Goal: Task Accomplishment & Management: Use online tool/utility

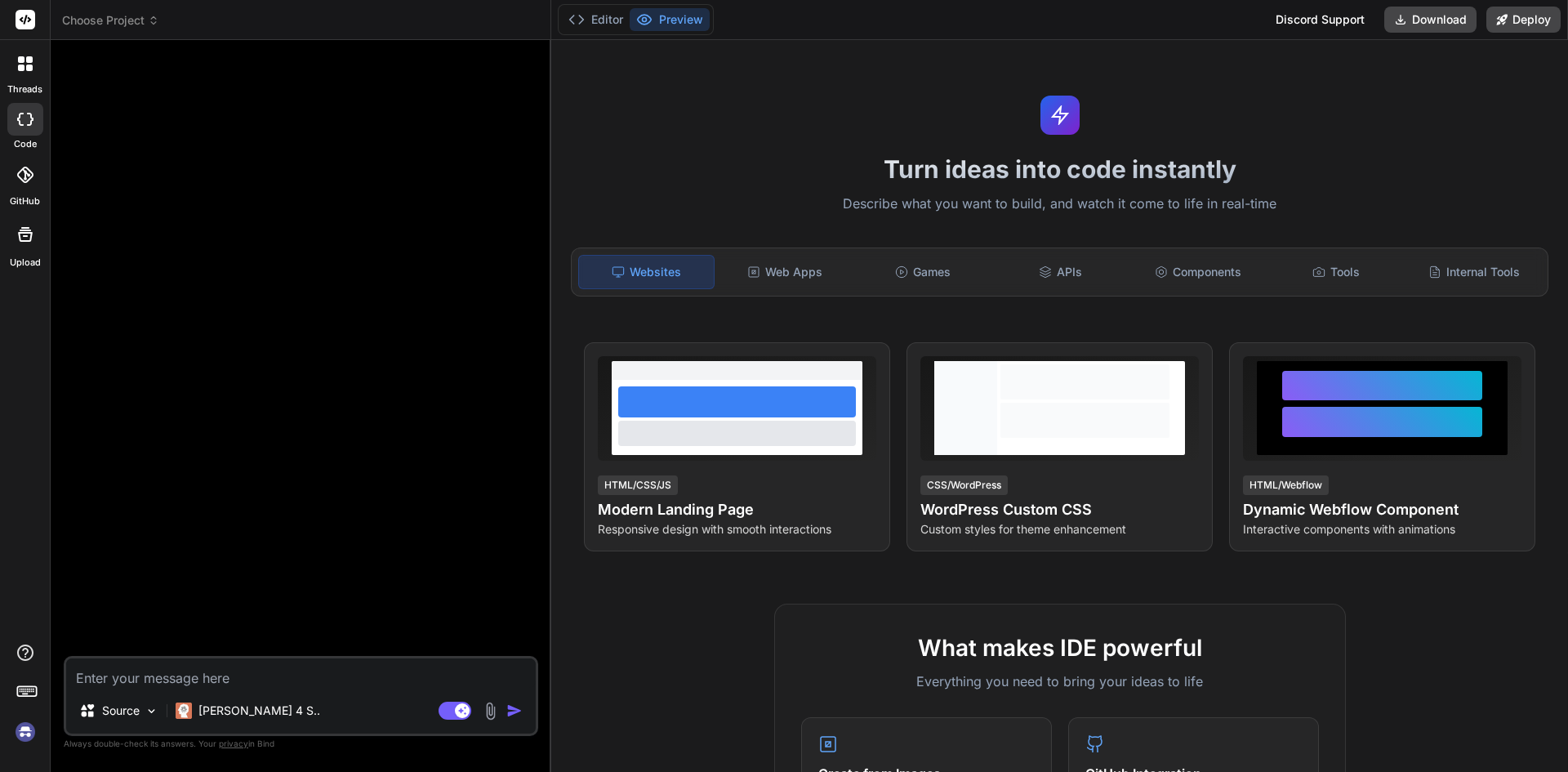
click at [148, 20] on icon at bounding box center [153, 20] width 12 height 12
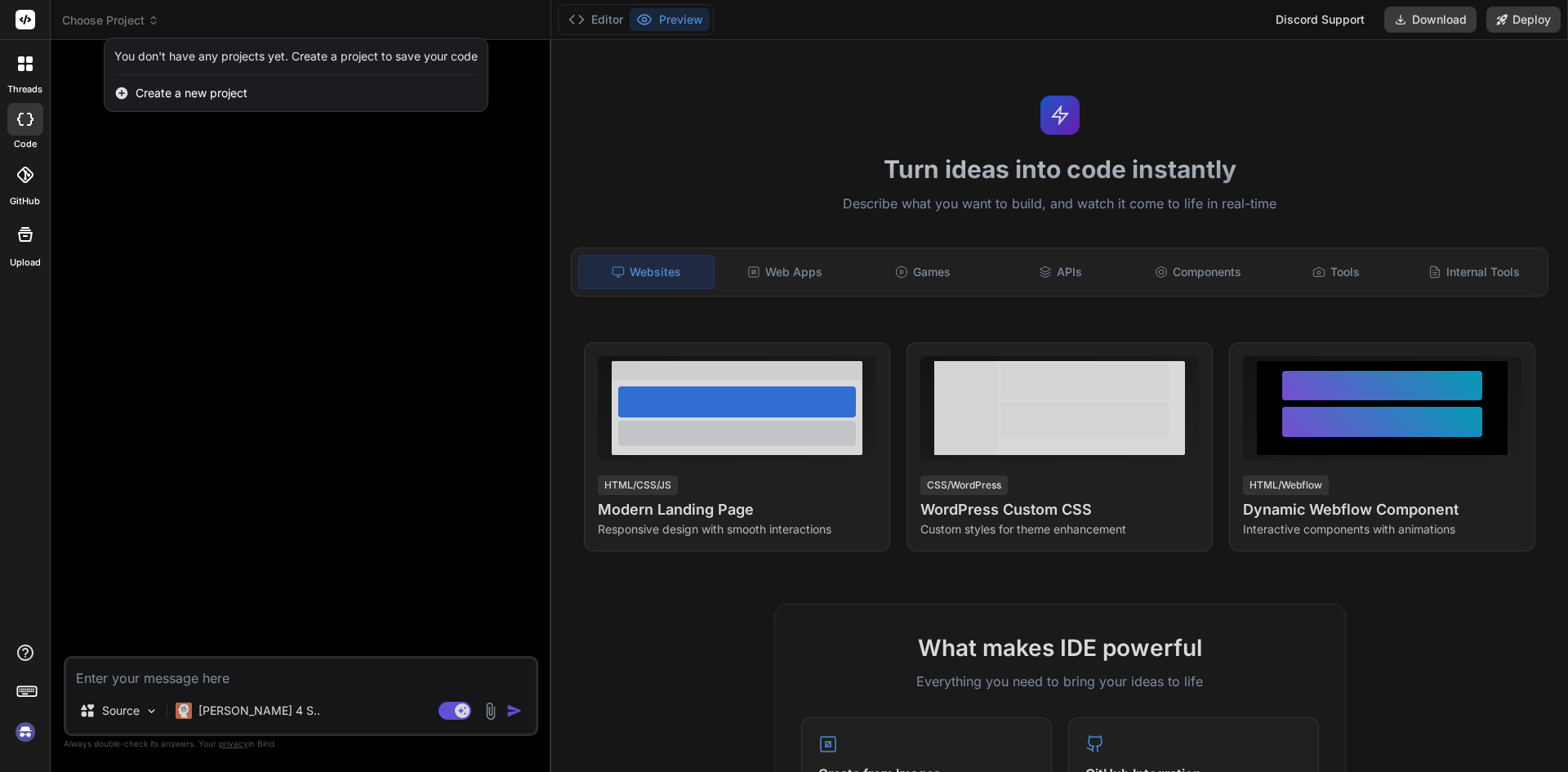
click at [148, 20] on div at bounding box center [784, 386] width 1568 height 772
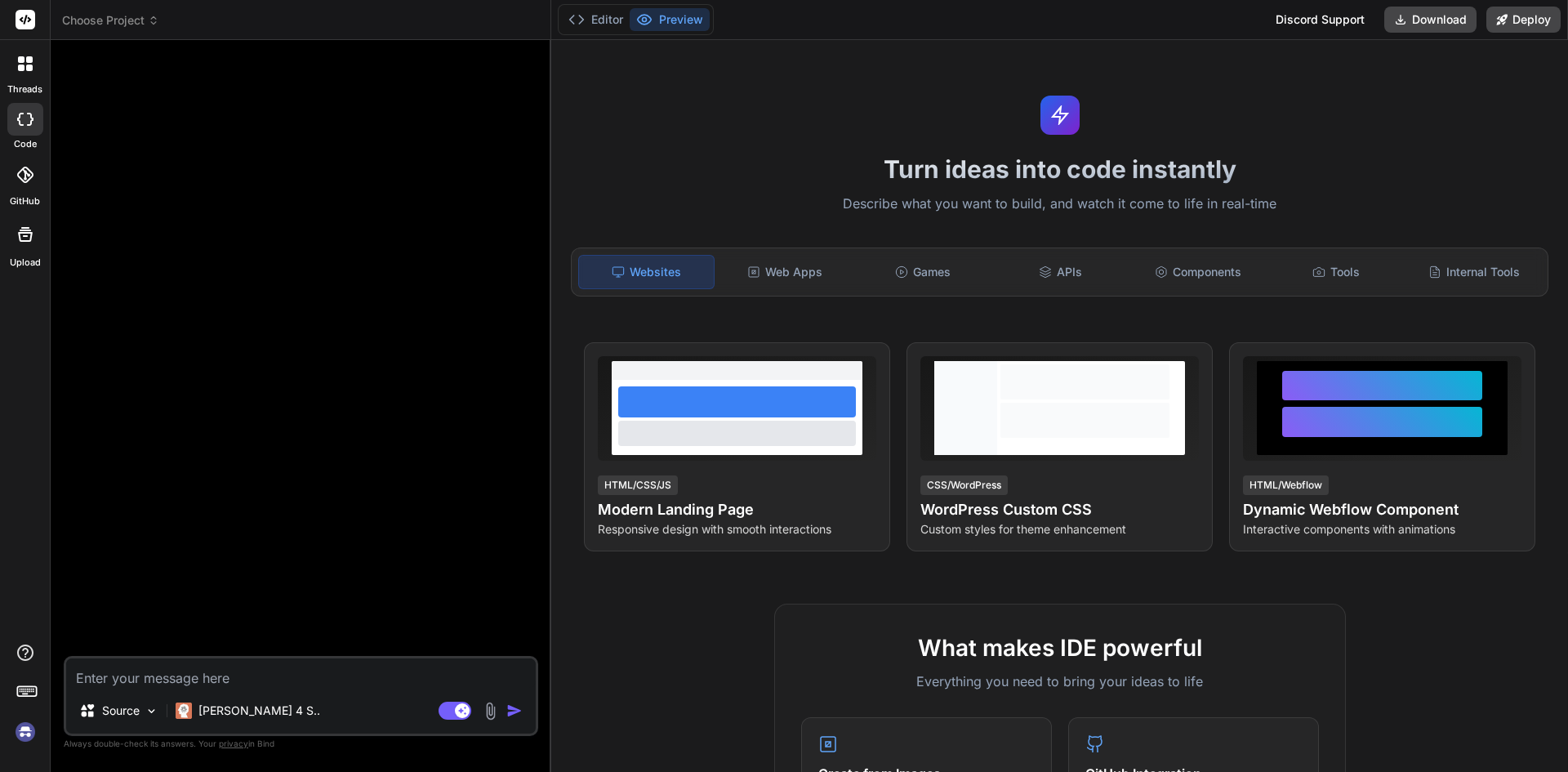
click at [23, 732] on img at bounding box center [25, 731] width 27 height 27
click at [791, 277] on div "Web Apps" at bounding box center [785, 271] width 135 height 34
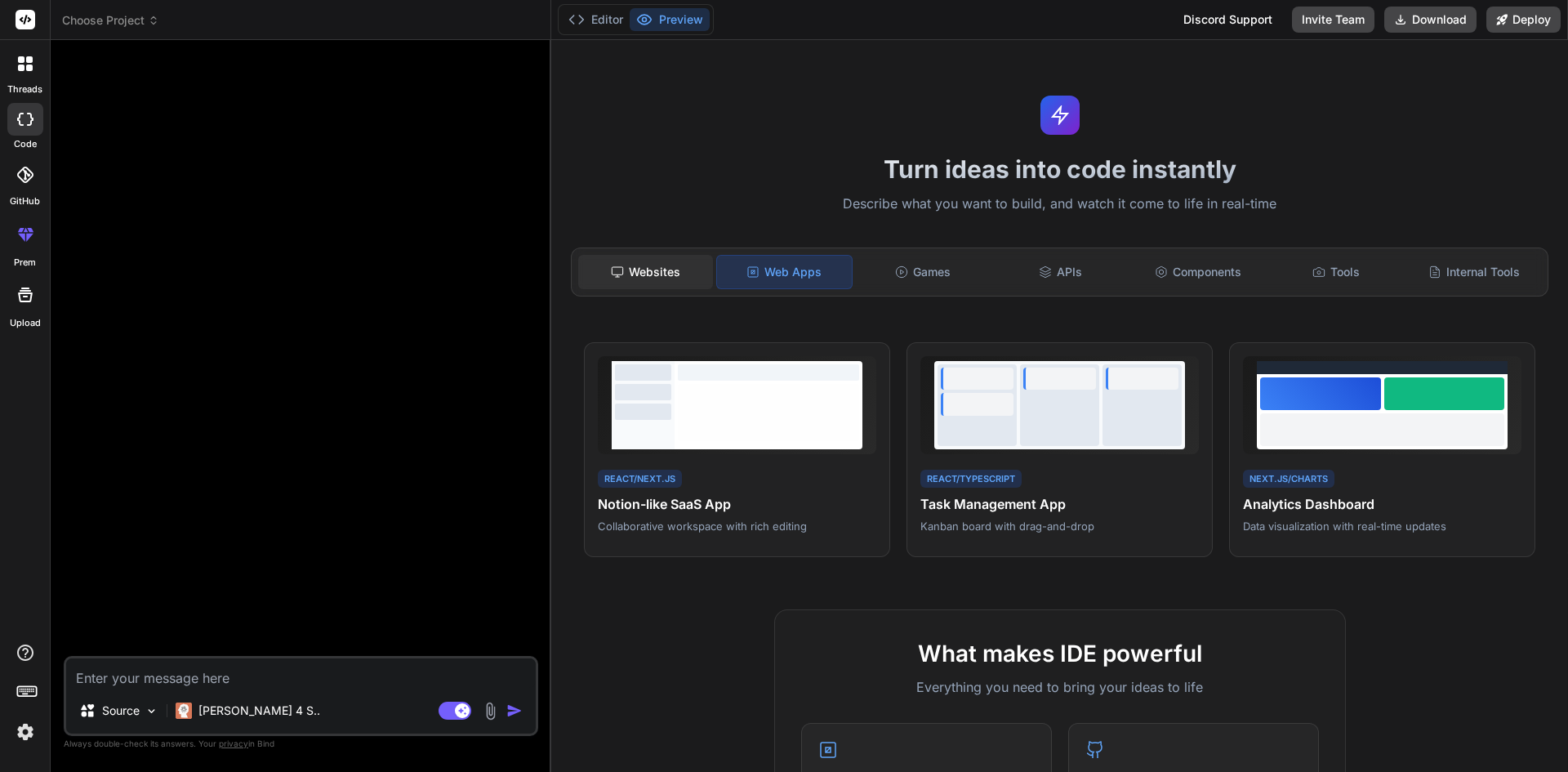
click at [631, 277] on div "Websites" at bounding box center [645, 271] width 135 height 34
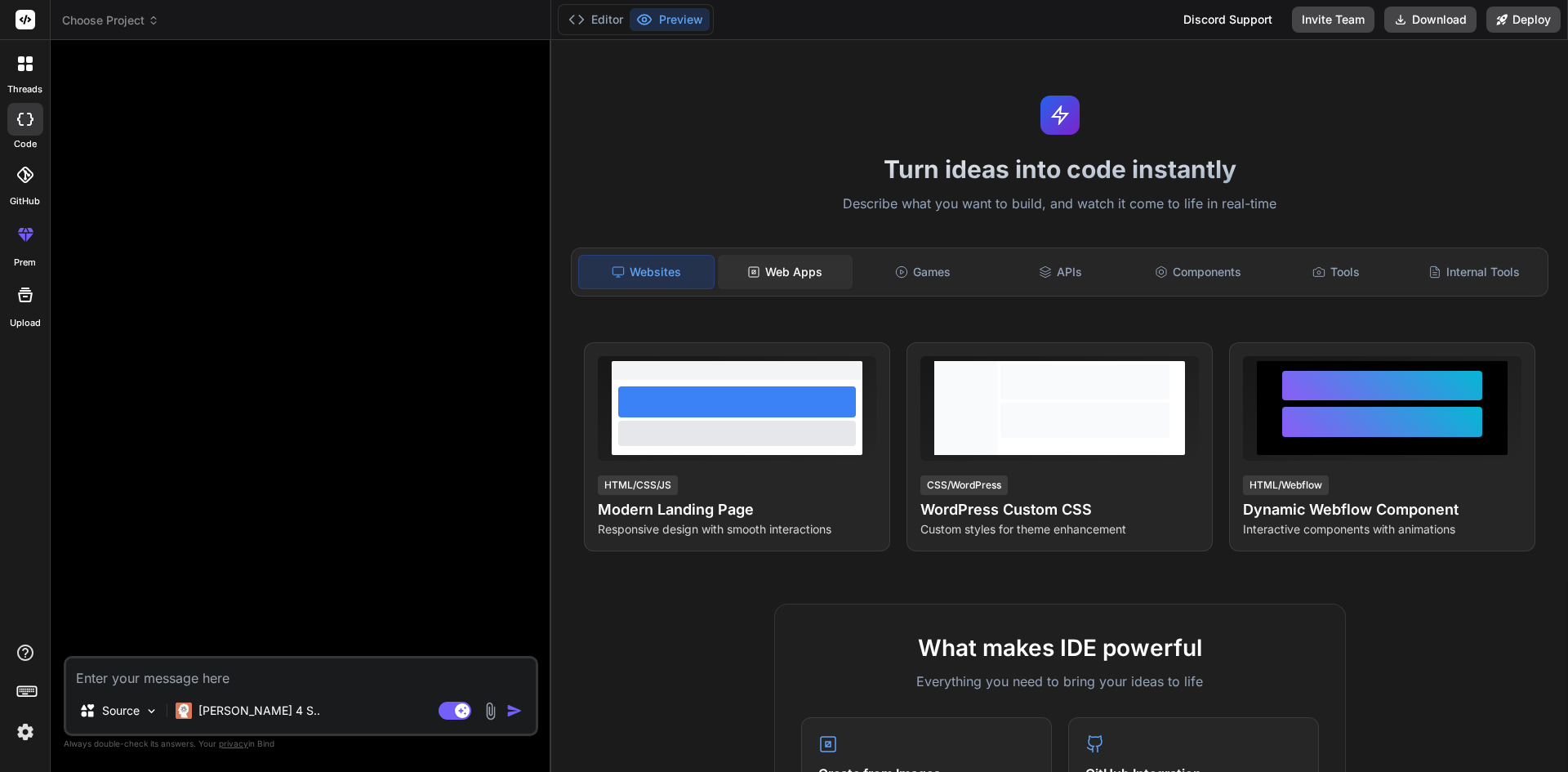
click at [764, 274] on div "Web Apps" at bounding box center [785, 271] width 135 height 34
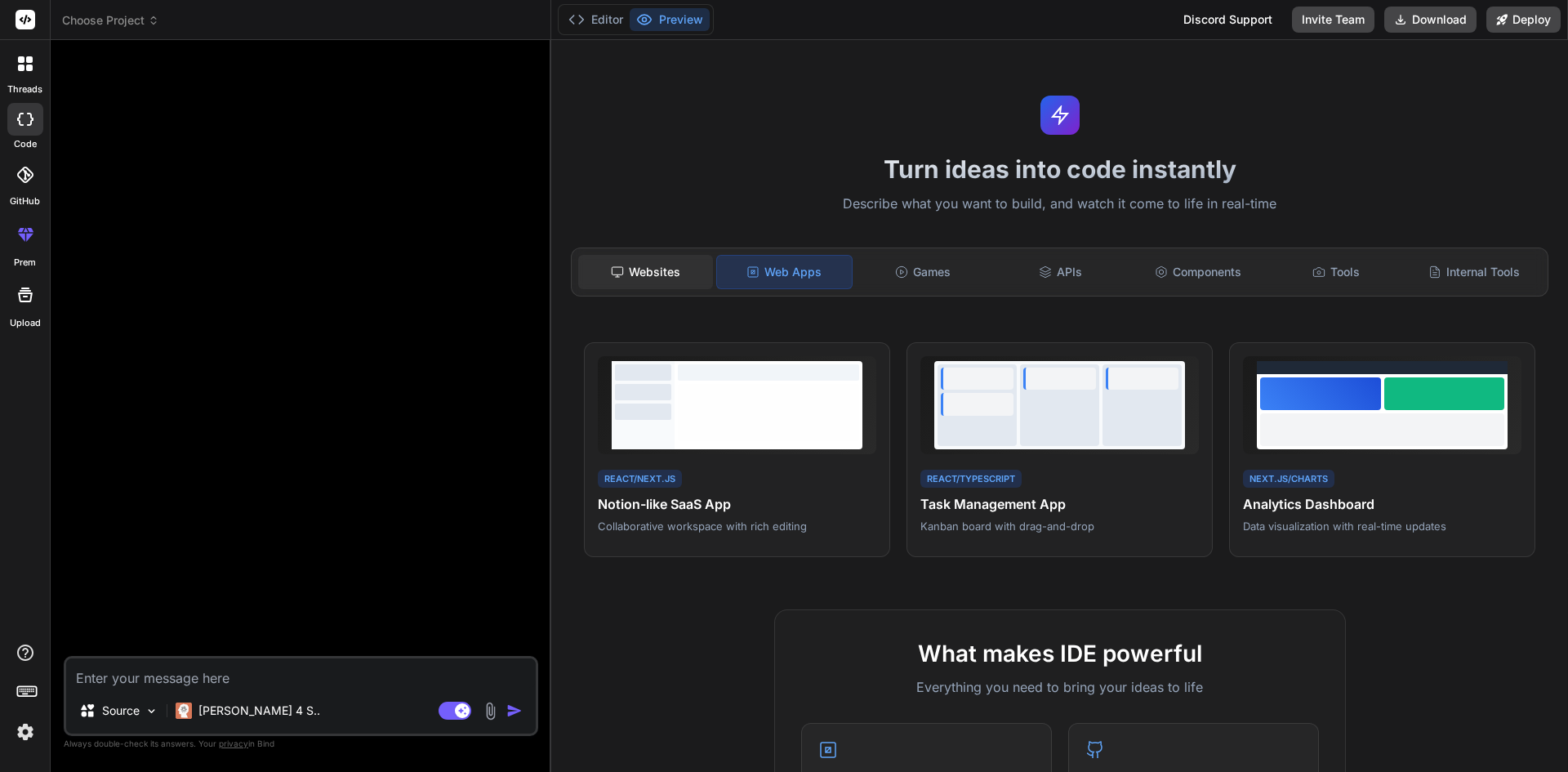
click at [642, 263] on div "Websites" at bounding box center [645, 271] width 135 height 34
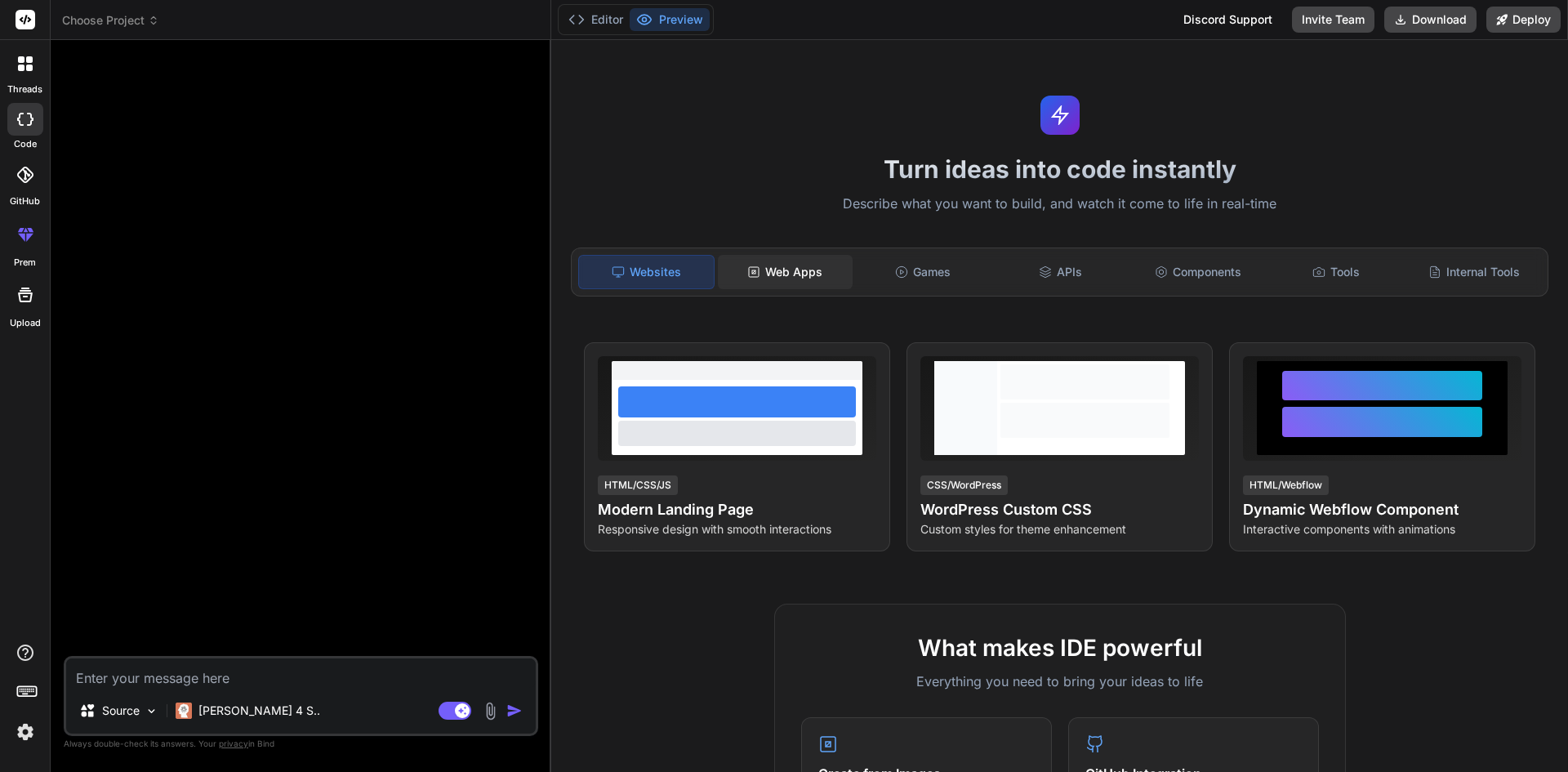
click at [754, 268] on icon at bounding box center [754, 271] width 13 height 13
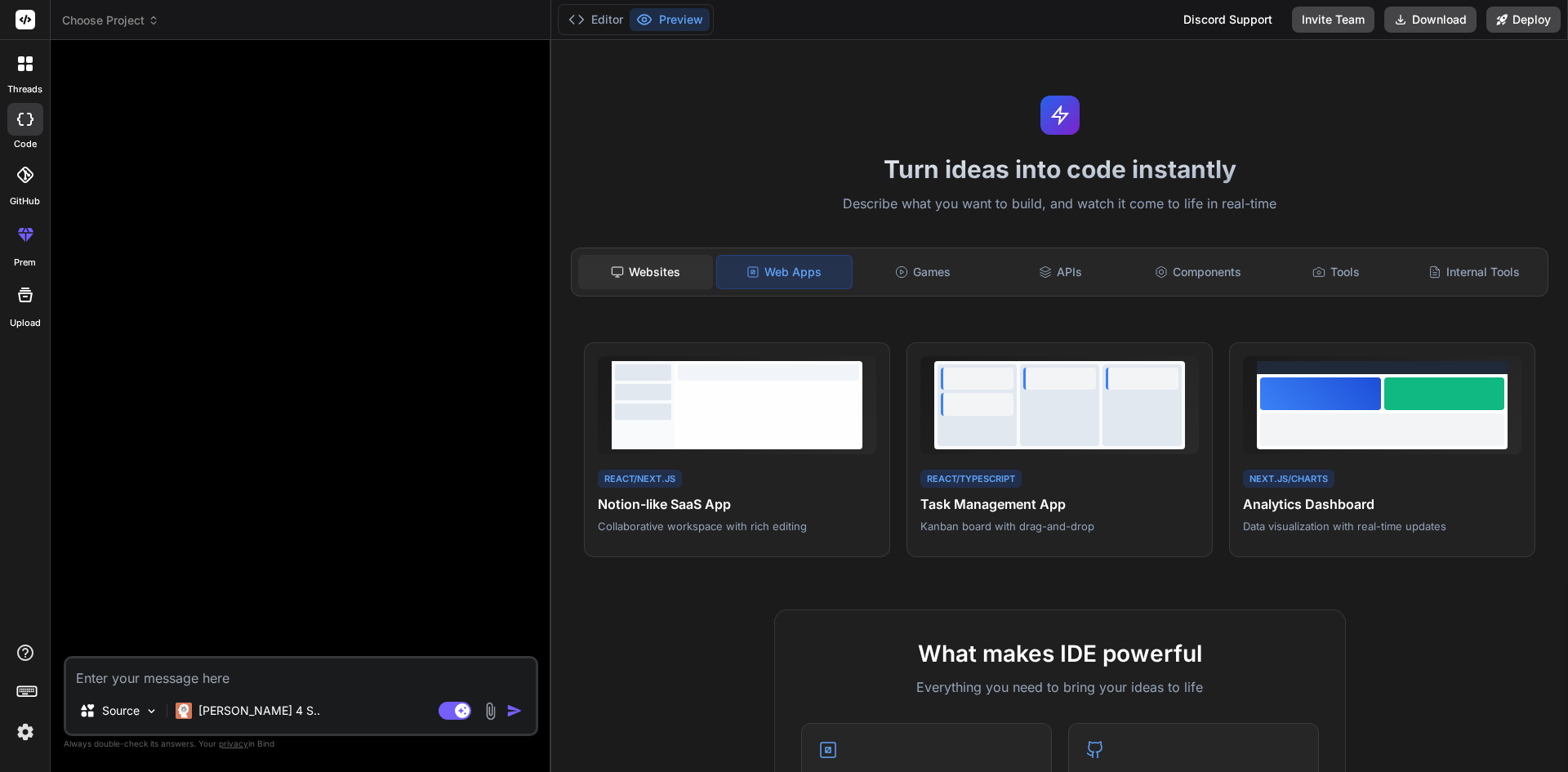
click at [647, 271] on div "Websites" at bounding box center [645, 271] width 135 height 34
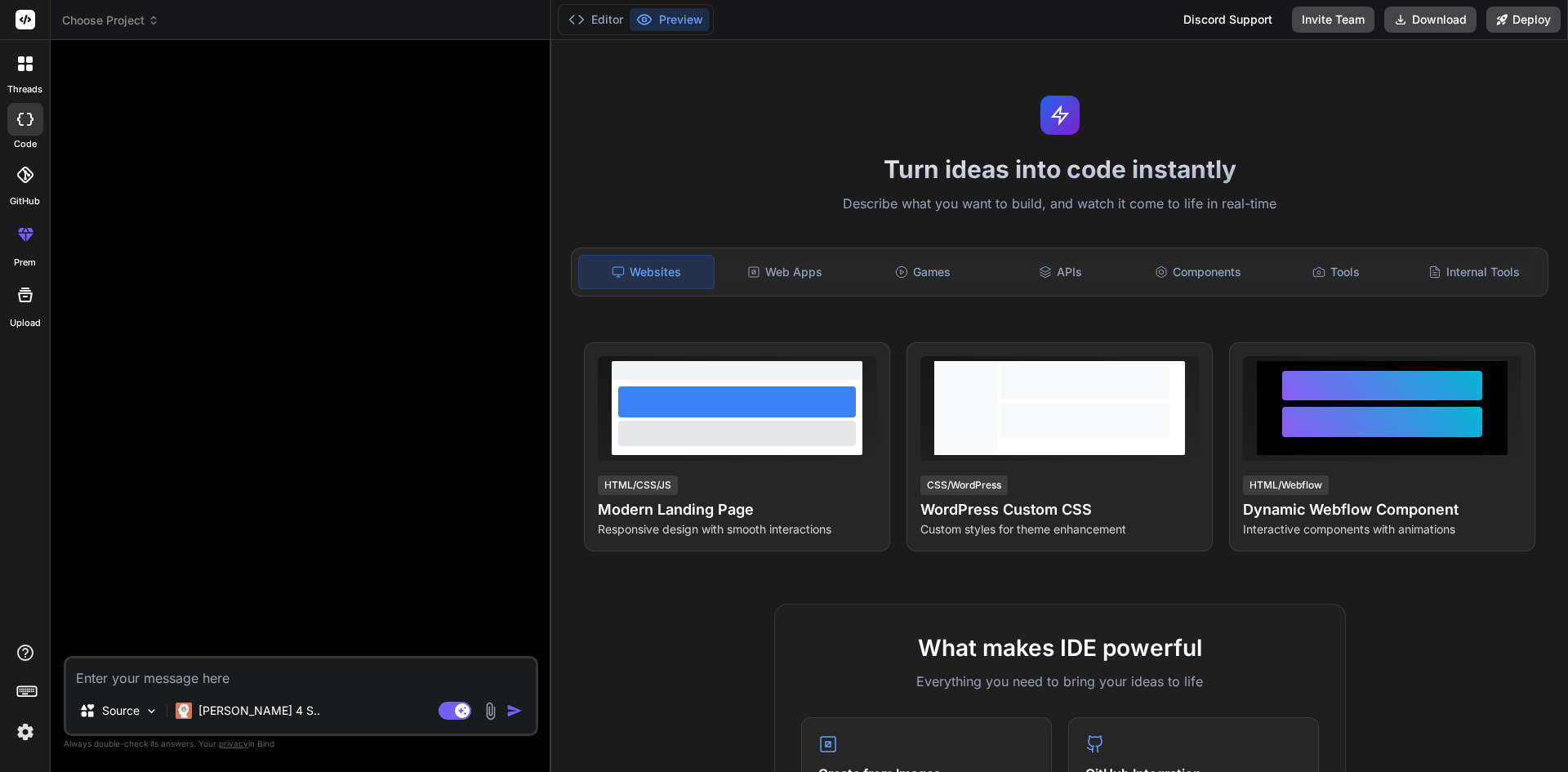
click at [708, 270] on div "Websites" at bounding box center [646, 271] width 137 height 34
click at [773, 264] on div "Web Apps" at bounding box center [785, 271] width 135 height 34
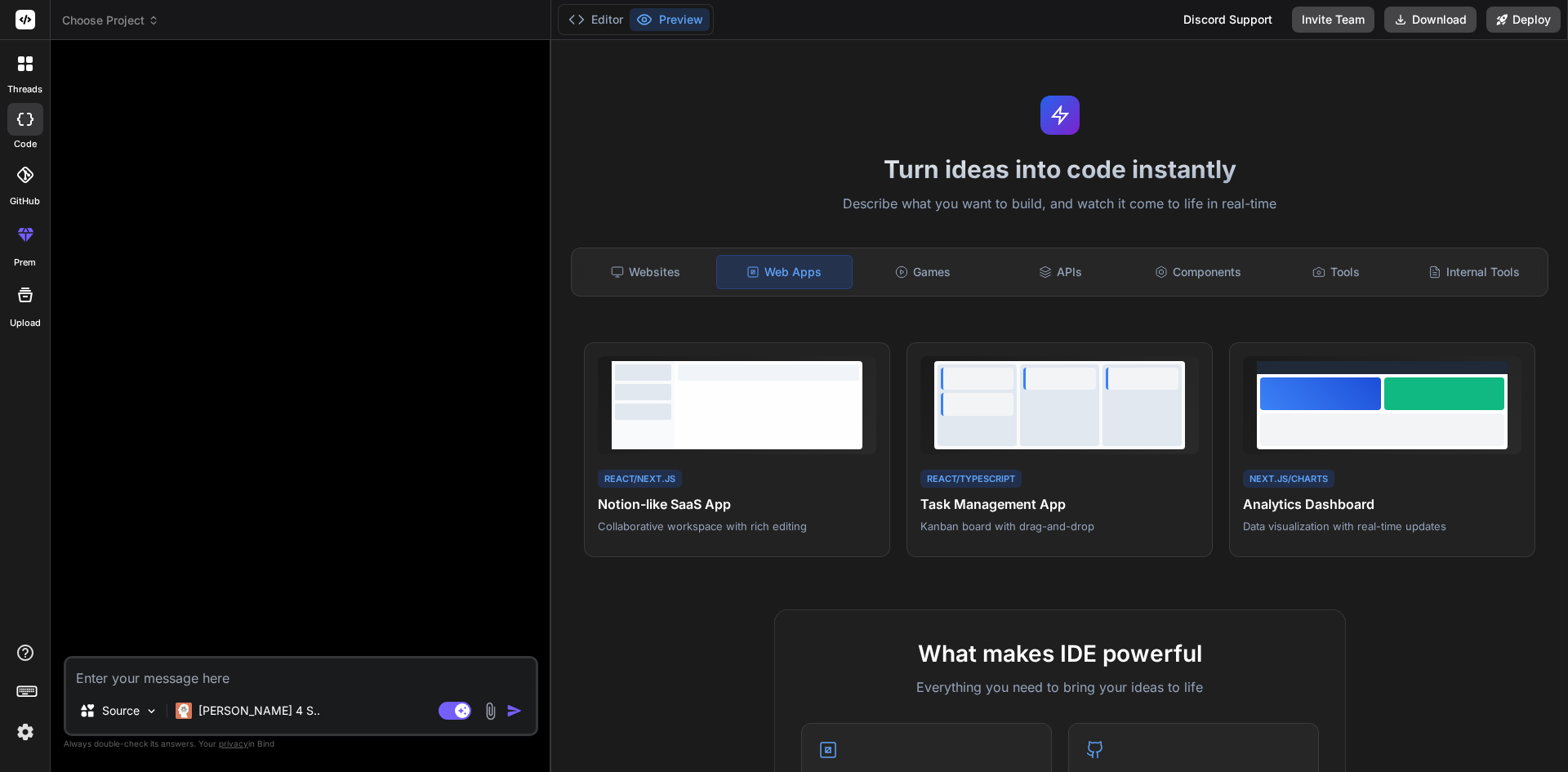
click at [24, 63] on icon at bounding box center [24, 63] width 15 height 15
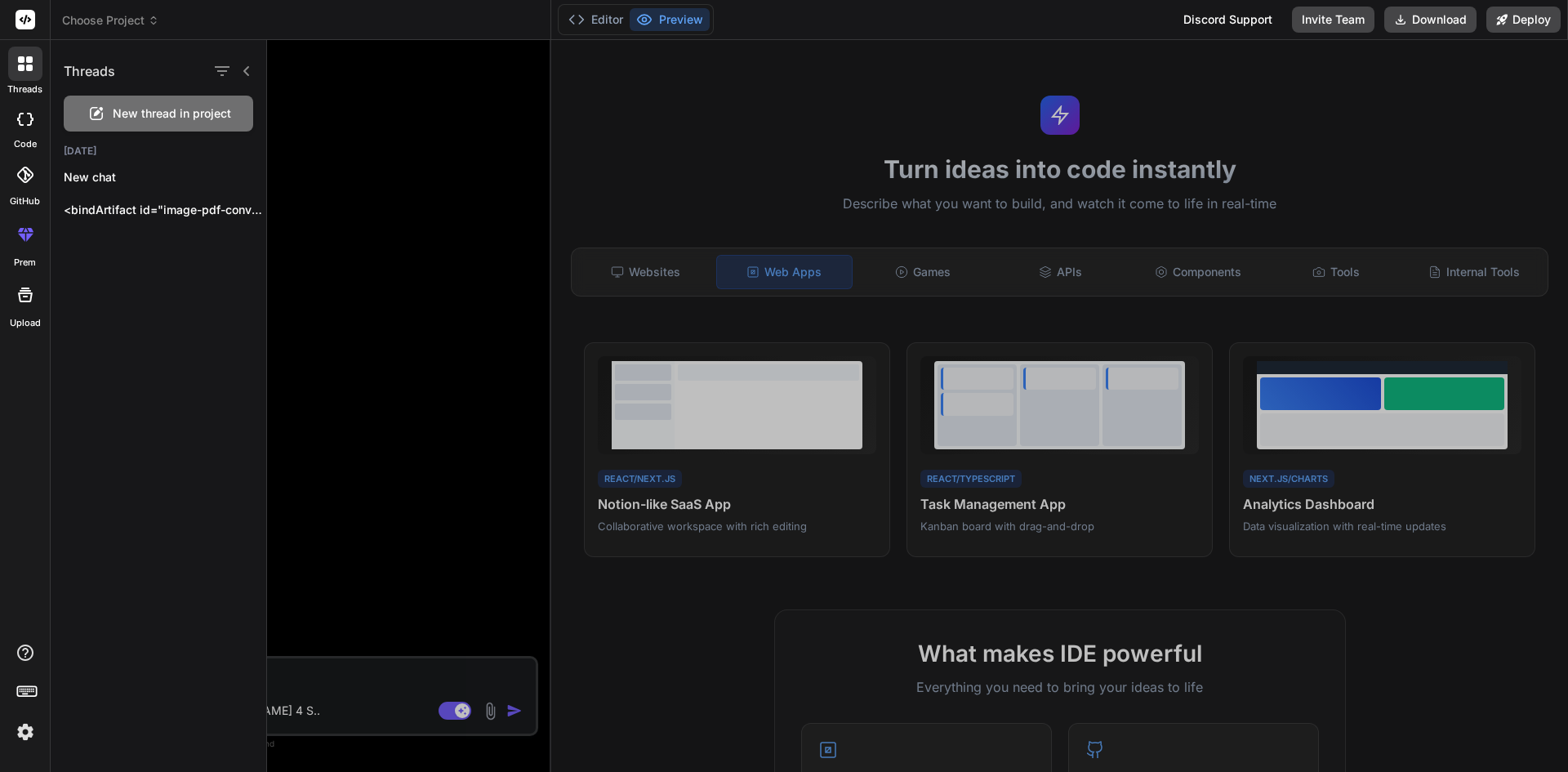
click at [24, 63] on icon at bounding box center [24, 63] width 15 height 15
click at [109, 202] on p "<bindArtifact id="image-pdf-converter-desktop" title="Image to PDF Converter (D…" at bounding box center [164, 210] width 202 height 17
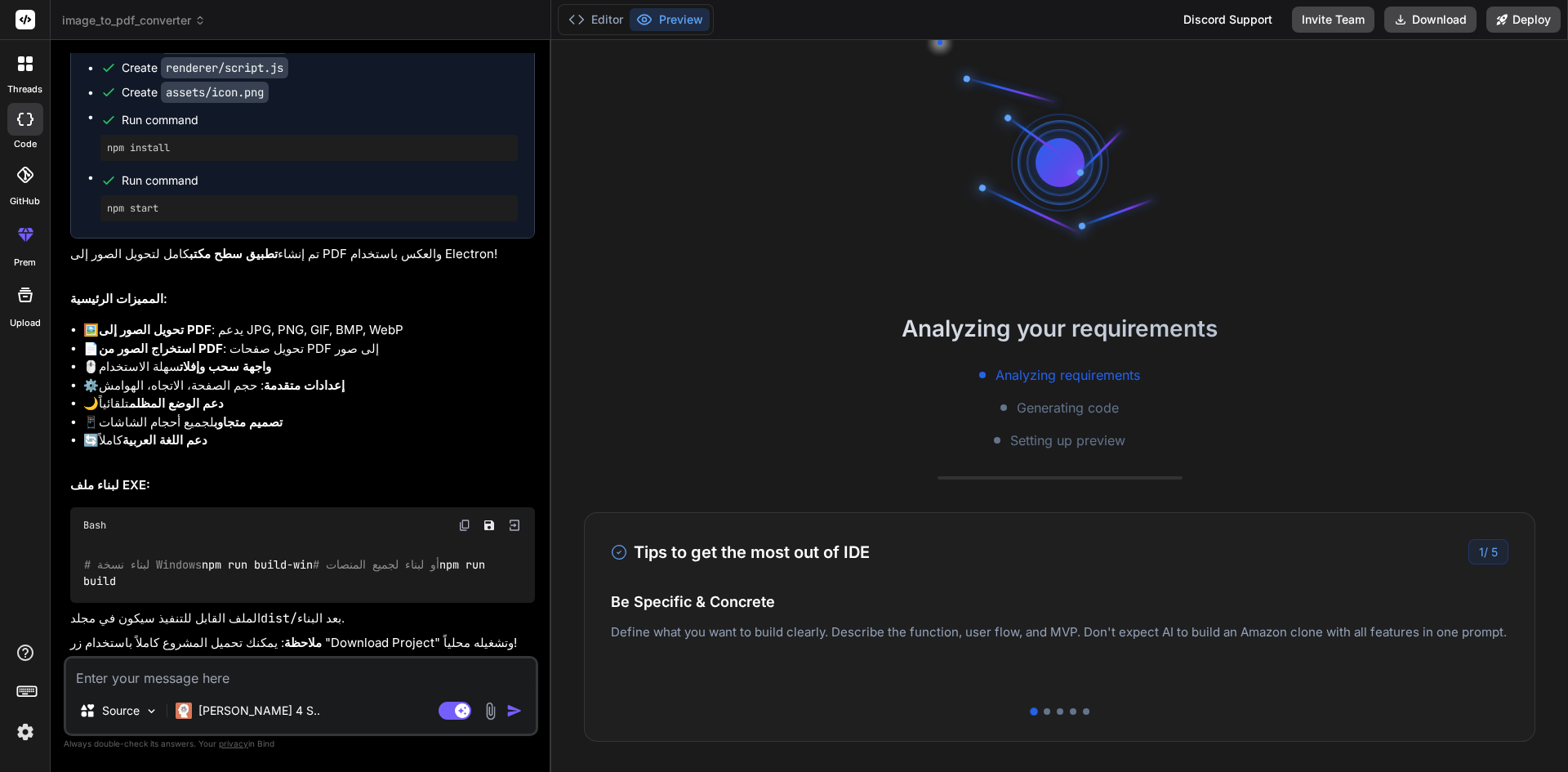
scroll to position [1021, 0]
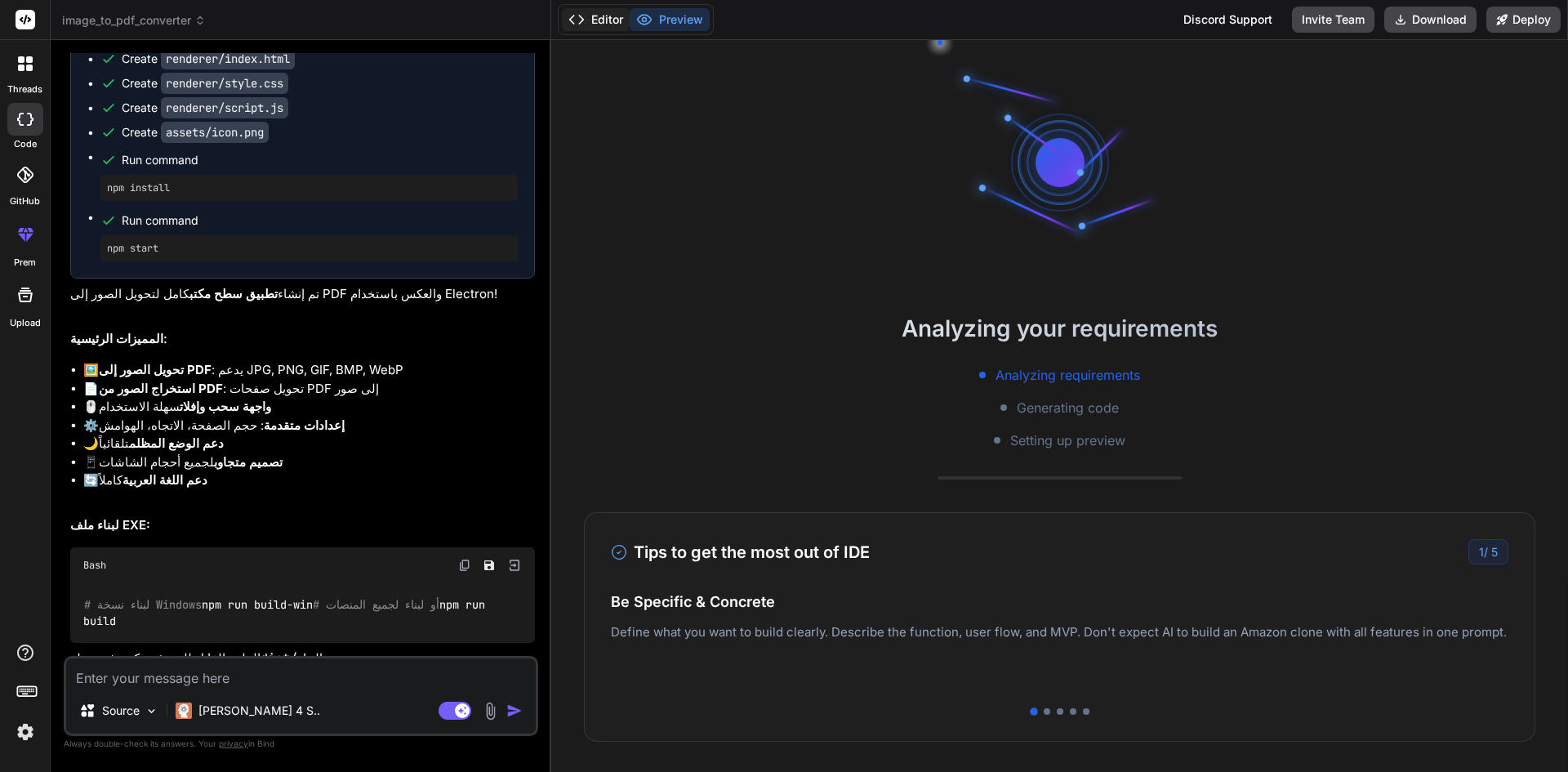
click at [612, 20] on button "Editor" at bounding box center [596, 19] width 67 height 22
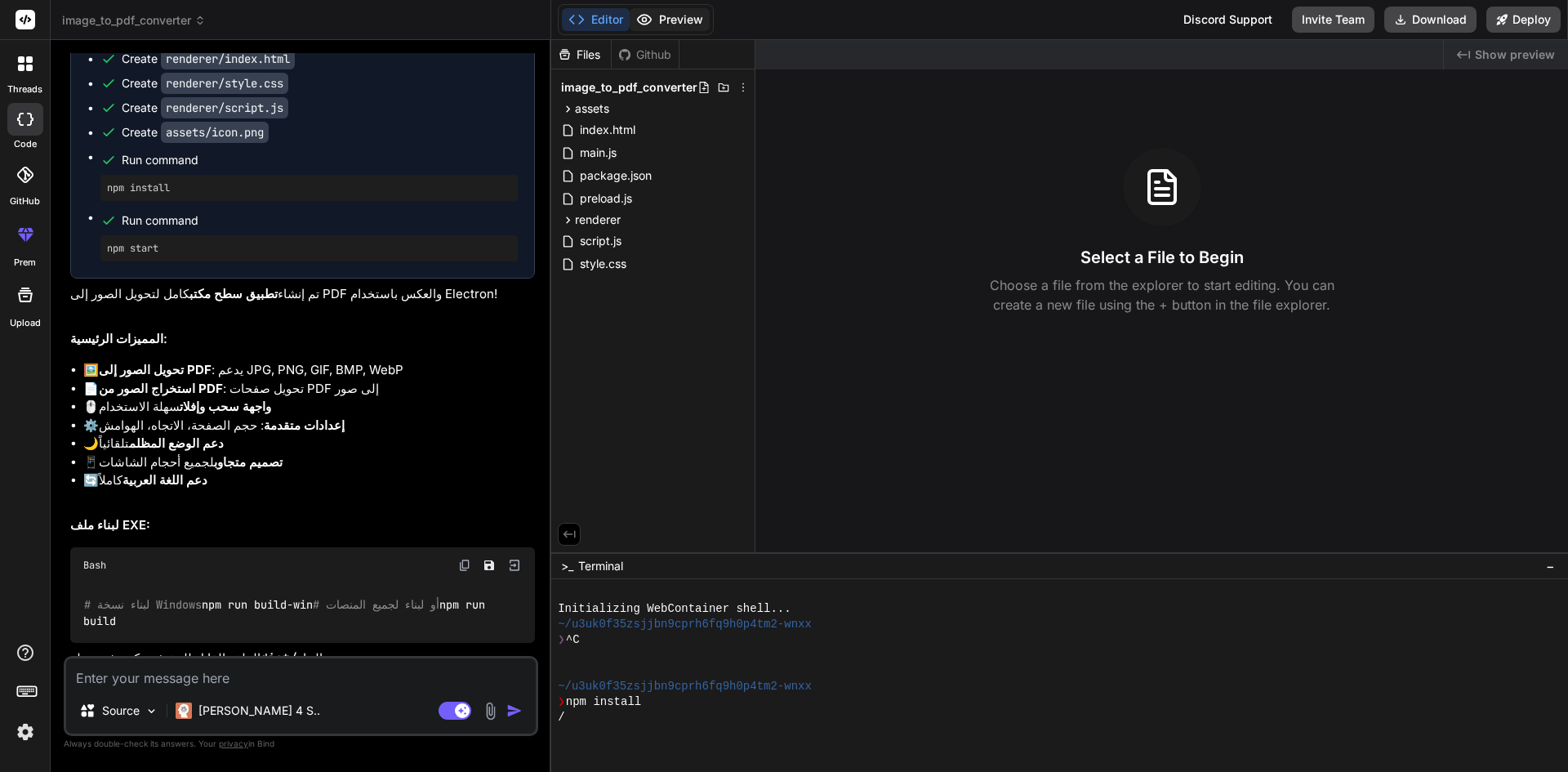
click at [693, 13] on button "Preview" at bounding box center [670, 19] width 80 height 22
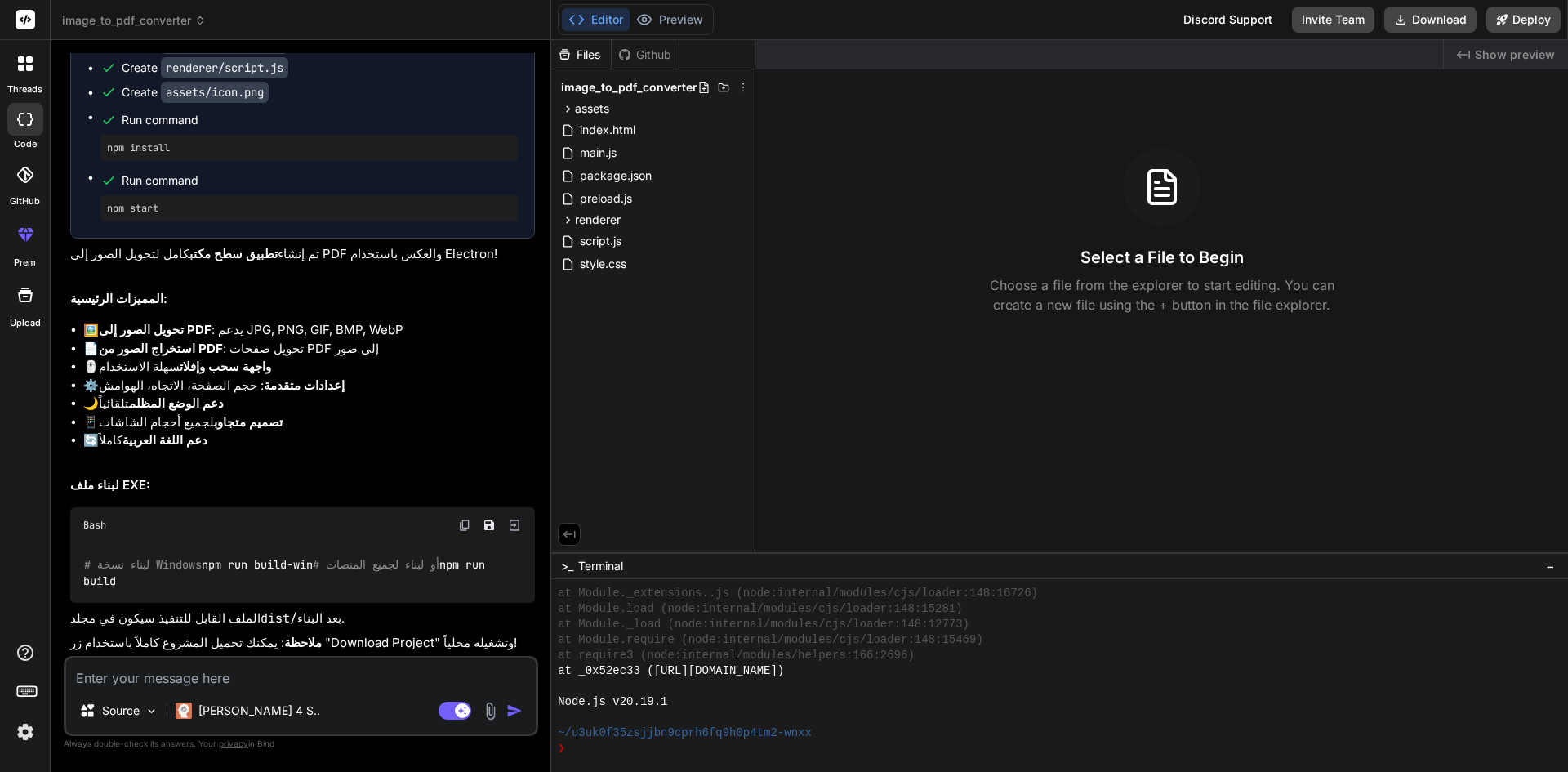
scroll to position [512, 0]
click at [688, 7] on div "Editor Preview Disabled until preview for your project is generated" at bounding box center [636, 20] width 156 height 31
click at [581, 22] on polyline at bounding box center [581, 20] width 4 height 8
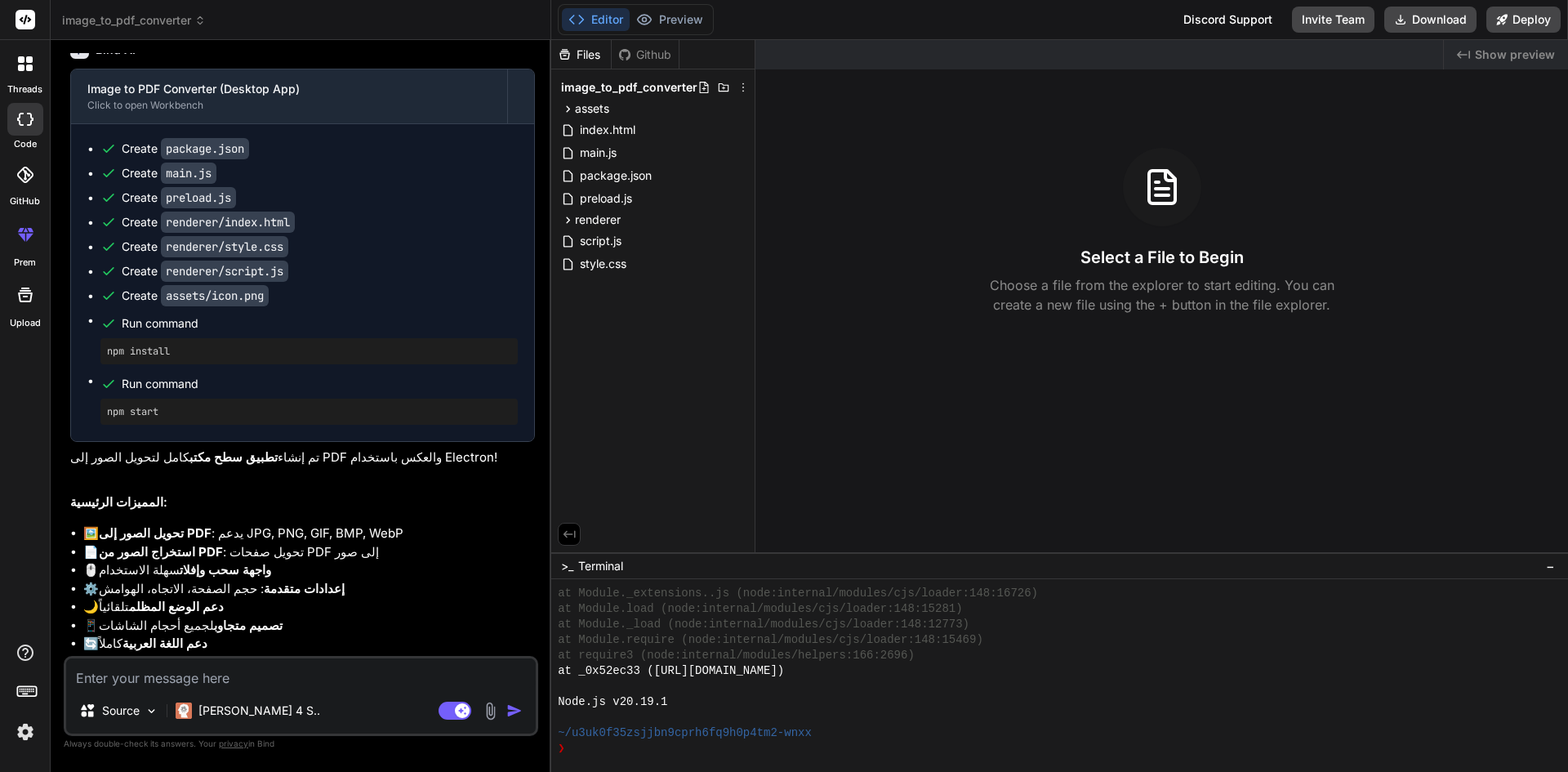
scroll to position [1184, 0]
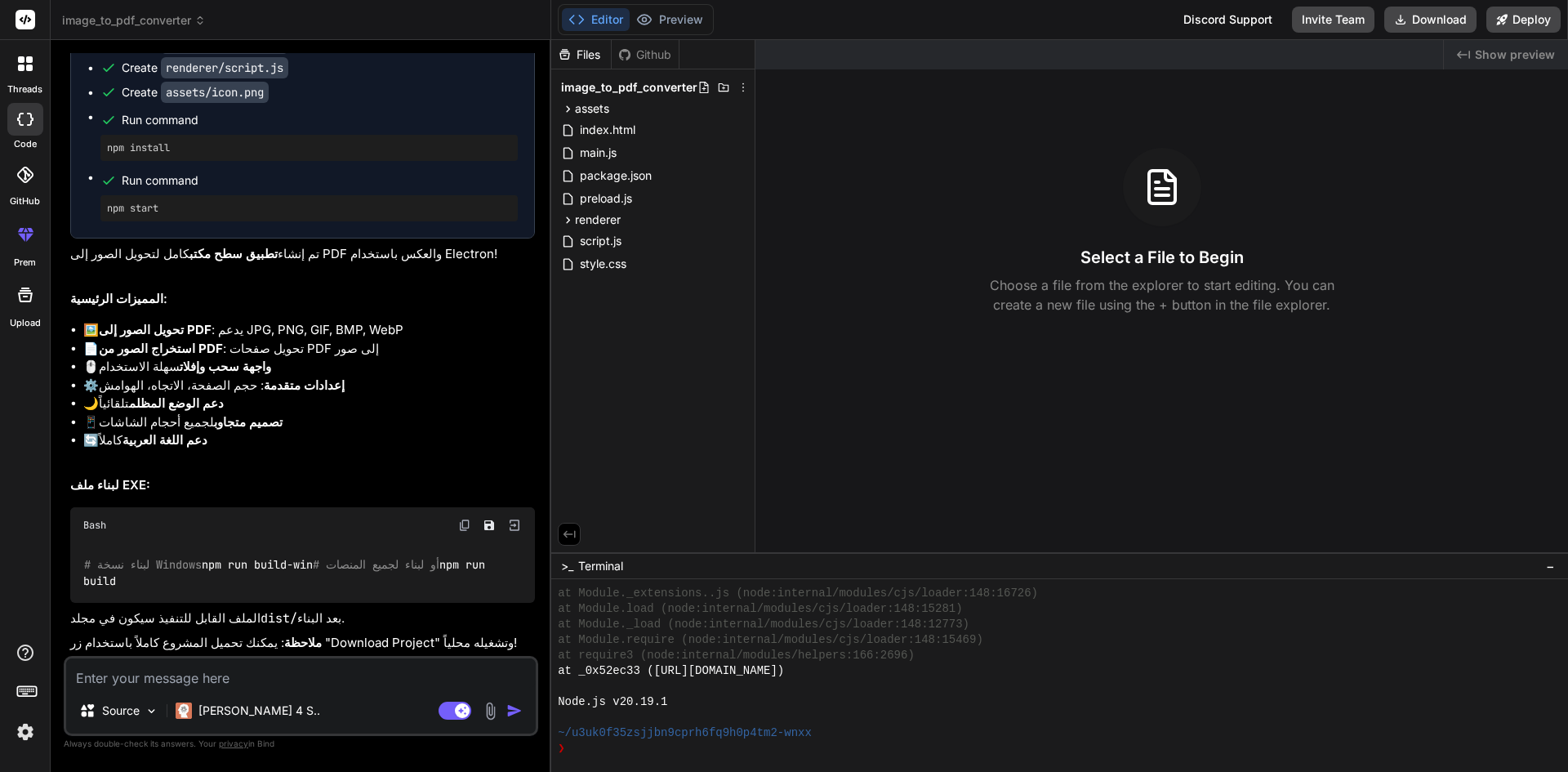
click at [33, 303] on icon at bounding box center [25, 295] width 20 height 20
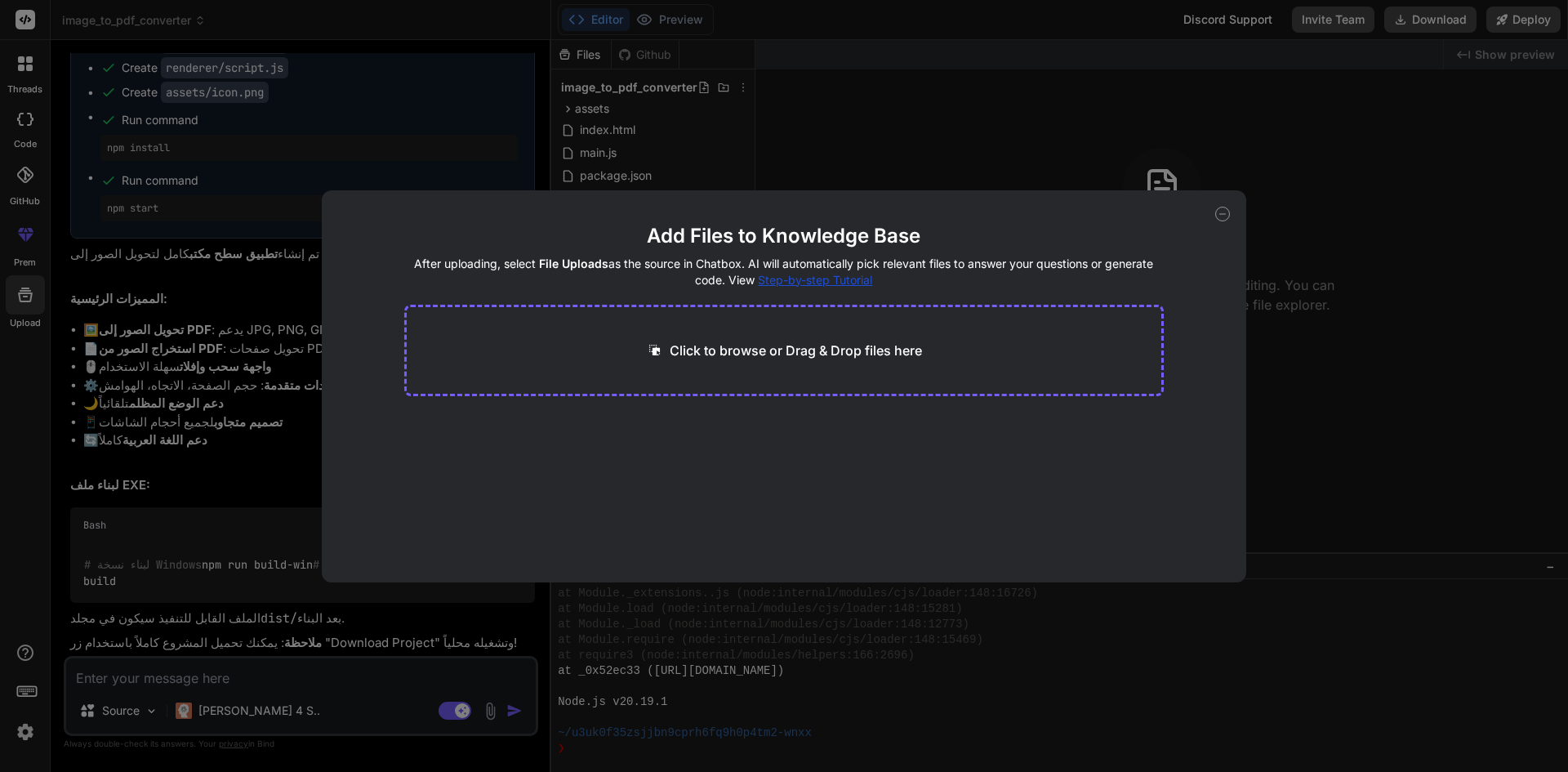
click at [1218, 218] on icon at bounding box center [1222, 214] width 15 height 15
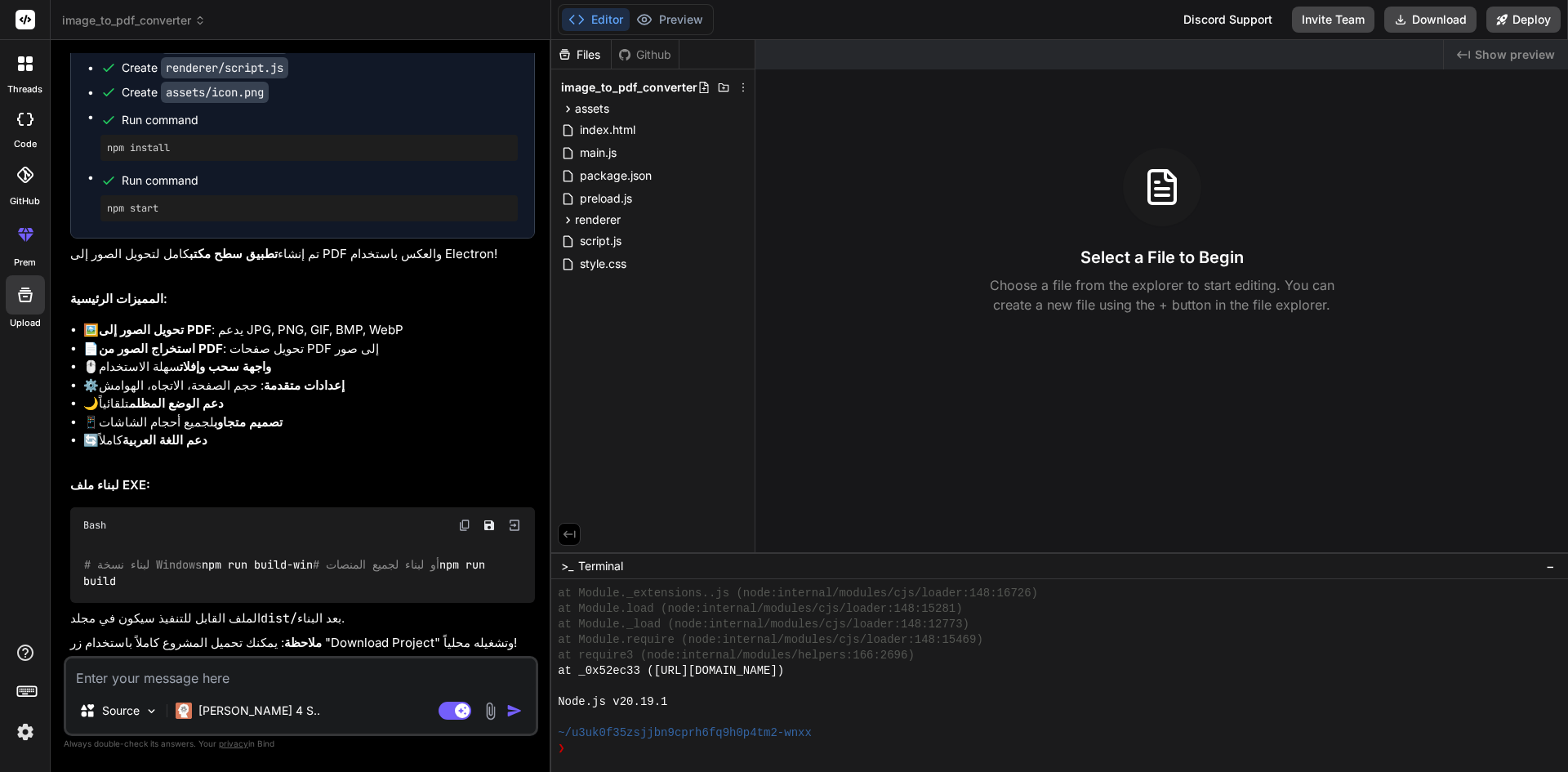
click at [18, 232] on icon at bounding box center [25, 234] width 20 height 20
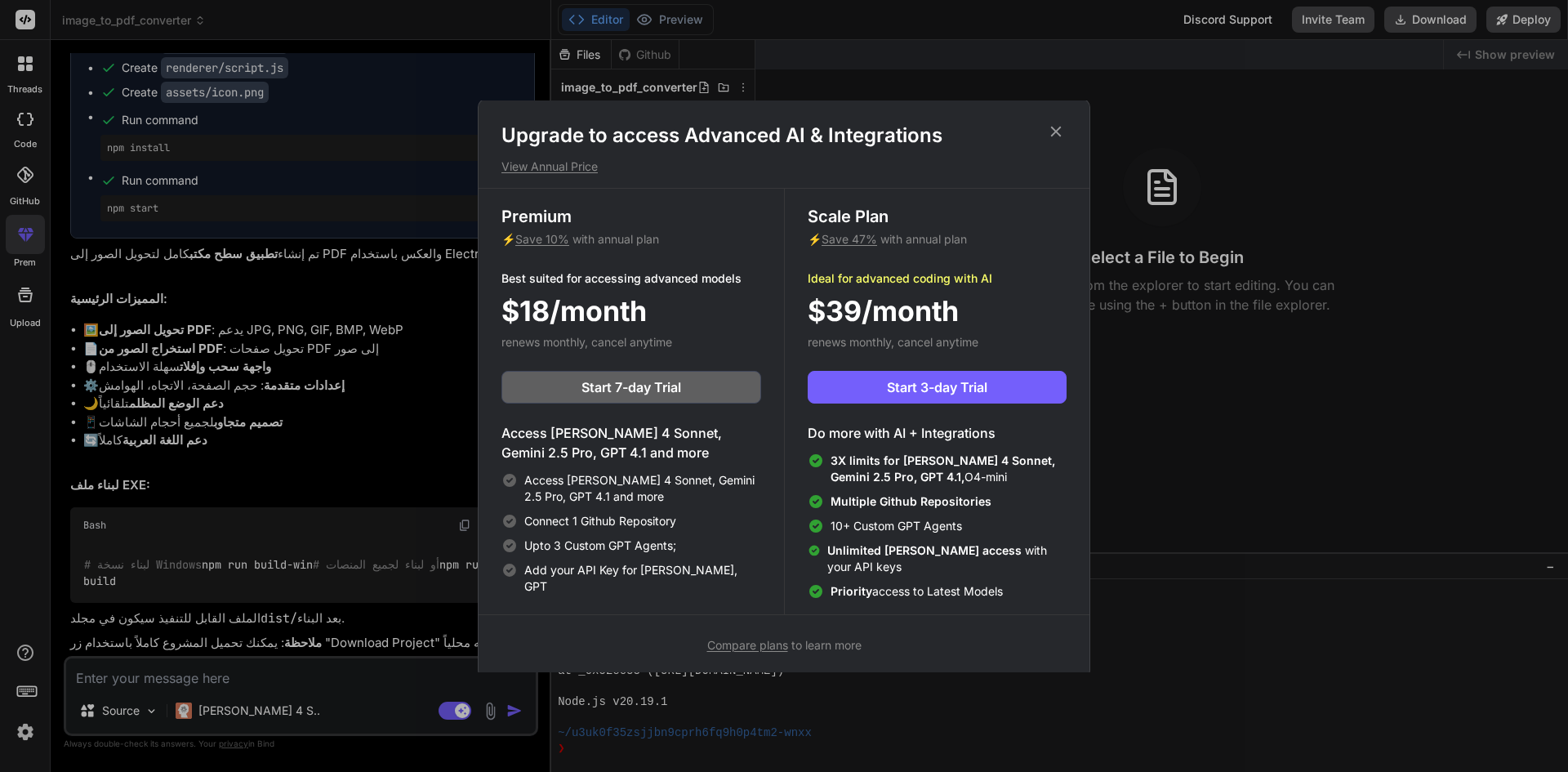
scroll to position [0, 0]
click at [1053, 134] on icon at bounding box center [1056, 133] width 18 height 18
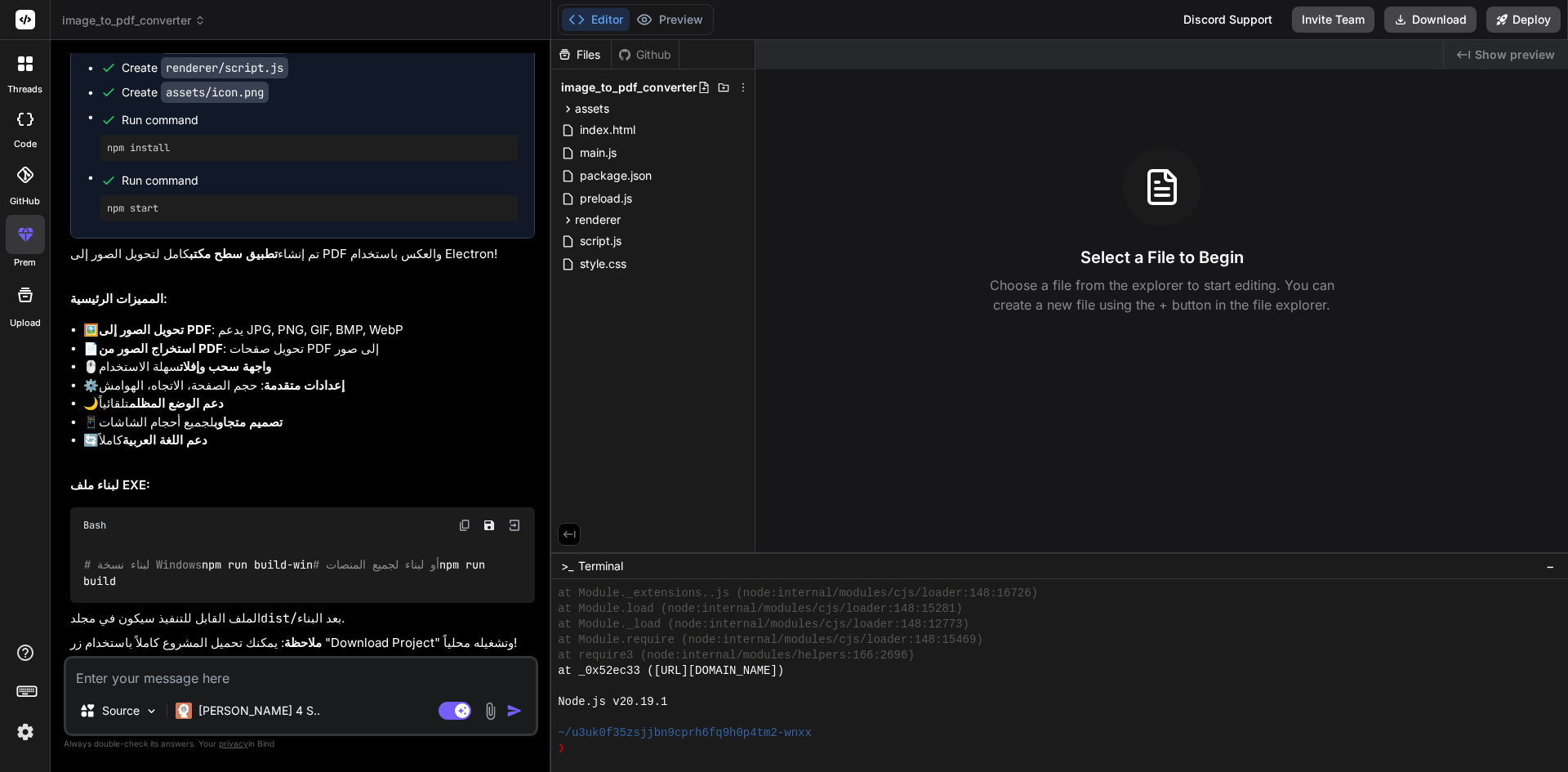
click at [27, 192] on div at bounding box center [25, 175] width 36 height 36
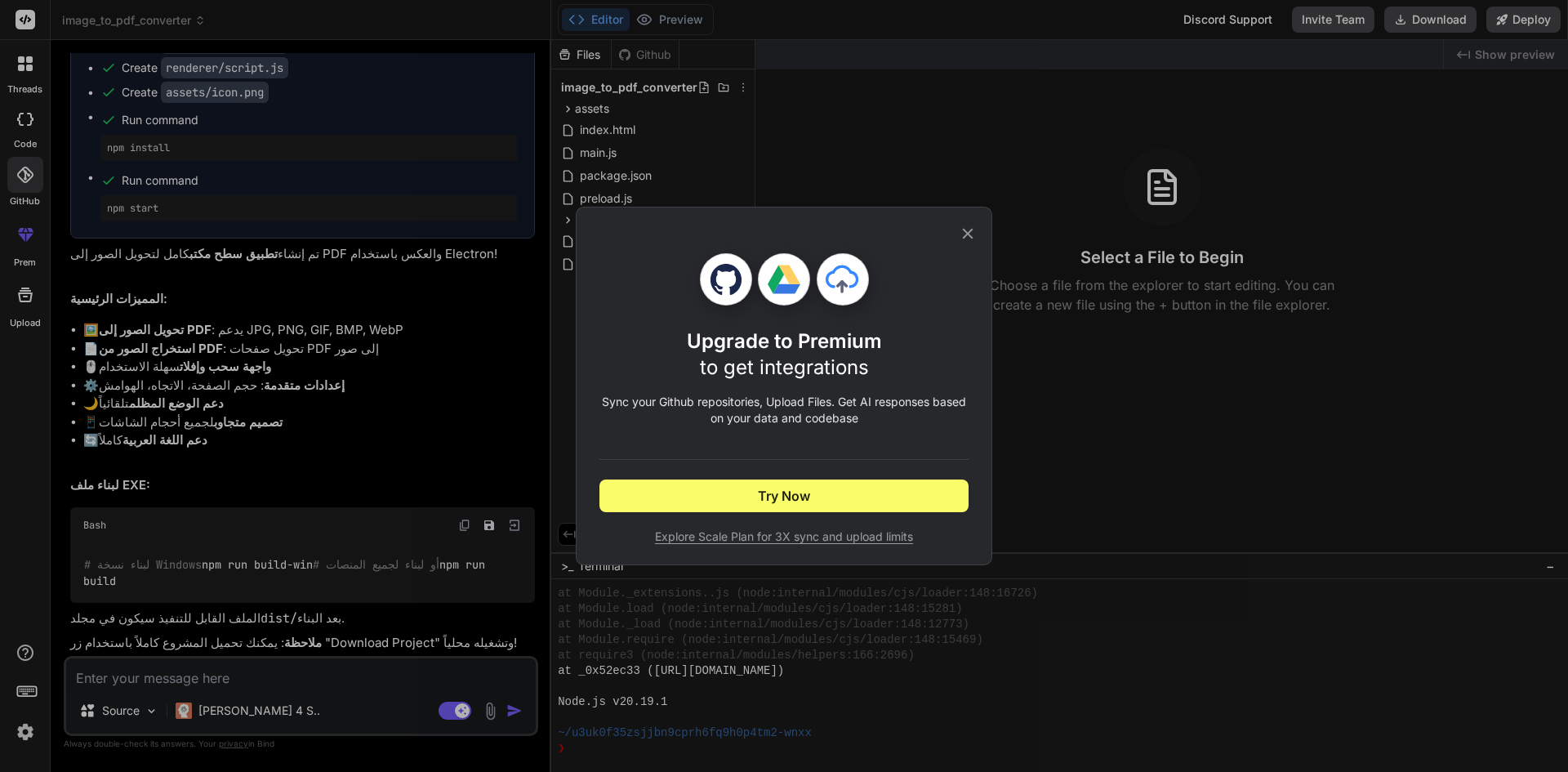
click at [971, 226] on icon at bounding box center [968, 233] width 18 height 18
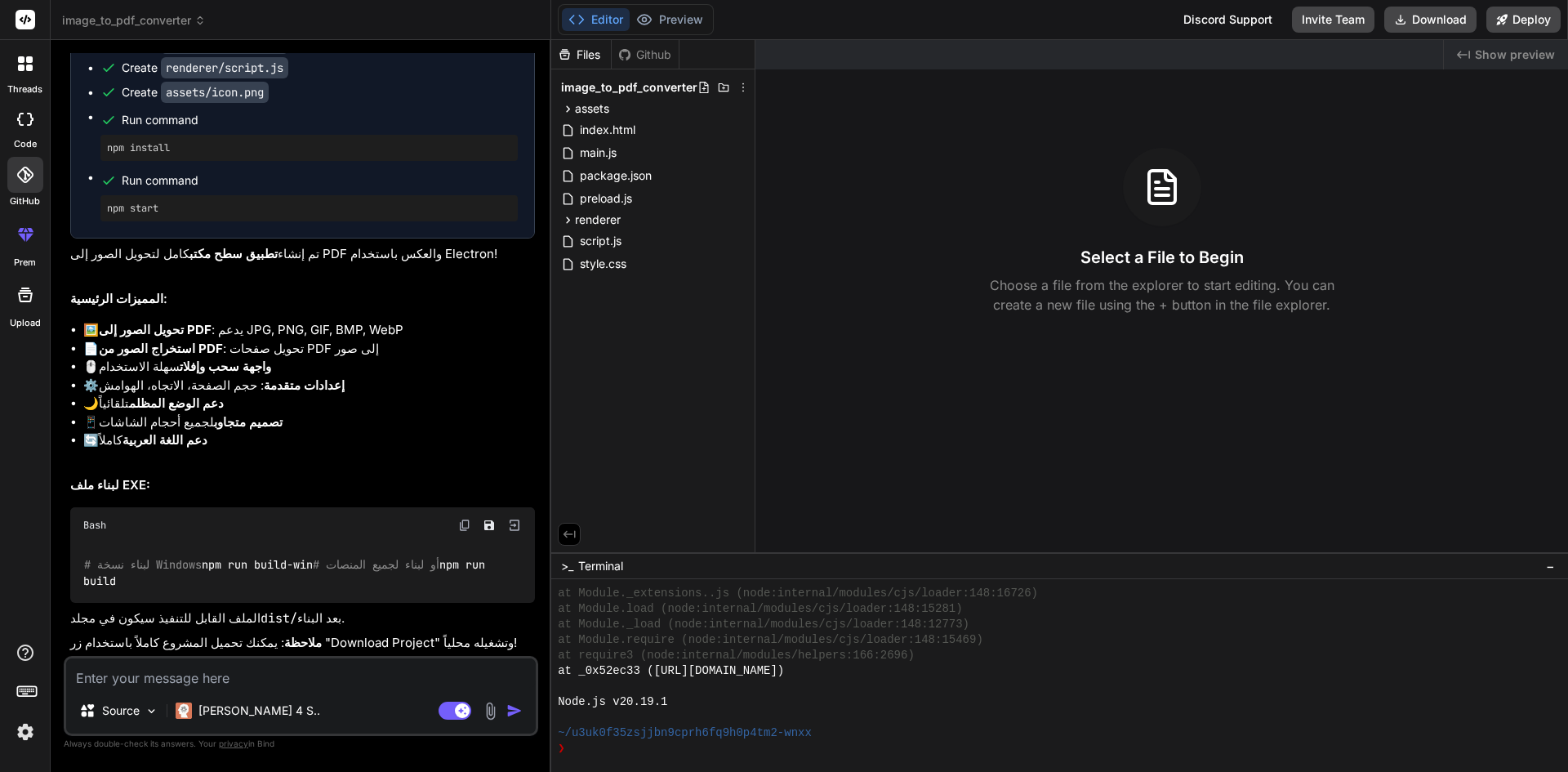
click at [33, 124] on div at bounding box center [25, 118] width 36 height 32
click at [8, 66] on div at bounding box center [24, 63] width 34 height 34
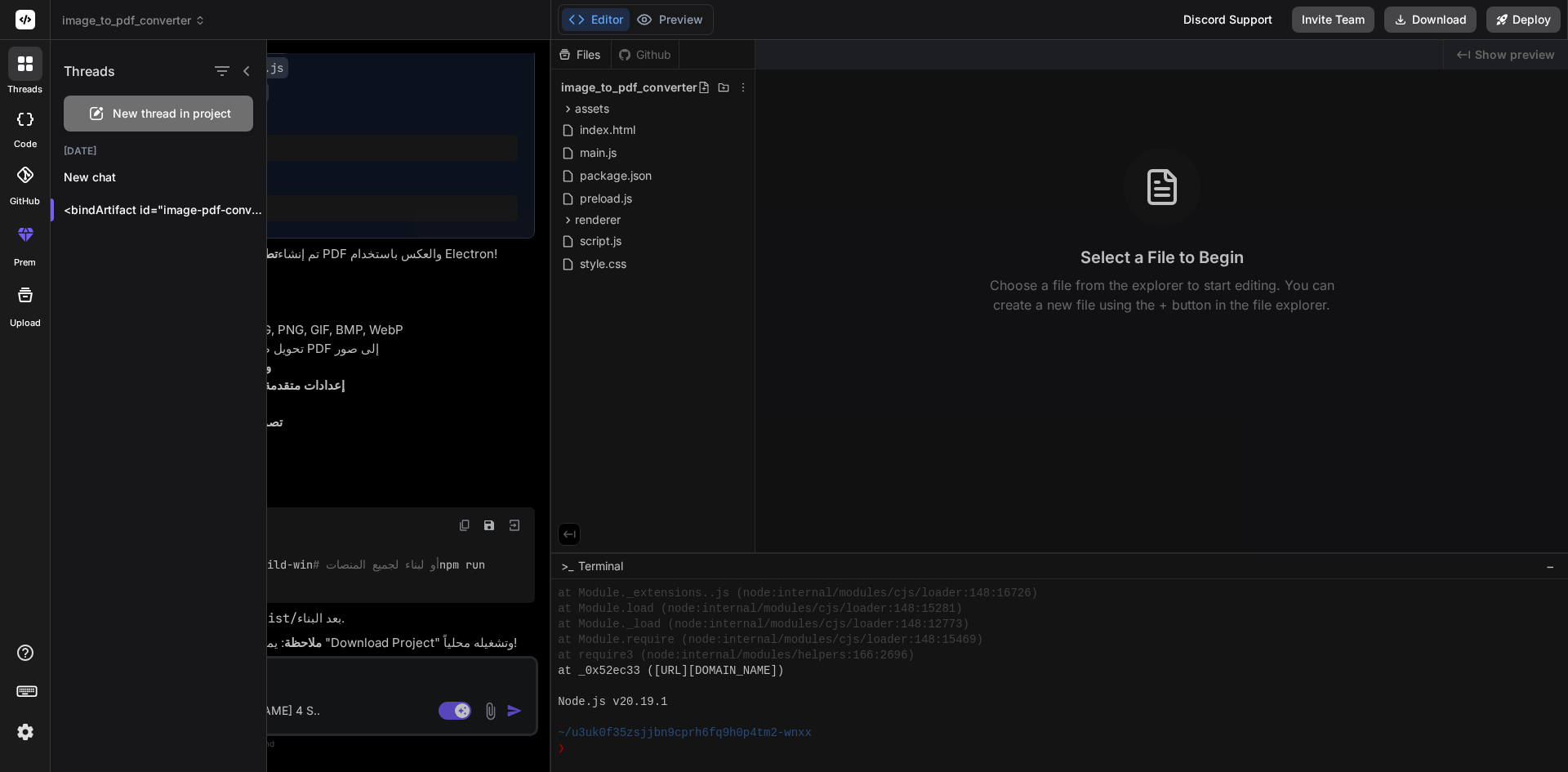
click at [18, 112] on div at bounding box center [25, 118] width 36 height 32
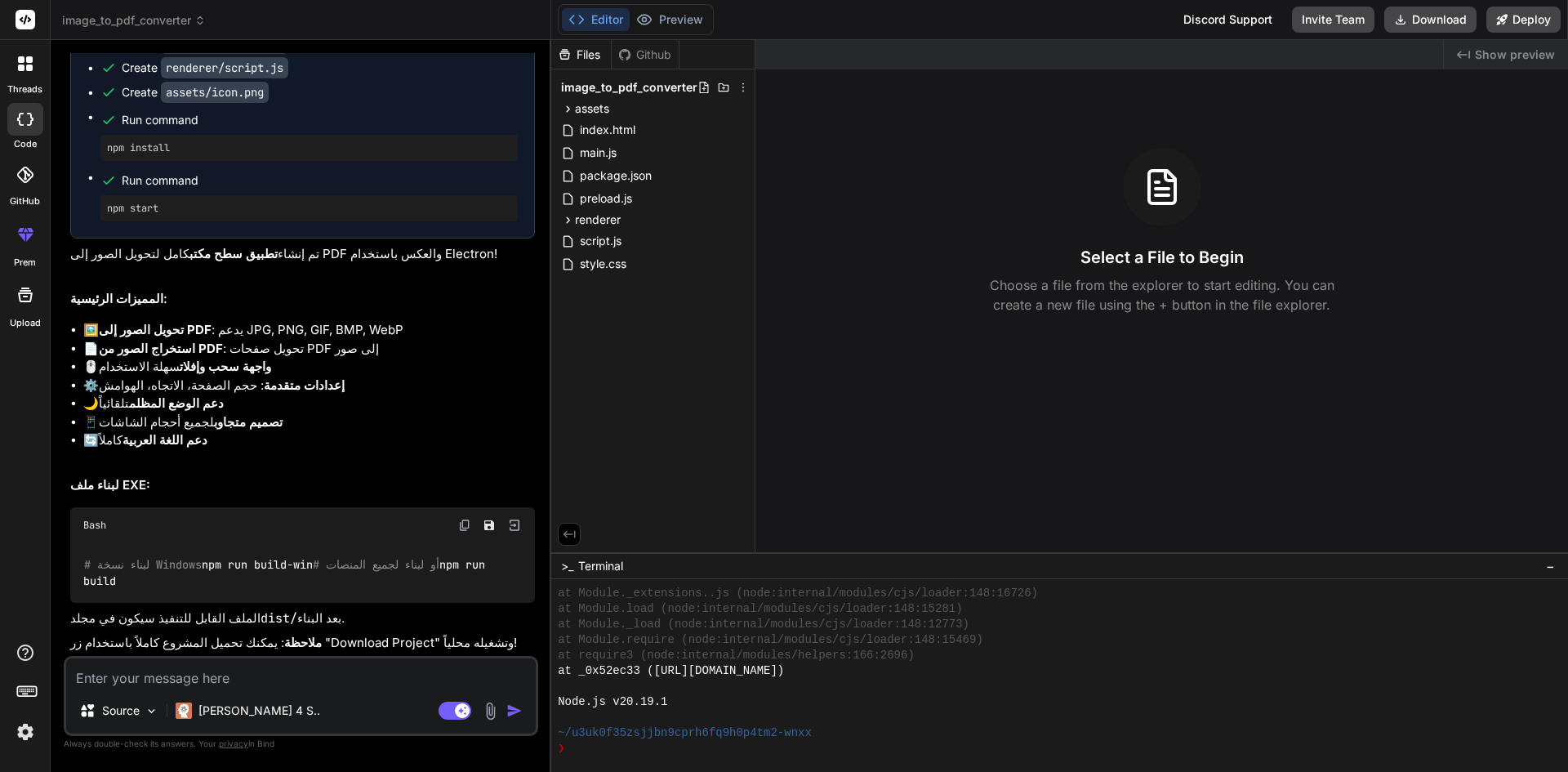
click at [578, 18] on icon at bounding box center [576, 20] width 17 height 17
click at [873, 211] on div "Select a File to Begin Choose a file from the explorer to start editing. You ca…" at bounding box center [1162, 230] width 812 height 167
click at [604, 112] on span "assets" at bounding box center [592, 108] width 34 height 17
click at [567, 106] on icon at bounding box center [569, 108] width 4 height 7
click at [574, 128] on icon at bounding box center [568, 130] width 14 height 14
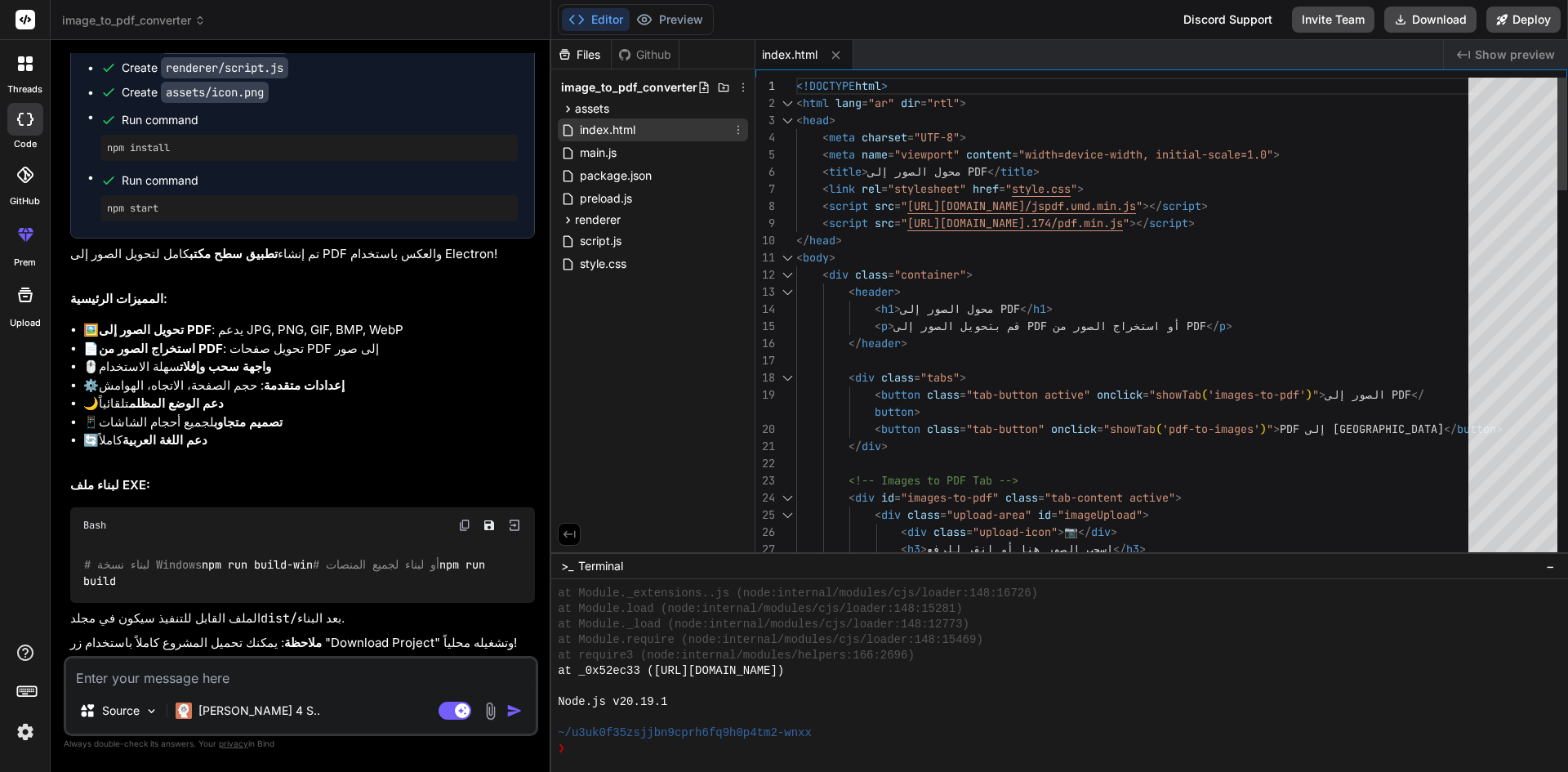
type textarea "x"
click at [836, 47] on button at bounding box center [836, 55] width 21 height 20
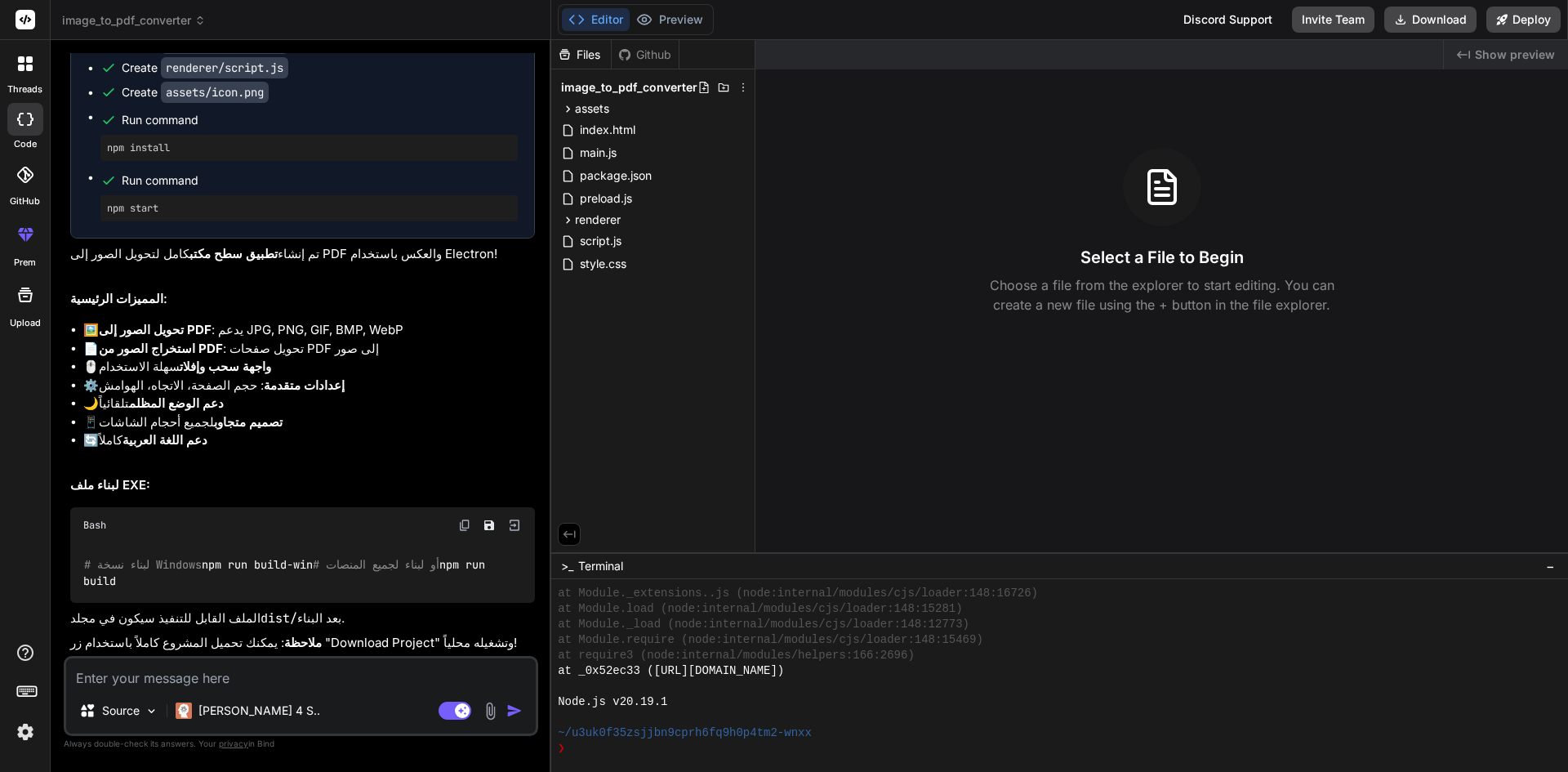
click at [1550, 565] on span "−" at bounding box center [1550, 565] width 9 height 17
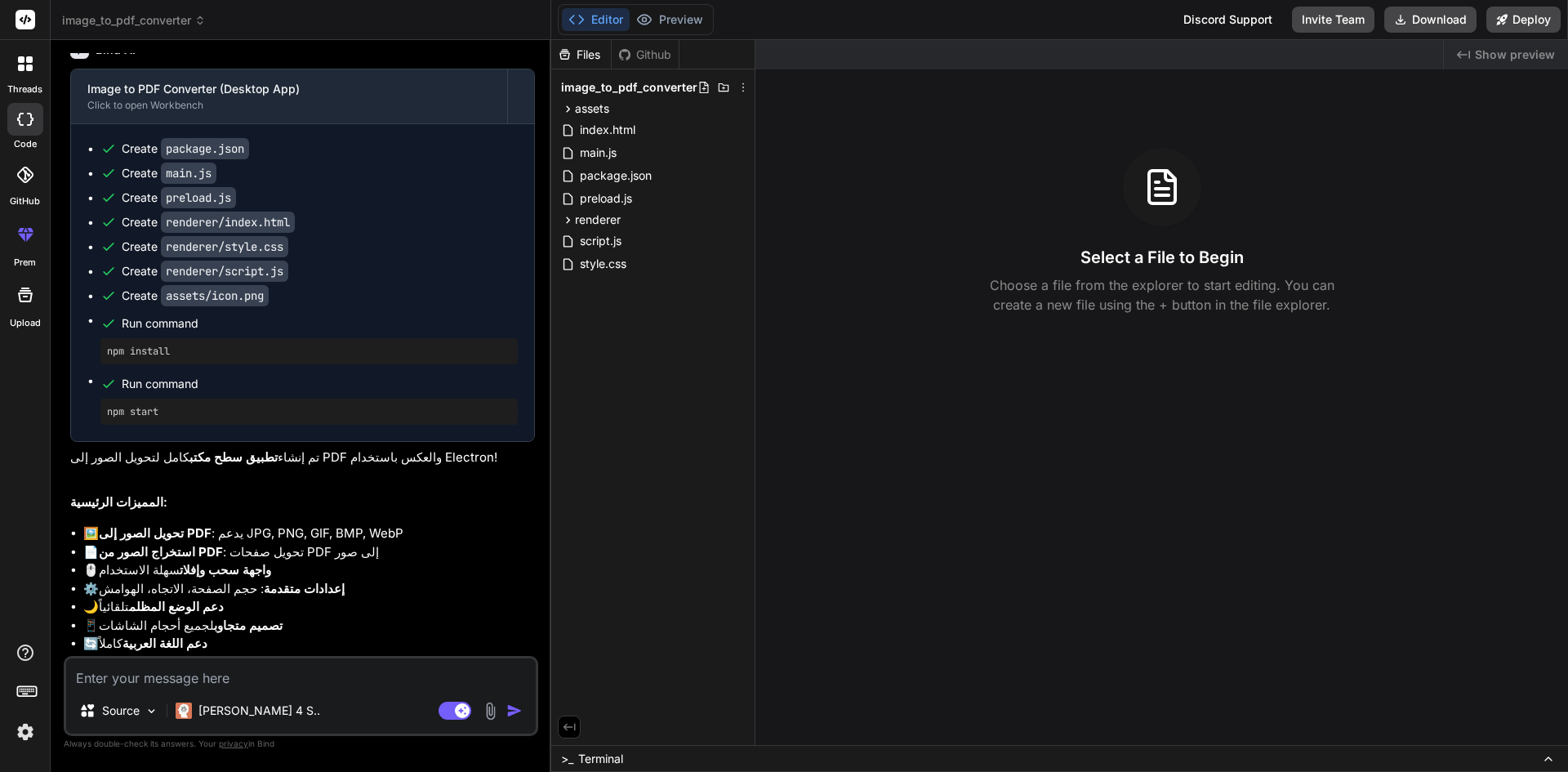
scroll to position [1184, 0]
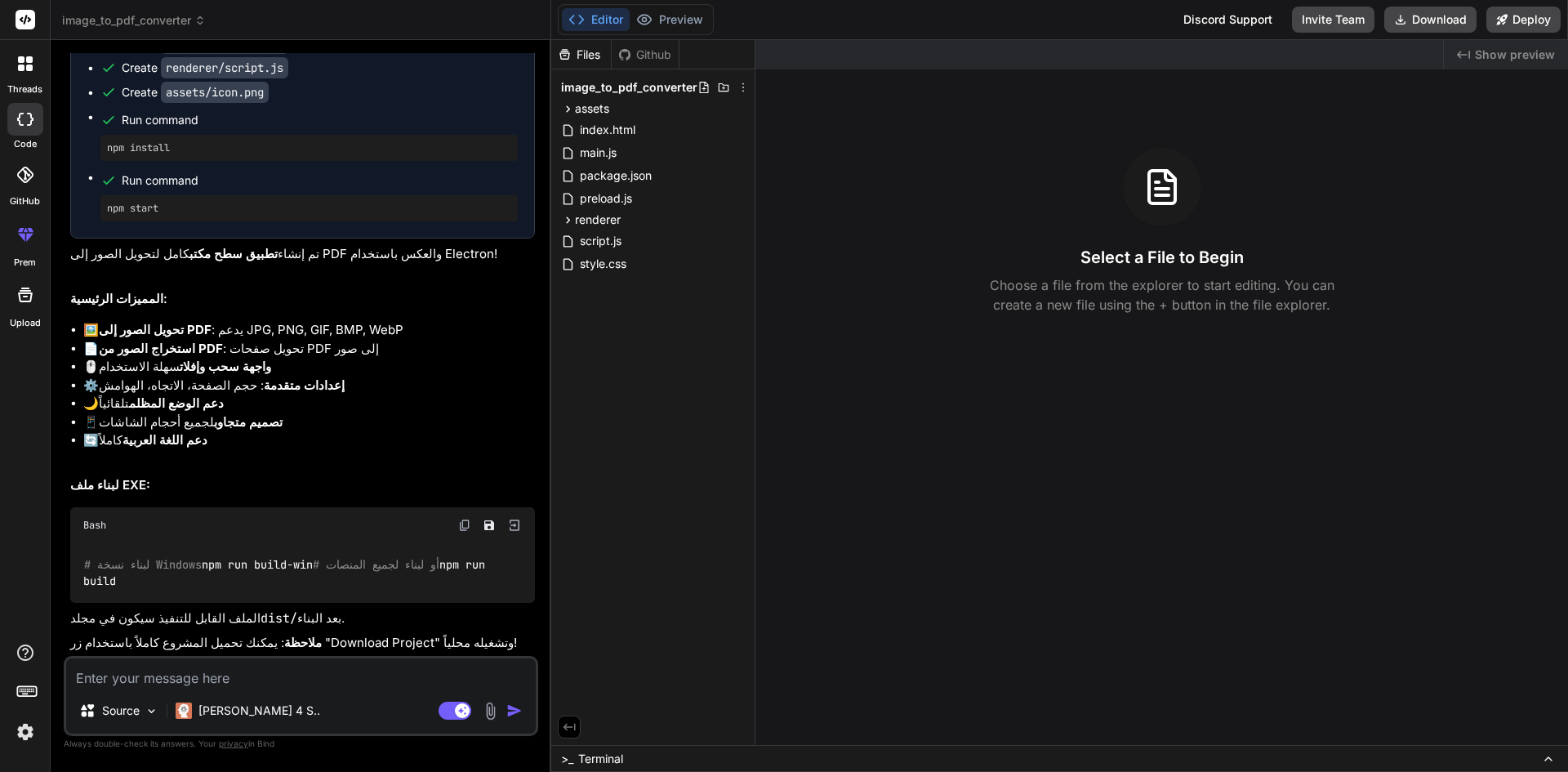
click at [26, 686] on rect at bounding box center [26, 691] width 19 height 10
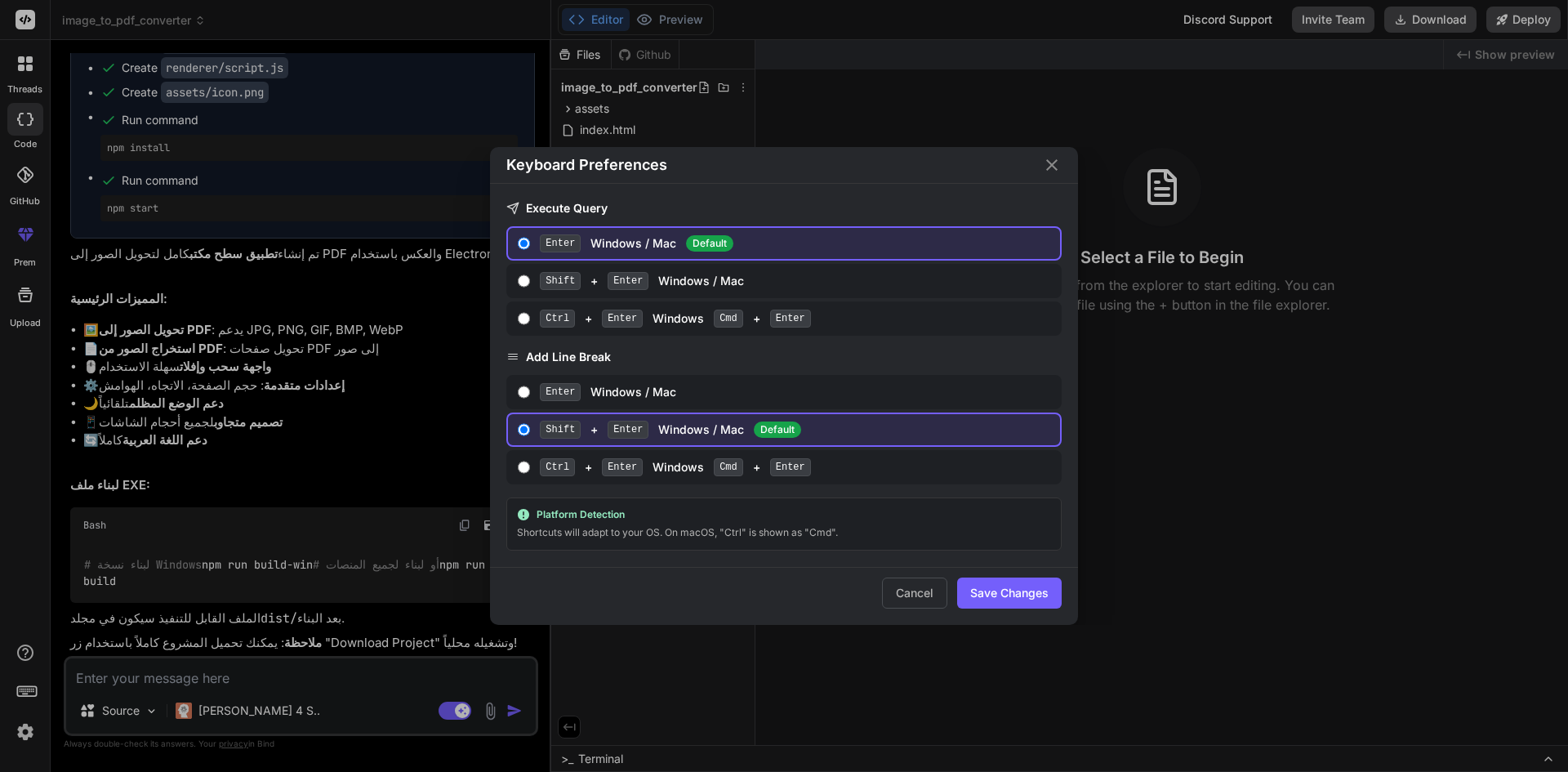
click at [1058, 157] on icon "Close" at bounding box center [1052, 165] width 20 height 20
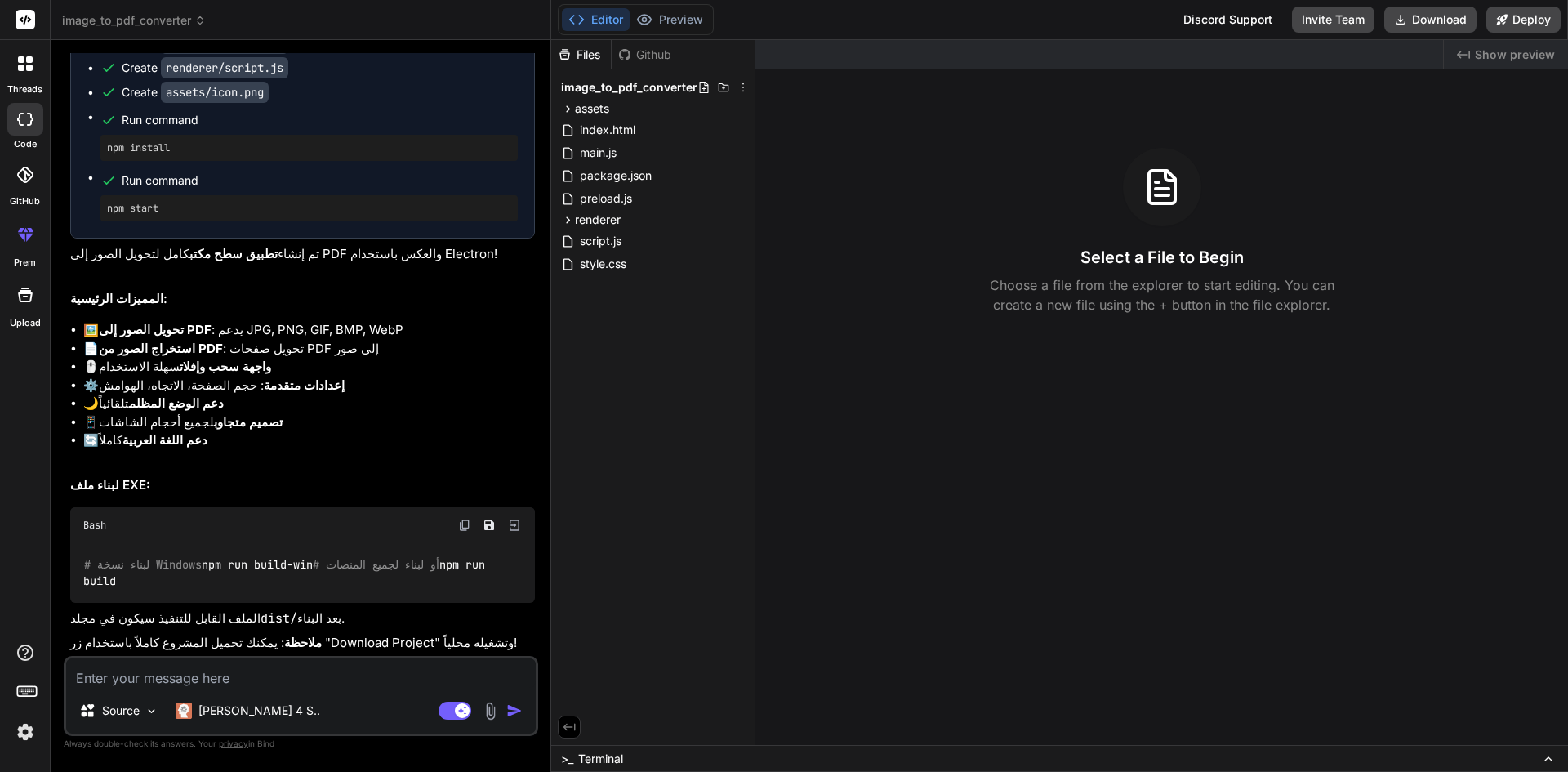
click at [28, 738] on img at bounding box center [25, 731] width 27 height 27
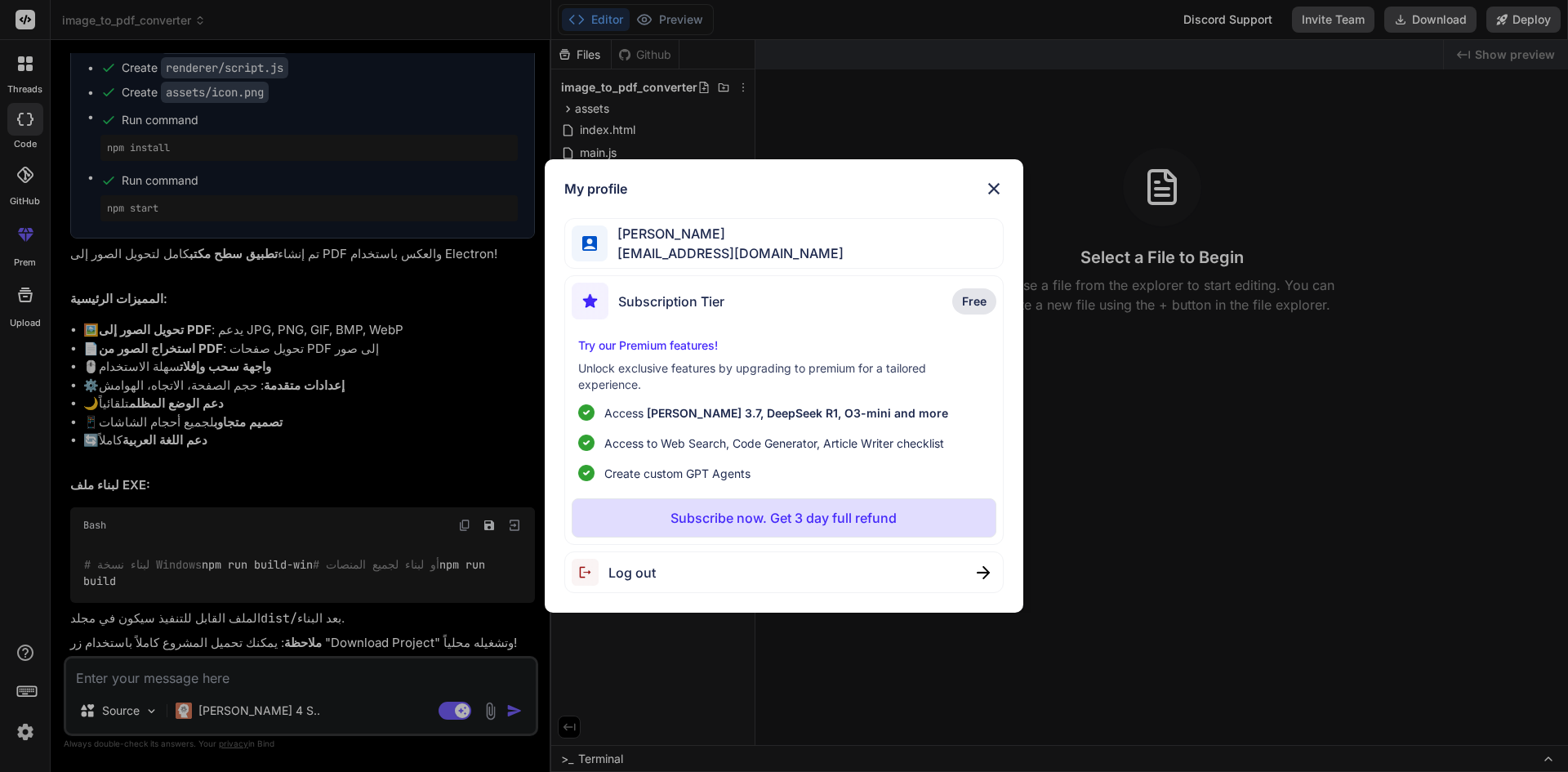
click at [997, 185] on img at bounding box center [994, 188] width 20 height 20
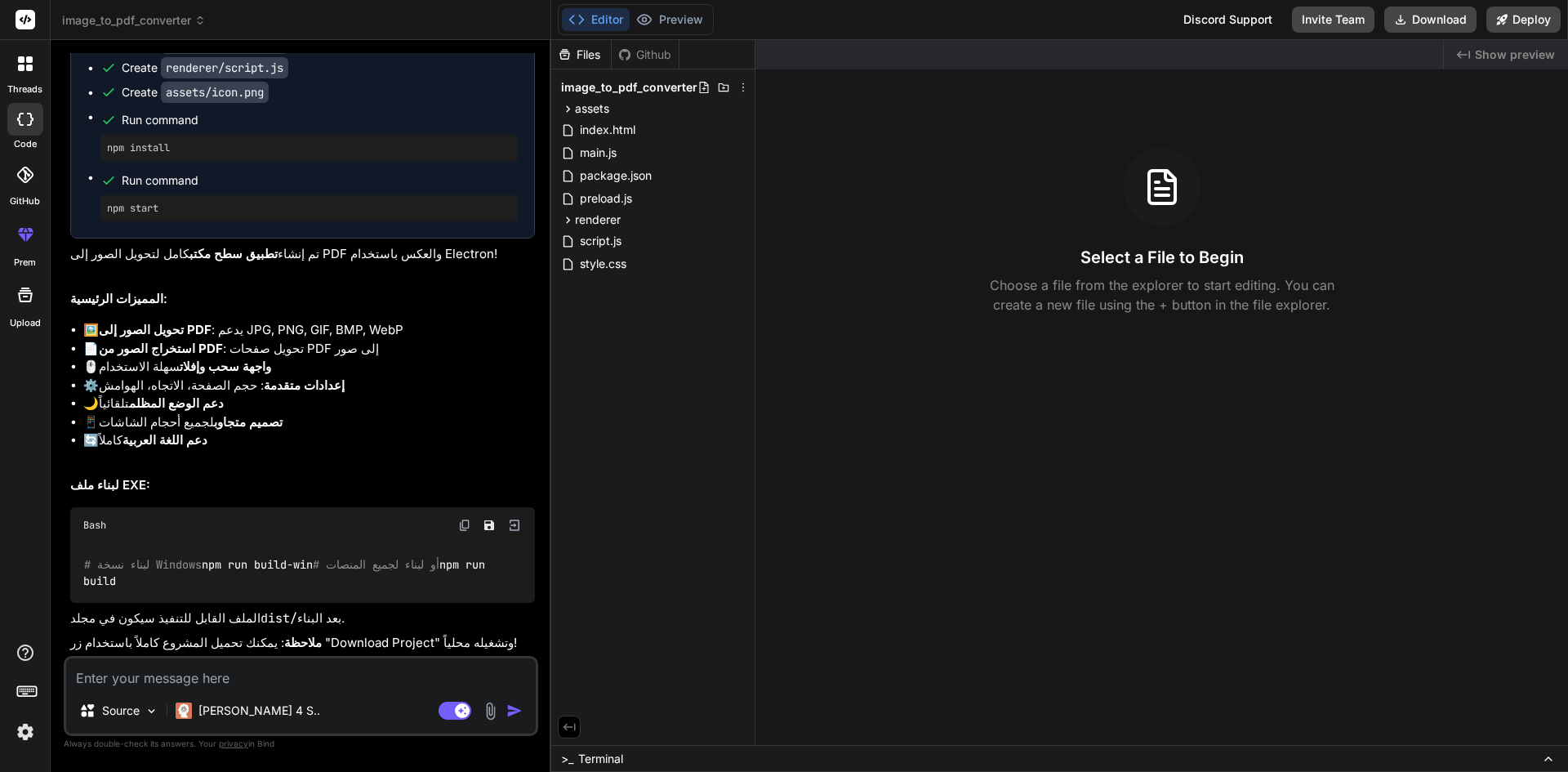
click at [647, 56] on div "Github" at bounding box center [645, 55] width 67 height 17
click at [583, 54] on div "Files" at bounding box center [581, 55] width 60 height 17
click at [637, 352] on div "Files Github image_to_pdf_converter assets icon.png index.html main.js package.…" at bounding box center [653, 392] width 204 height 705
click at [565, 723] on icon at bounding box center [569, 727] width 13 height 8
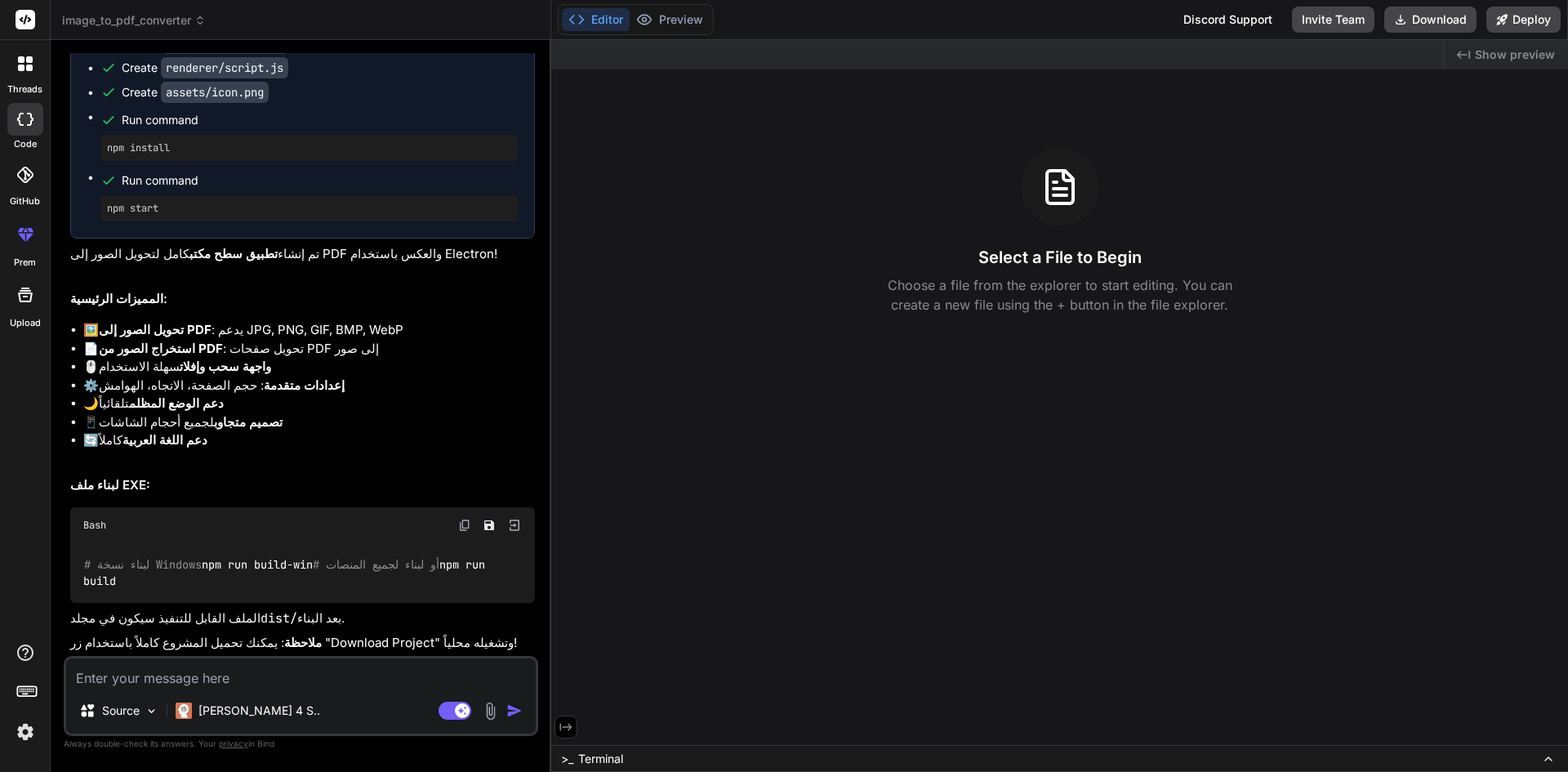
click at [563, 727] on icon at bounding box center [565, 726] width 15 height 15
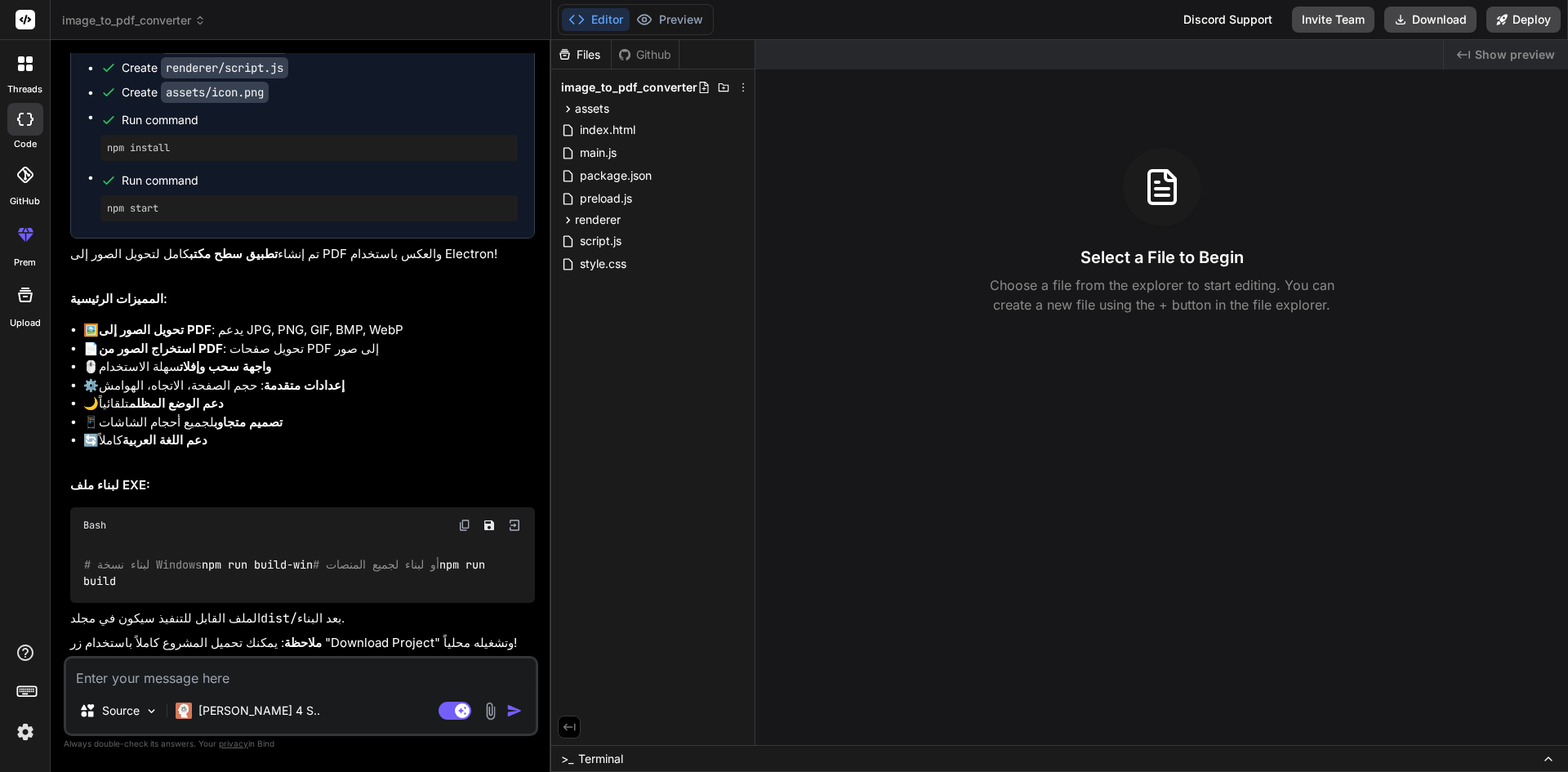
click at [1473, 52] on div "Created with Pixso. Show preview" at bounding box center [1506, 55] width 124 height 29
click at [1503, 49] on span "Show preview" at bounding box center [1515, 55] width 80 height 17
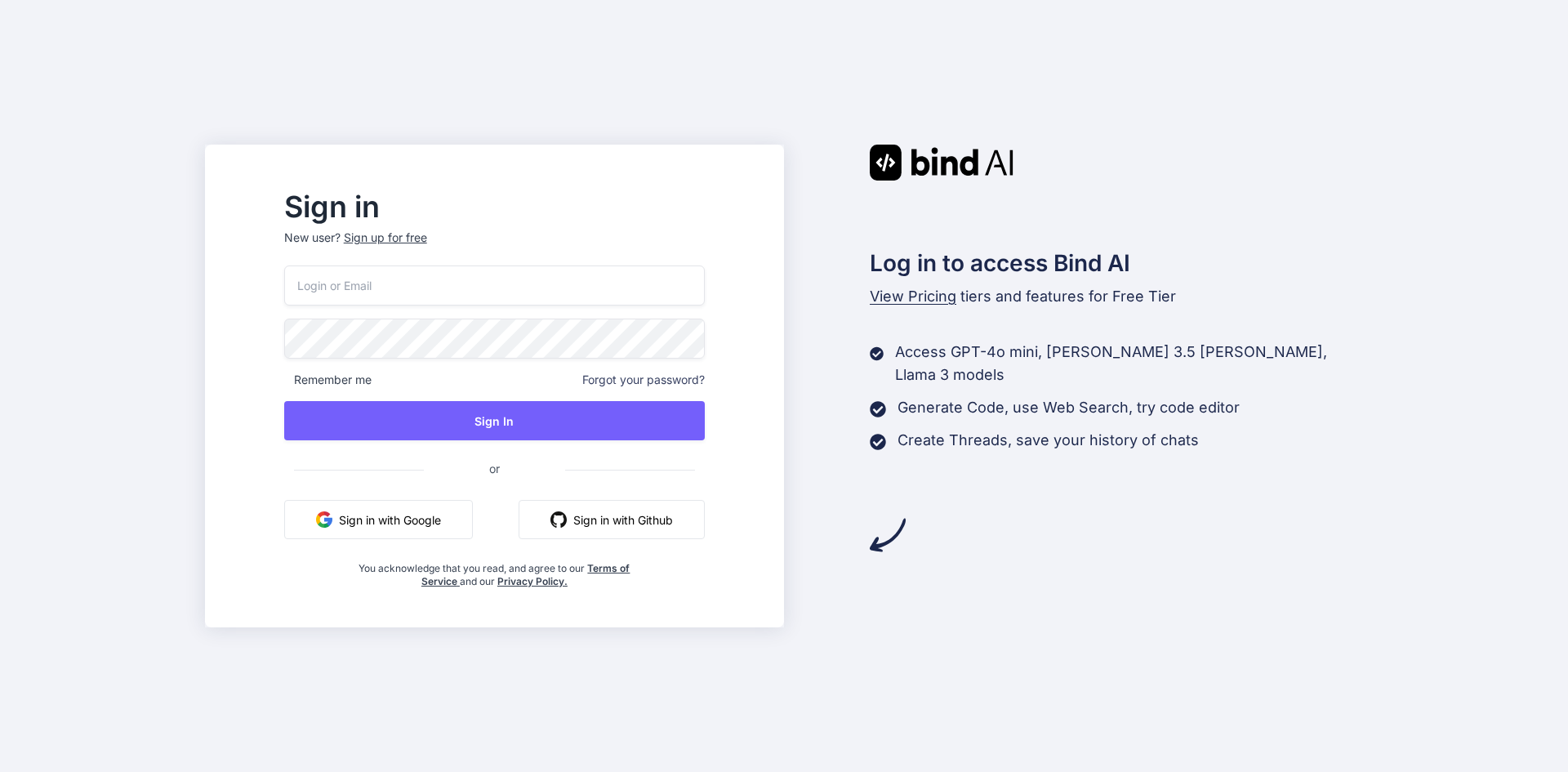
click at [437, 515] on button "Sign in with Google" at bounding box center [378, 519] width 188 height 39
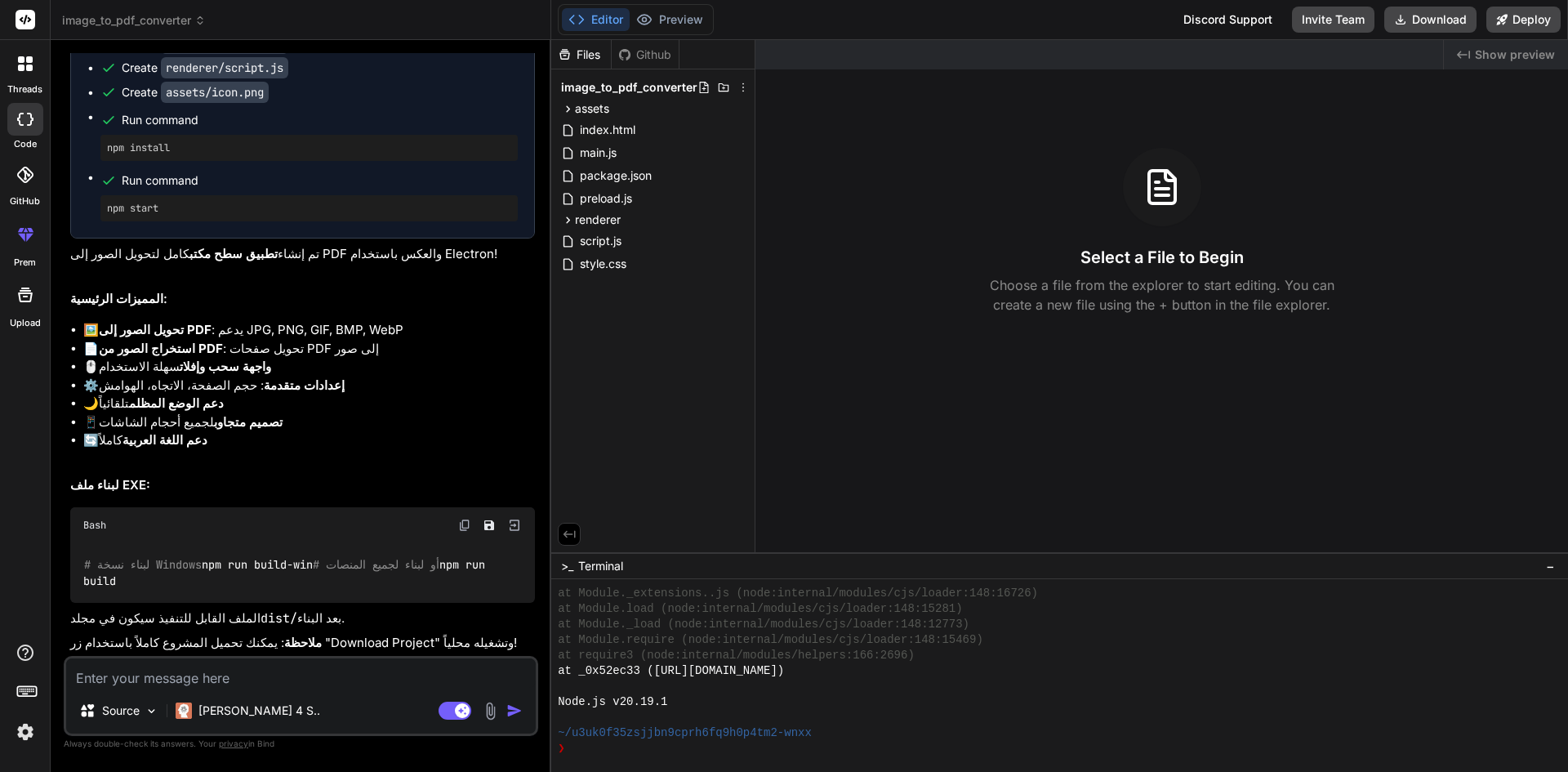
scroll to position [512, 0]
click at [29, 83] on label "threads" at bounding box center [25, 90] width 35 height 14
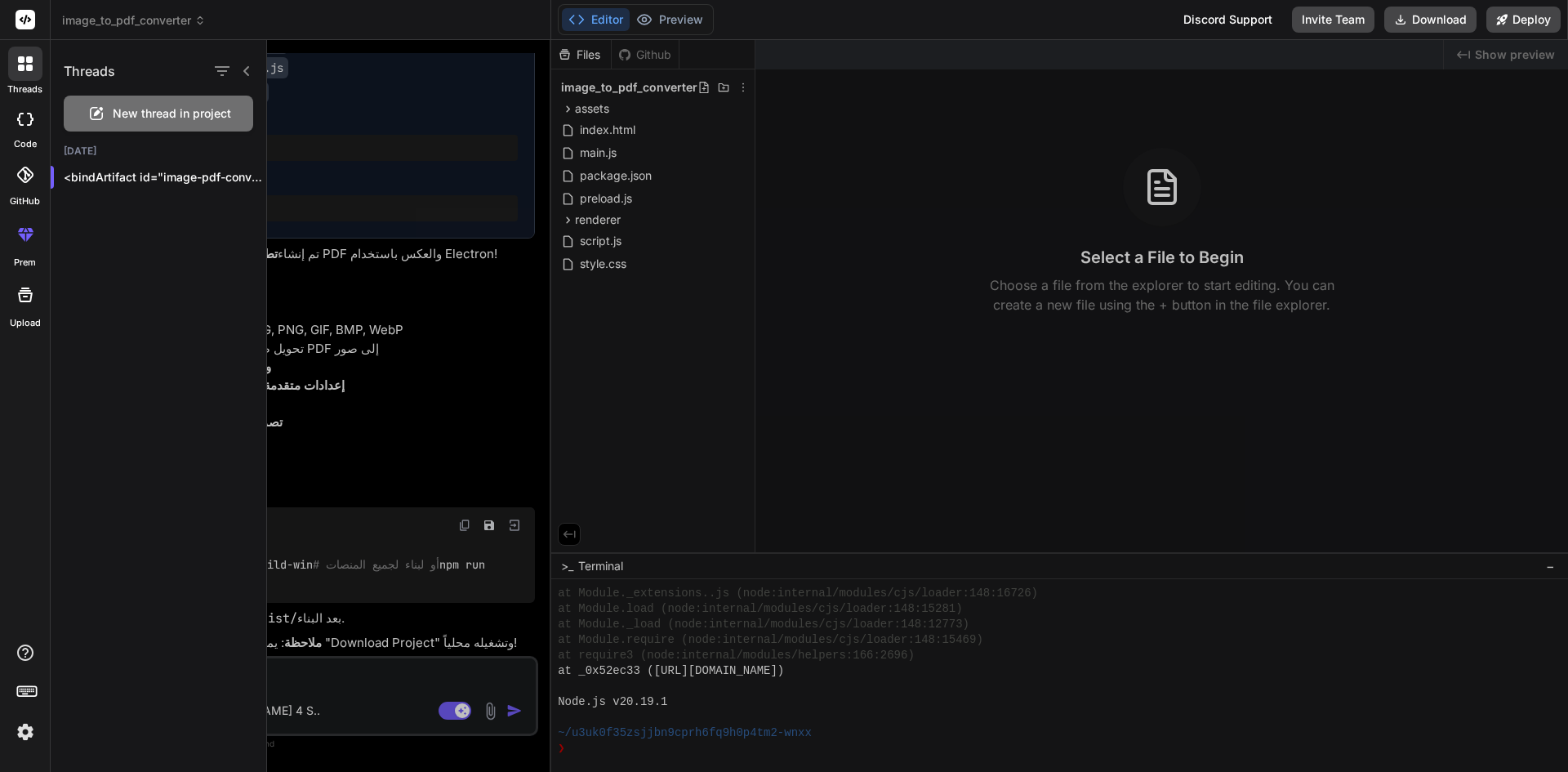
click at [18, 116] on icon at bounding box center [25, 118] width 17 height 13
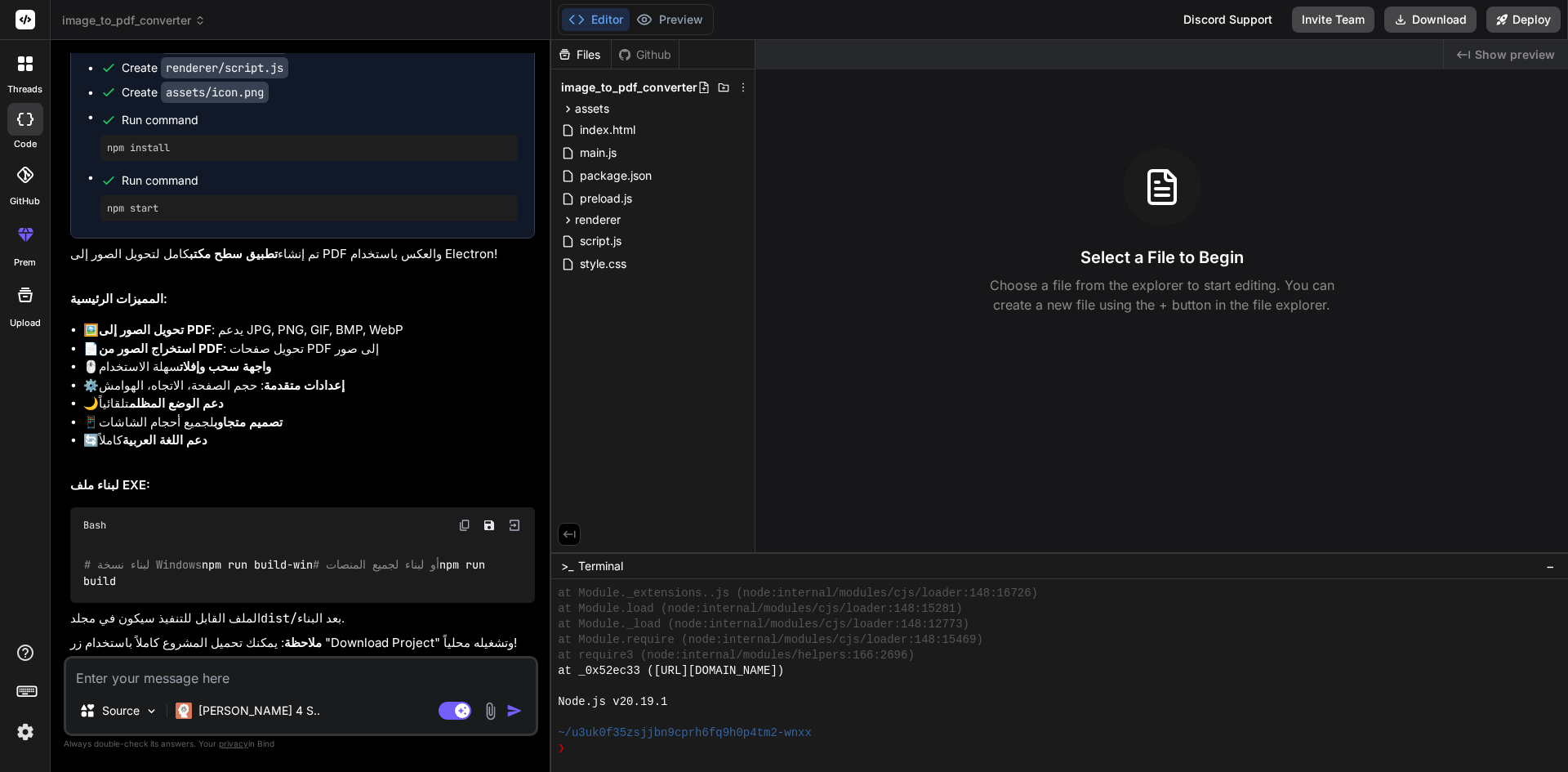
click at [18, 24] on rect at bounding box center [25, 20] width 20 height 20
click at [28, 18] on icon at bounding box center [25, 20] width 13 height 10
click at [1422, 8] on button "Download" at bounding box center [1430, 20] width 93 height 26
type textarea "x"
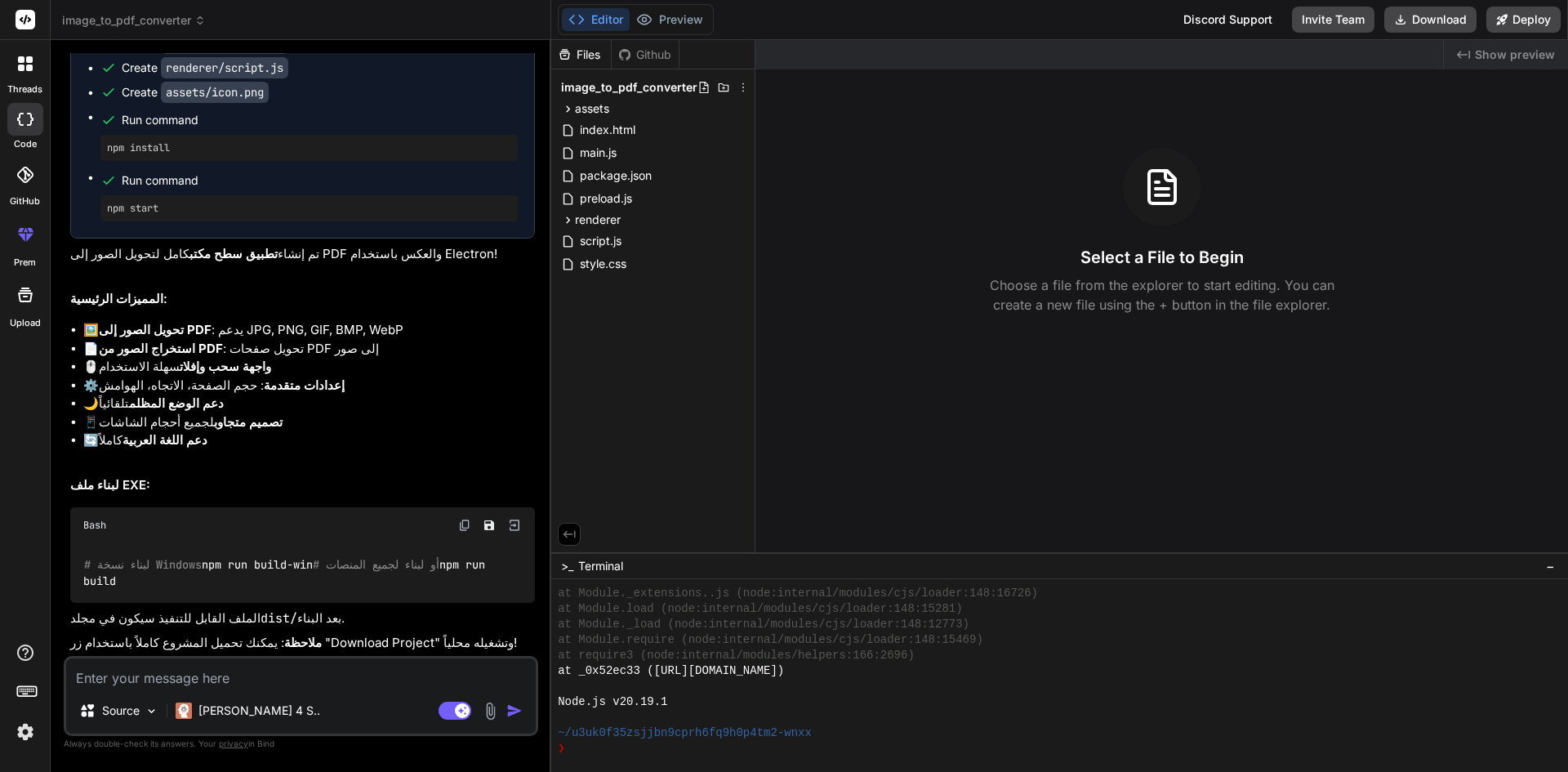
scroll to position [1184, 0]
click at [469, 518] on img at bounding box center [464, 524] width 13 height 13
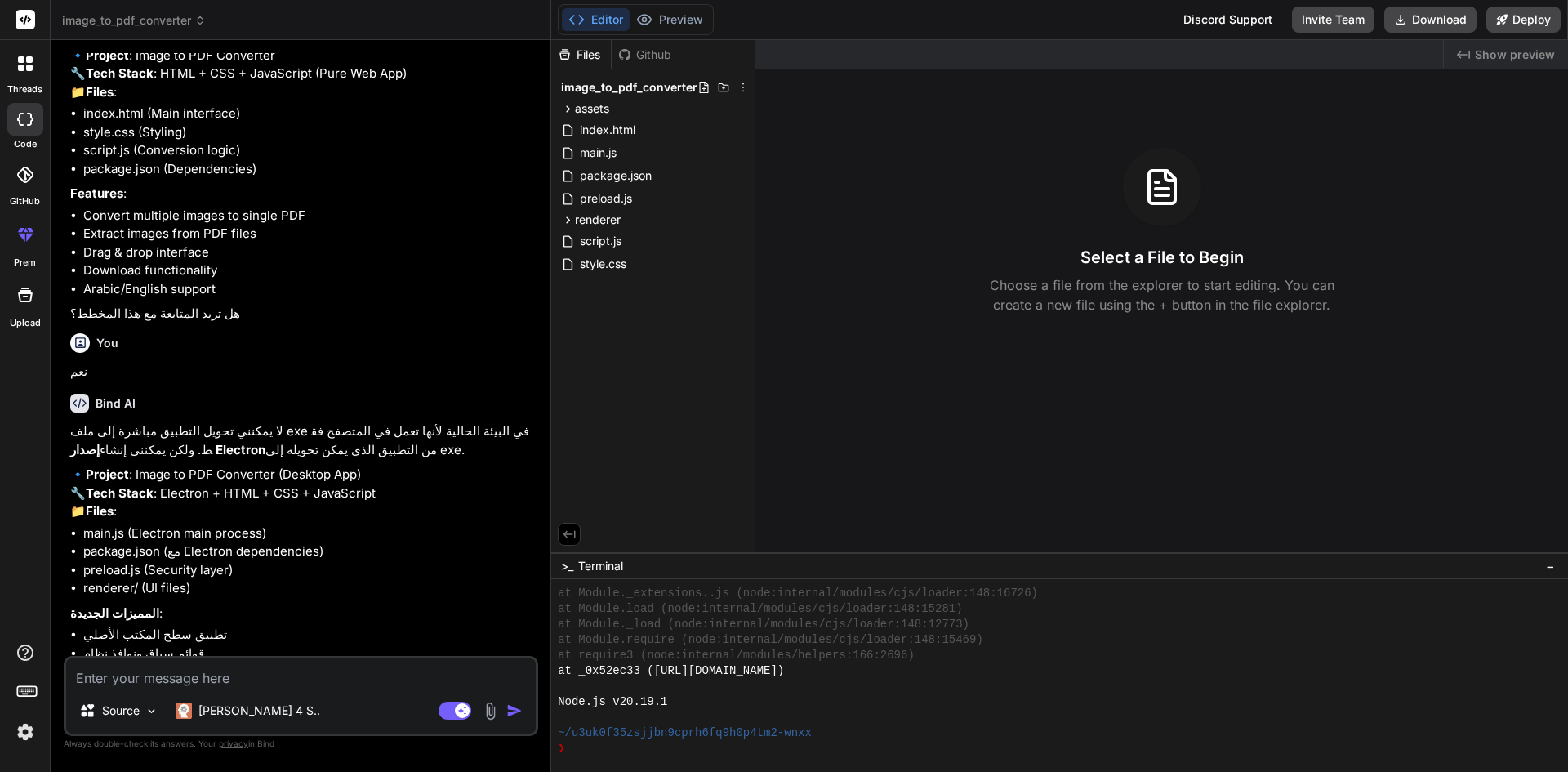
scroll to position [0, 0]
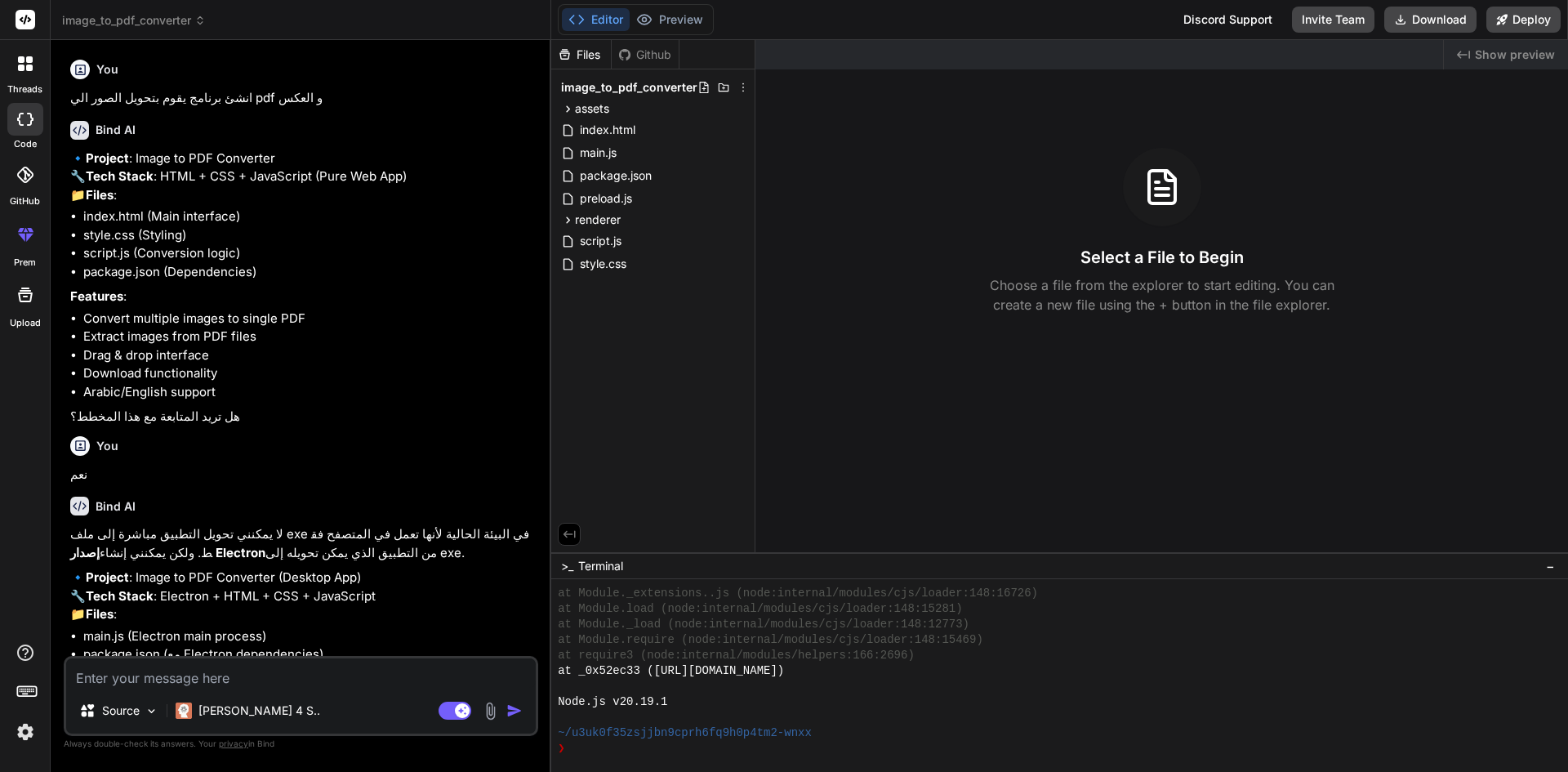
click at [101, 98] on p "انشئ برنامج يقوم بتحويل الصور الي pdf و العكس" at bounding box center [303, 98] width 465 height 19
copy div "انشئ برنامج يقوم بتحويل الصور الي pdf و العكس"
click at [16, 120] on div at bounding box center [25, 118] width 36 height 32
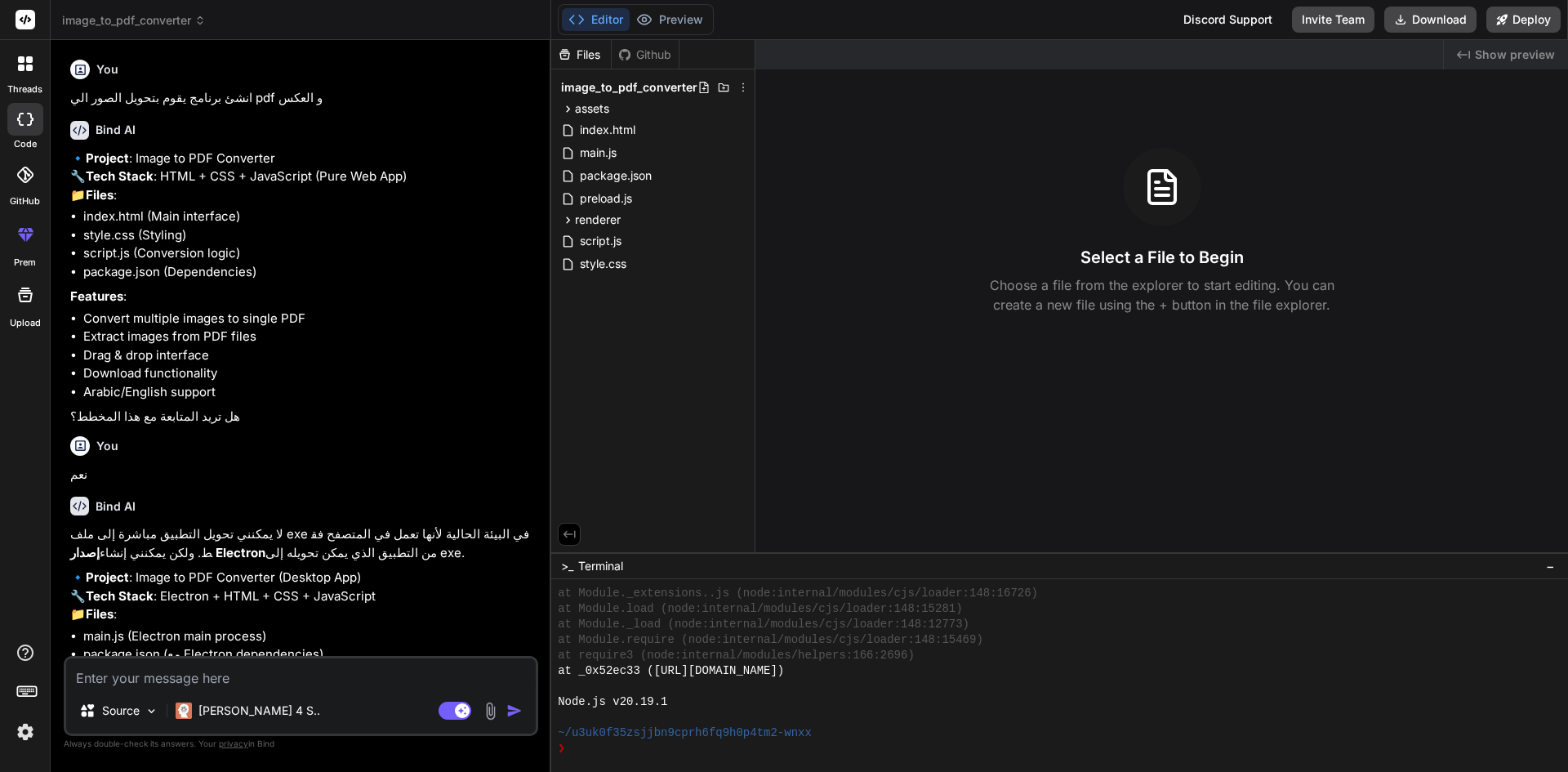
click at [19, 75] on div at bounding box center [24, 63] width 34 height 34
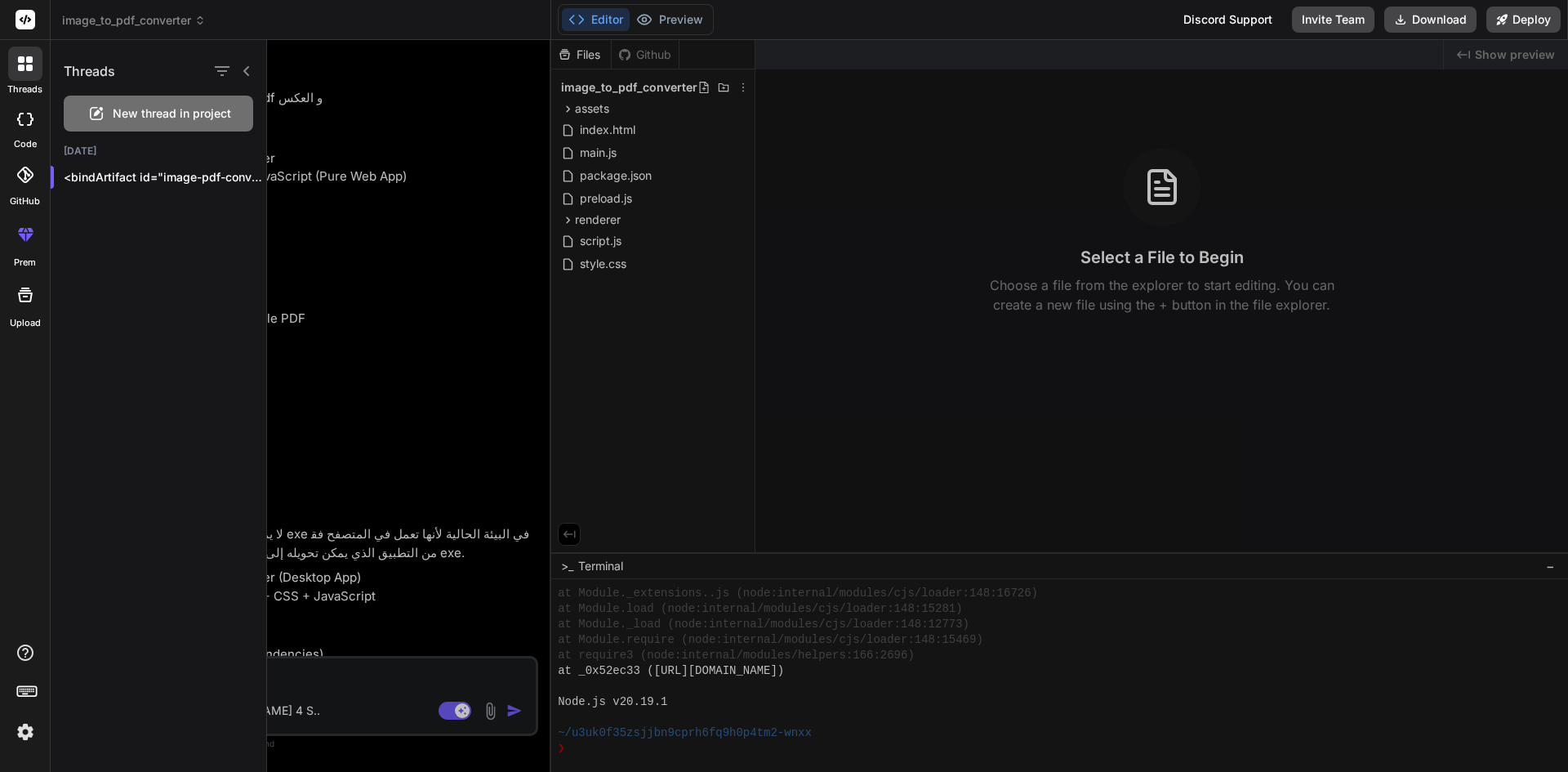
click at [181, 111] on span "New thread in project" at bounding box center [171, 113] width 118 height 17
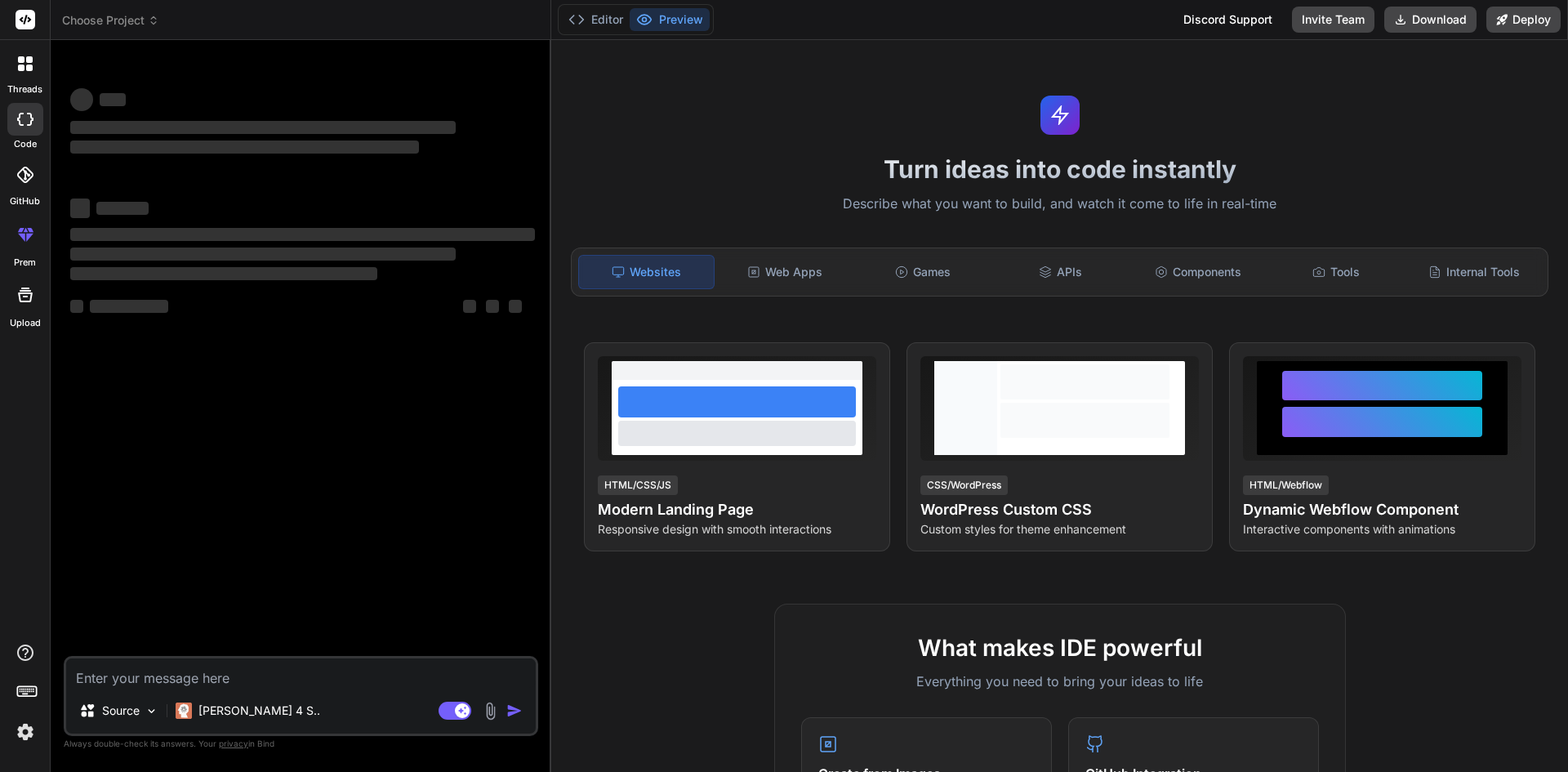
scroll to position [574, 0]
type textarea "x"
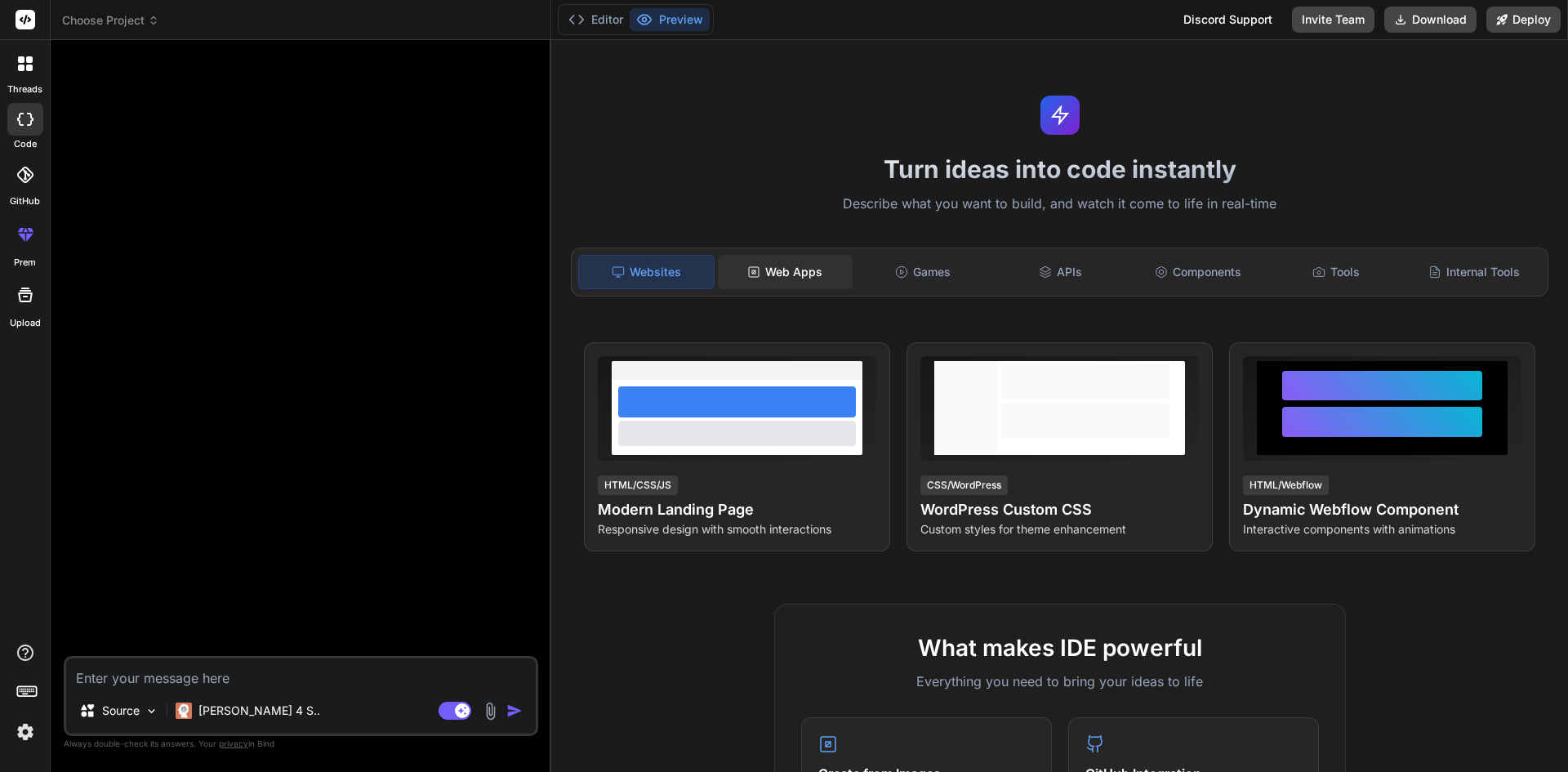
click at [799, 265] on div "Web Apps" at bounding box center [785, 271] width 135 height 34
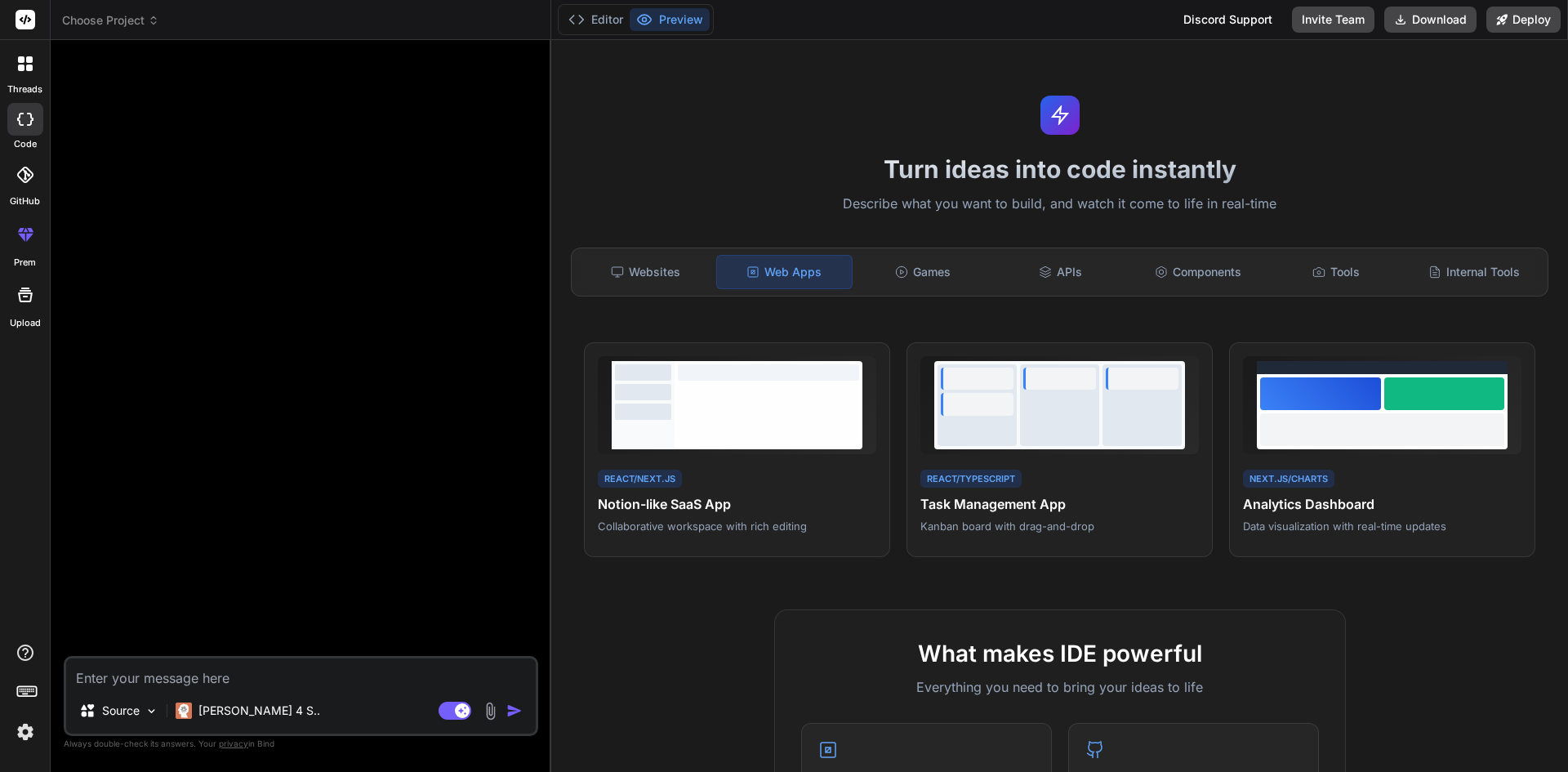
paste textarea "انشئ برنامج يقوم بتحويل الصور الي pdf و العكس"
type textarea "انشئ برنامج يقوم بتحويل الصور الي pdf و العكس"
type textarea "x"
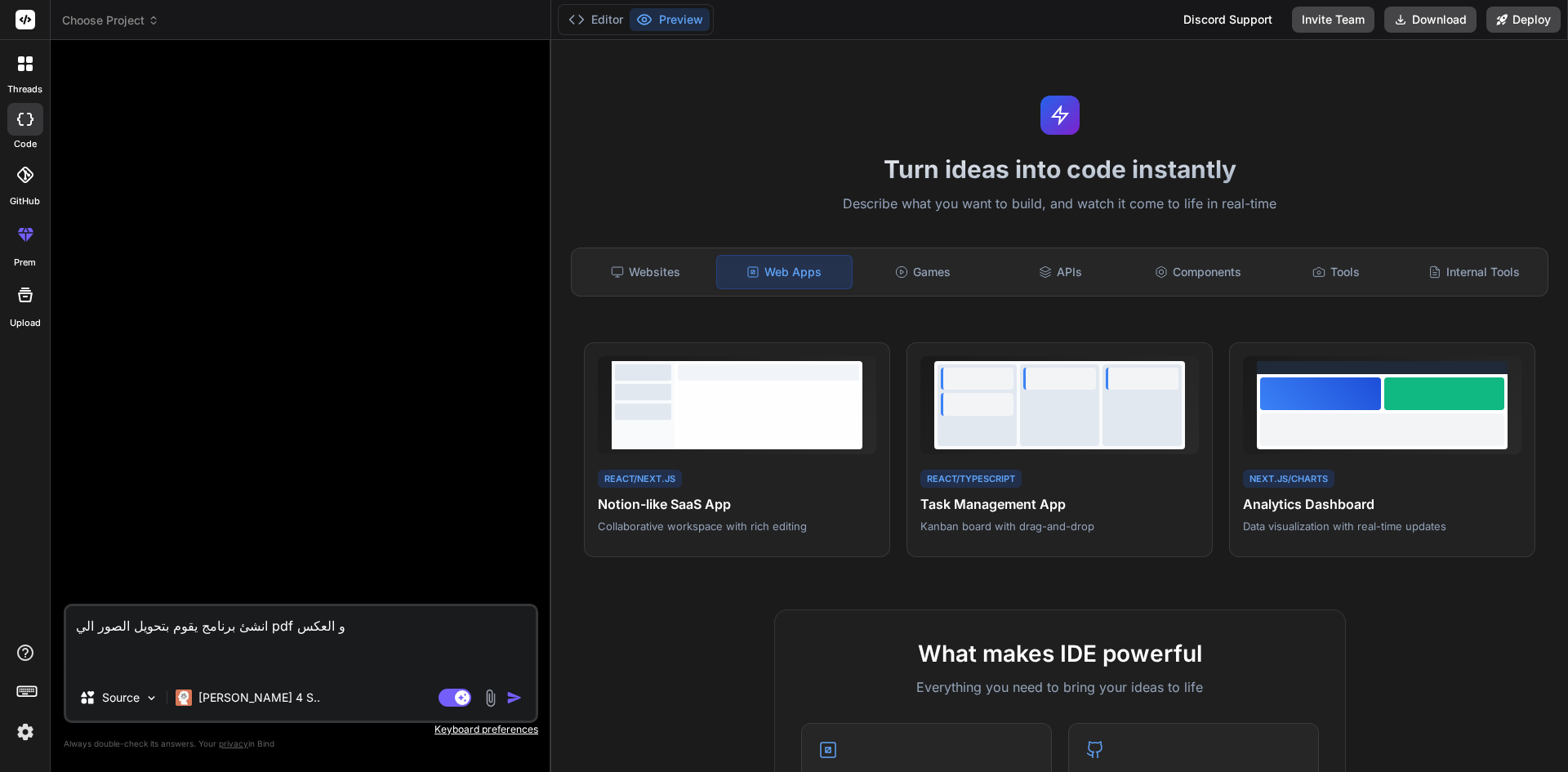
type textarea "انشئ برنامج يقوم بتحويل الصور الي pdf و العكس"
click at [518, 696] on img "button" at bounding box center [515, 697] width 17 height 17
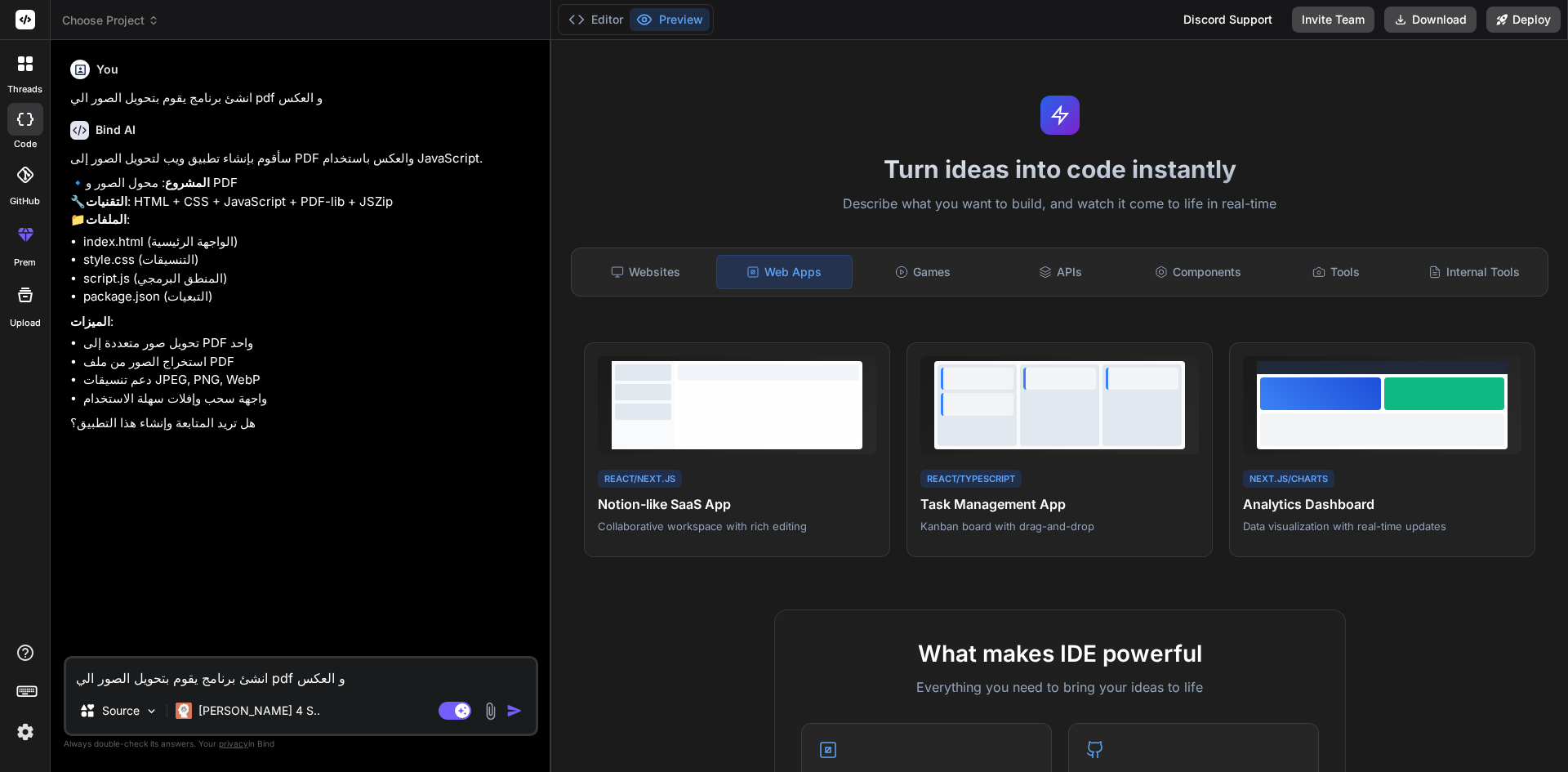
type textarea "x"
click at [198, 672] on textarea "انشئ برنامج يقوم بتحويل الصور الي pdf و العكس" at bounding box center [301, 672] width 470 height 29
click at [206, 668] on textarea "انشئ برنامج يقوم بتحويل الصور الي pdf و العكس" at bounding box center [301, 672] width 470 height 29
type textarea "ن"
type textarea "x"
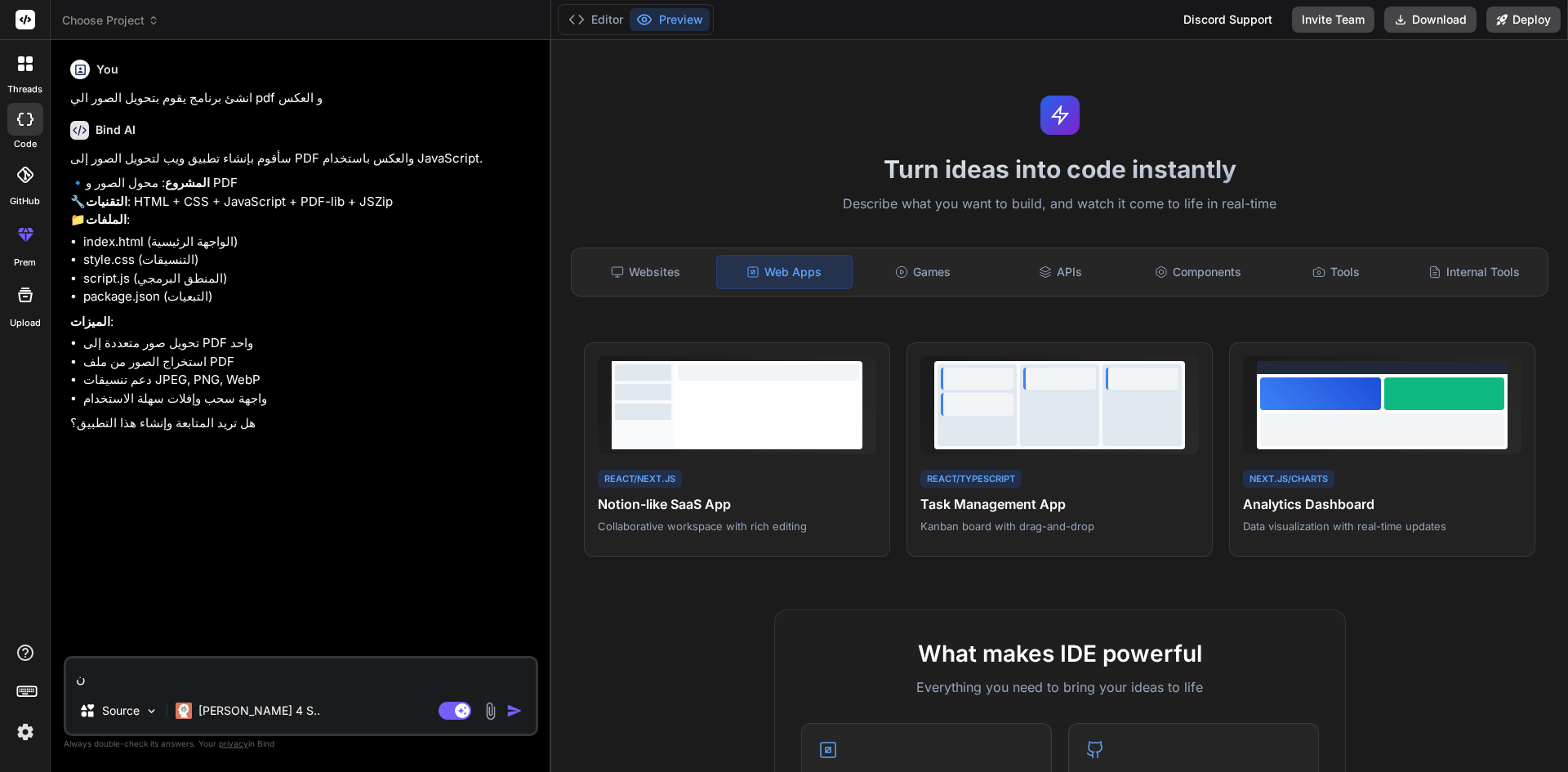
type textarea "نع"
type textarea "x"
type textarea "نعم"
type textarea "x"
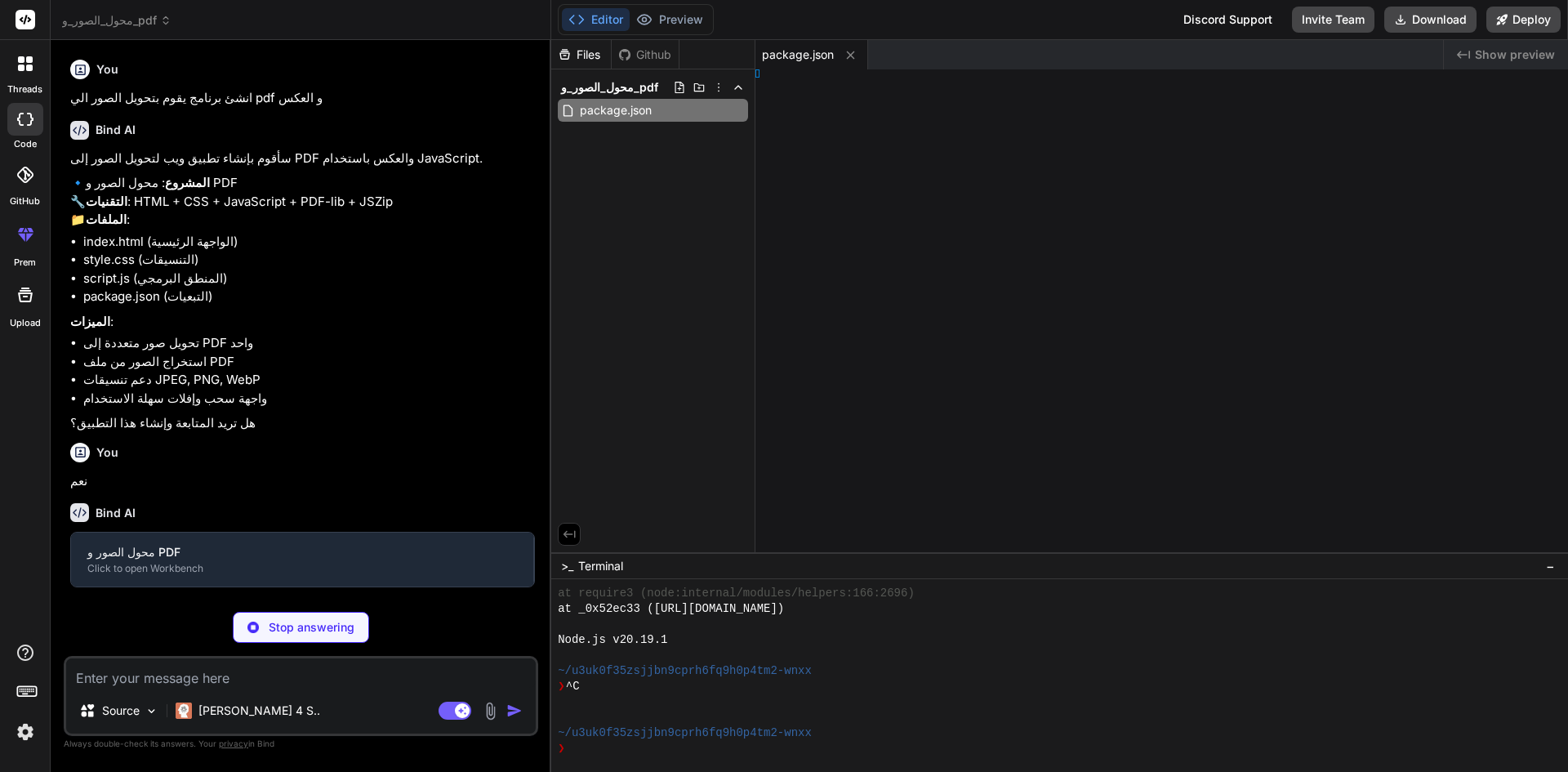
type textarea "x"
type textarea "tml>"
type textarea "x"
type textarea "8; } }"
type textarea "x"
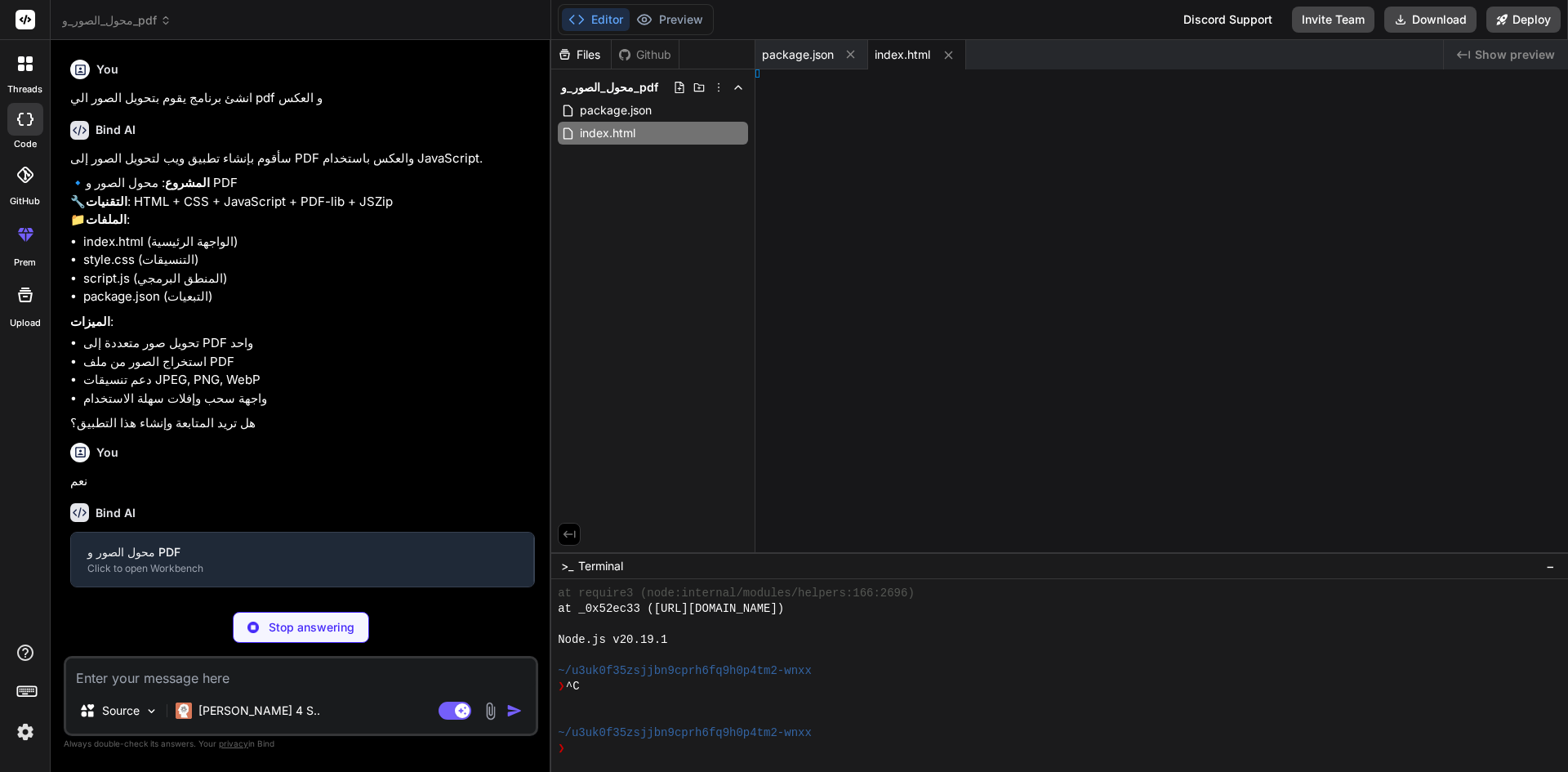
type textarea "568; } }"
type textarea "x"
type textarea ".control-group select { background: #2d3748; color: white; border-color: #4a556…"
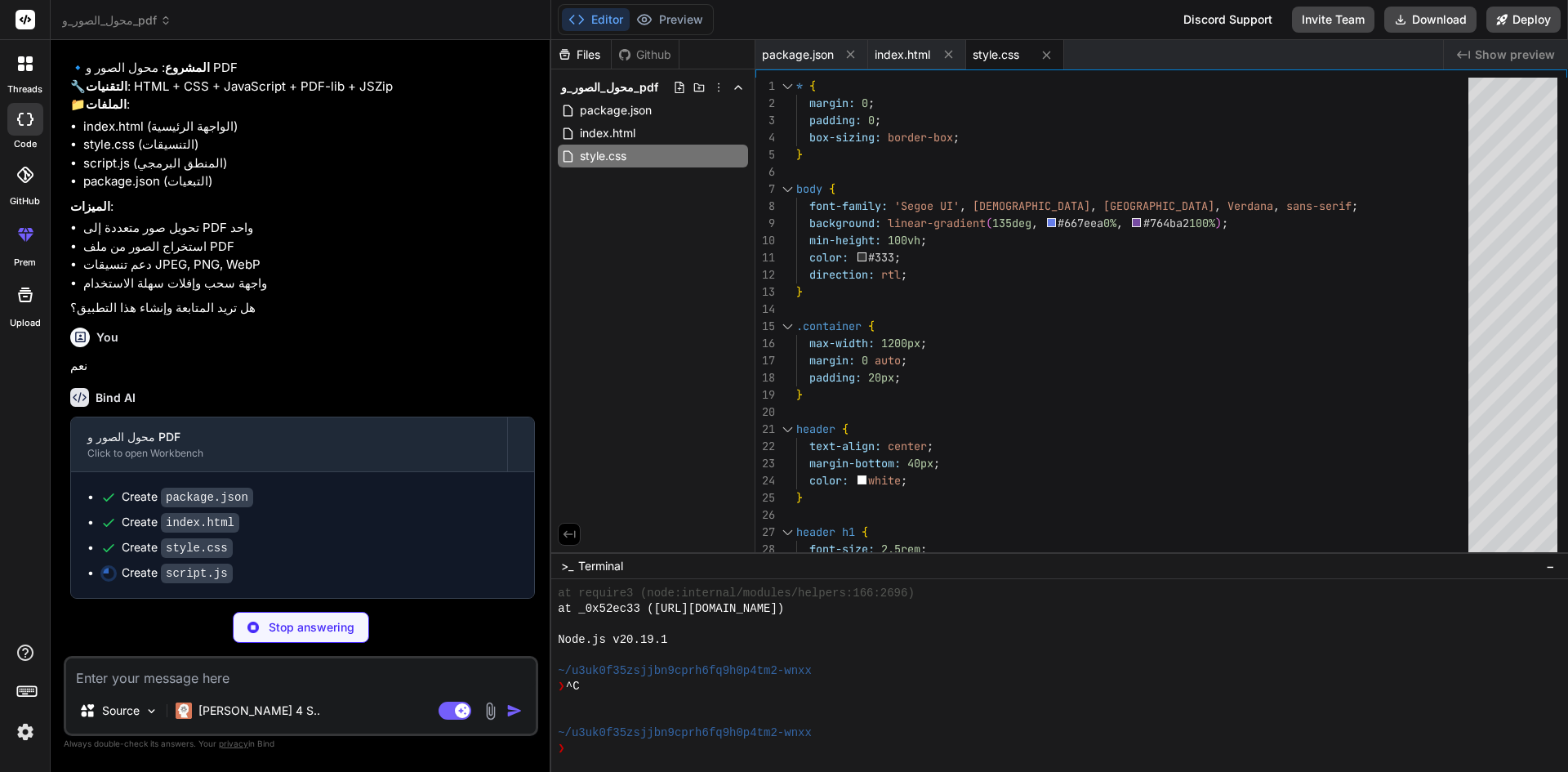
scroll to position [152, 0]
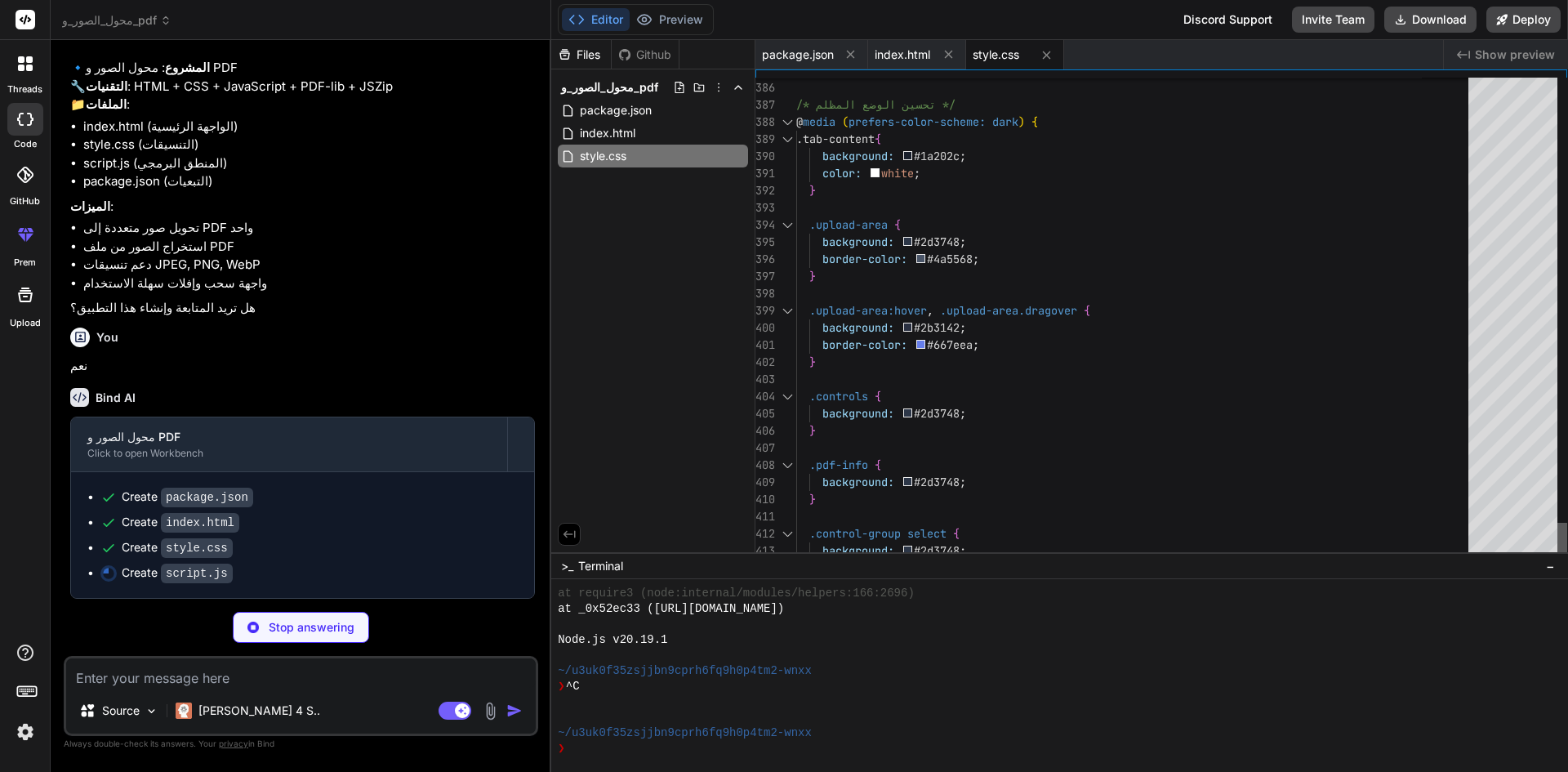
click at [1563, 540] on div at bounding box center [1563, 538] width 10 height 32
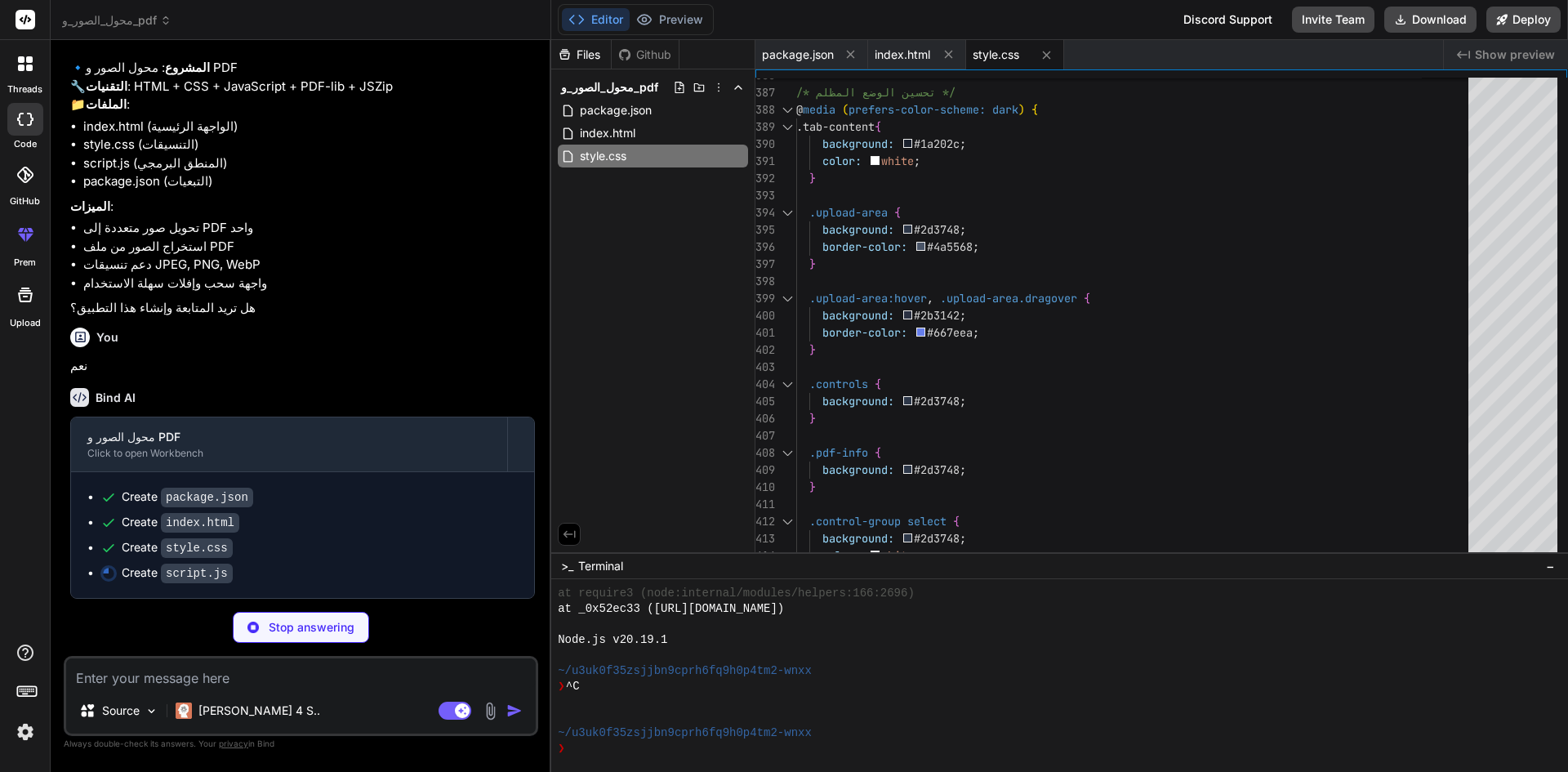
type textarea "x"
type textarea "let converter; document.addEventListener('DOMContentLoaded', () => { converter …"
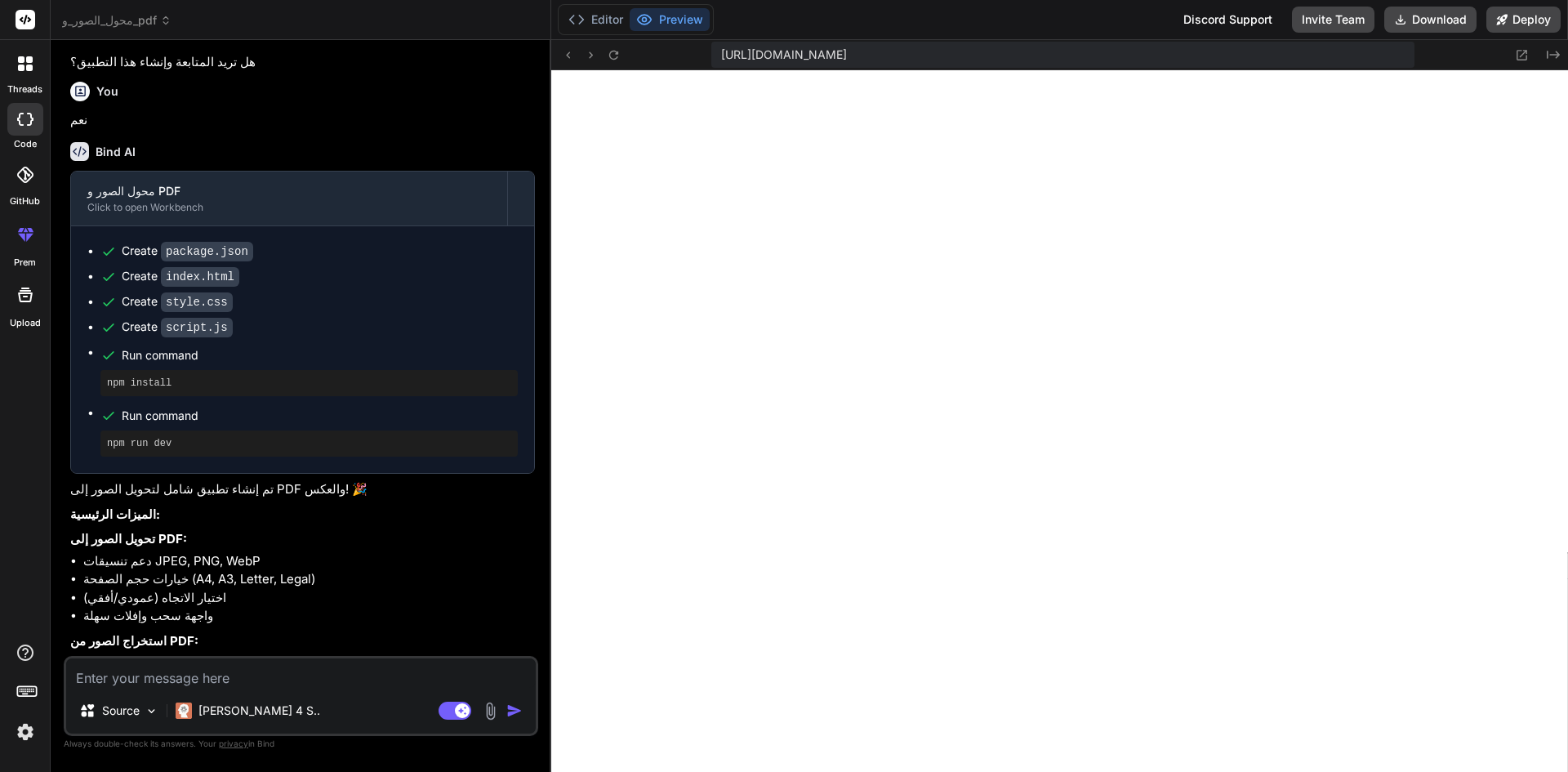
scroll to position [108, 0]
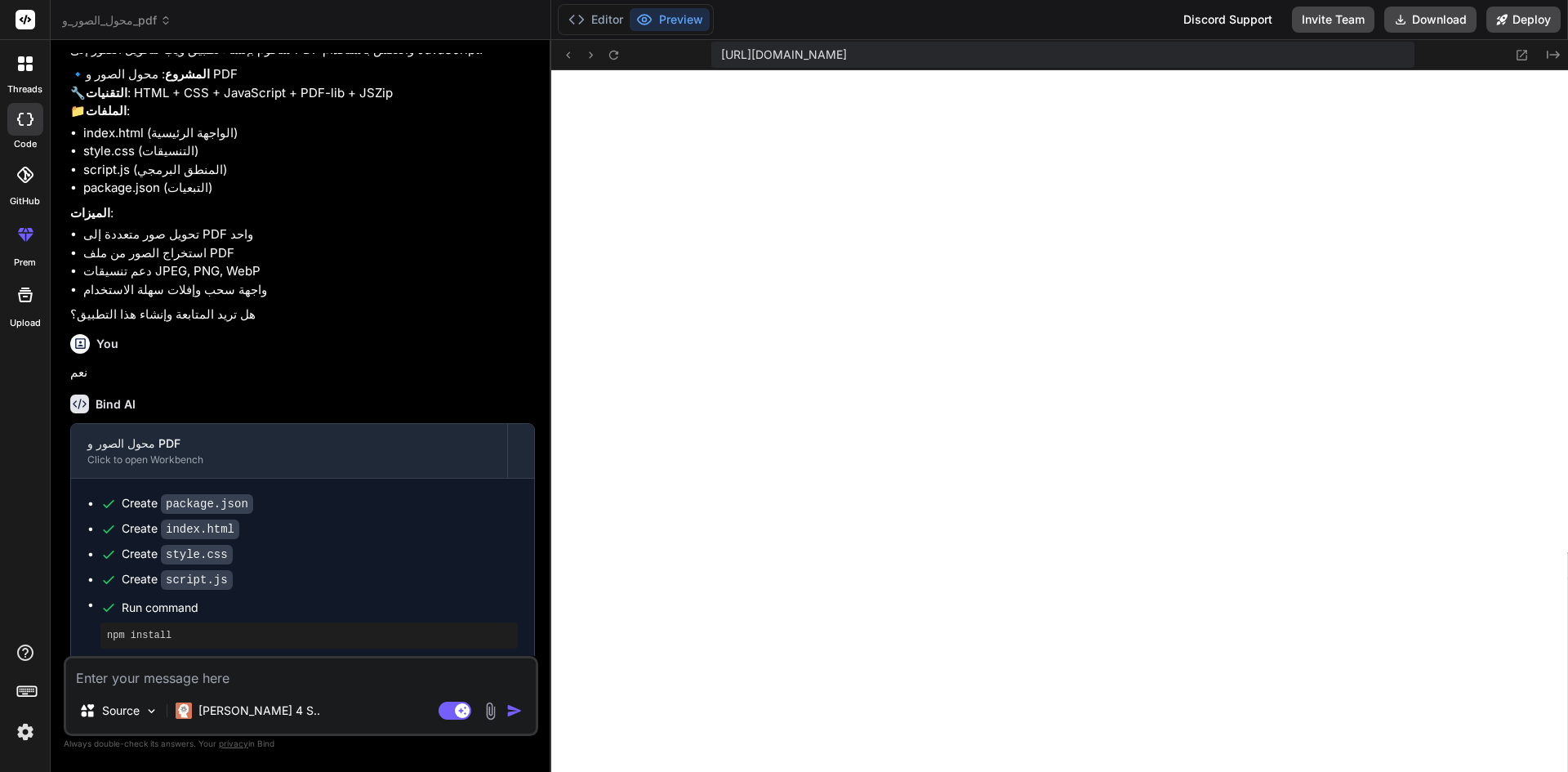
click at [32, 63] on div at bounding box center [24, 63] width 34 height 34
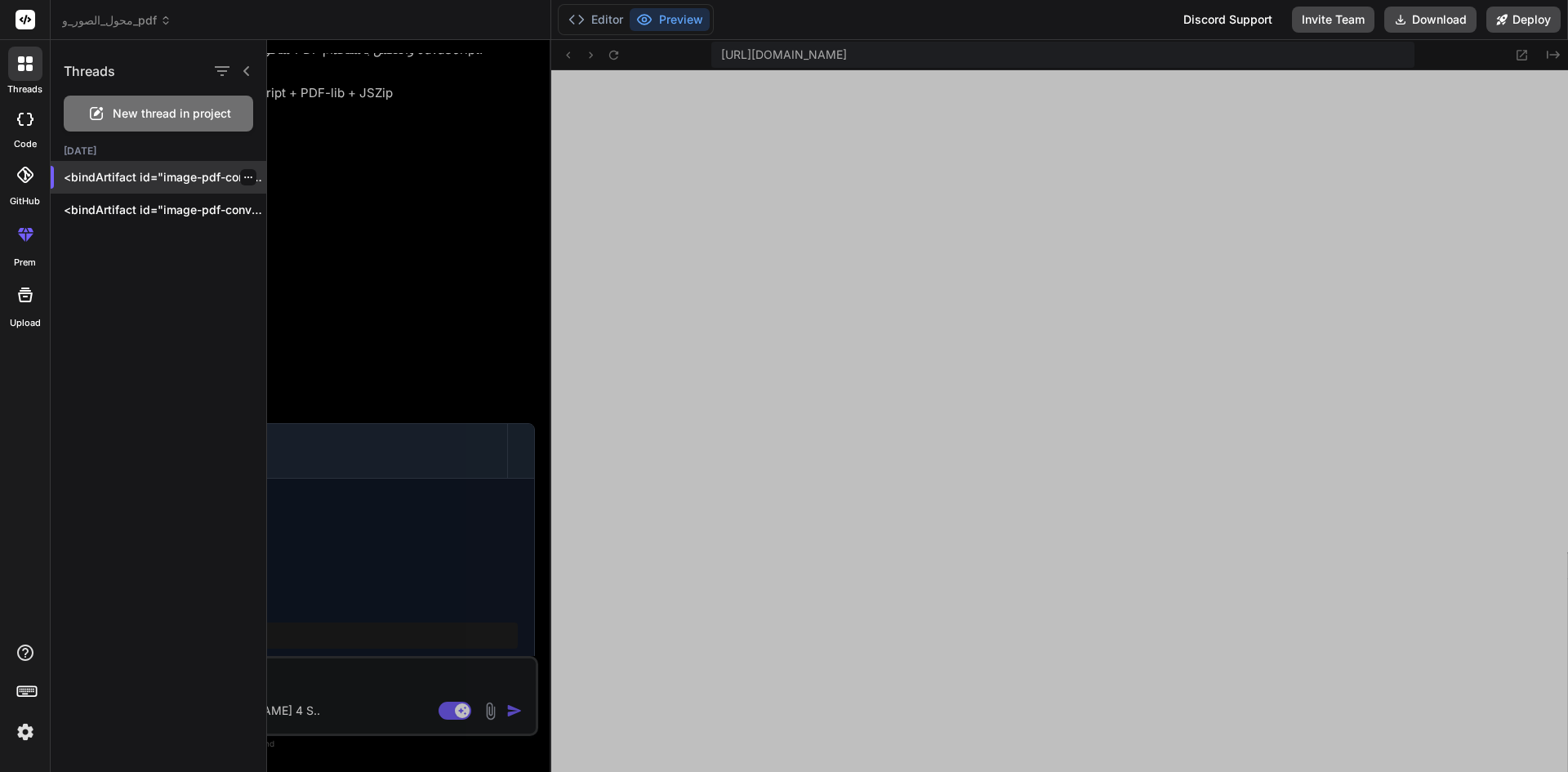
click at [240, 175] on div at bounding box center [248, 177] width 17 height 17
click at [244, 178] on icon "button" at bounding box center [248, 178] width 8 height 2
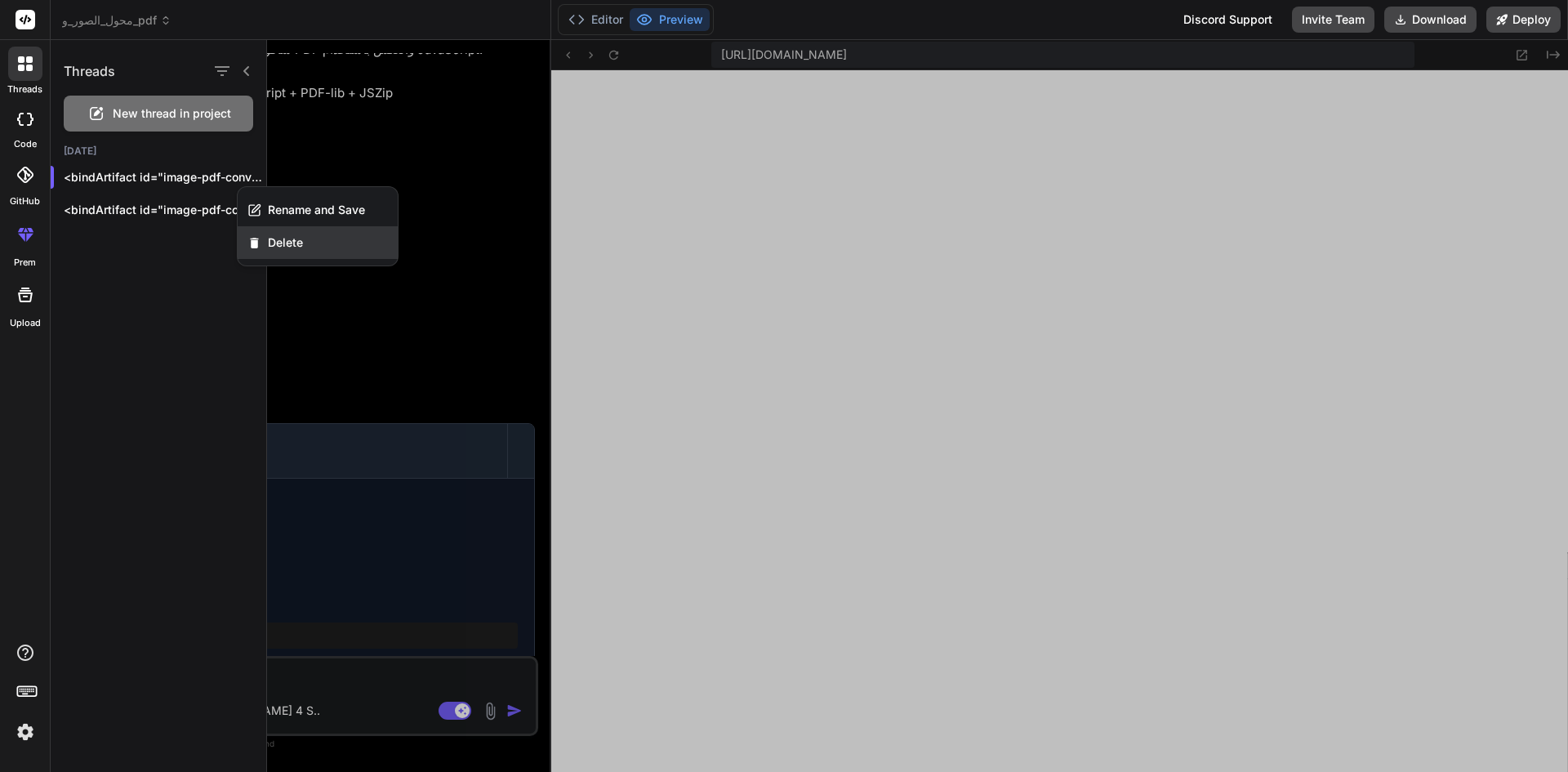
click at [279, 232] on div "Delete" at bounding box center [317, 242] width 160 height 32
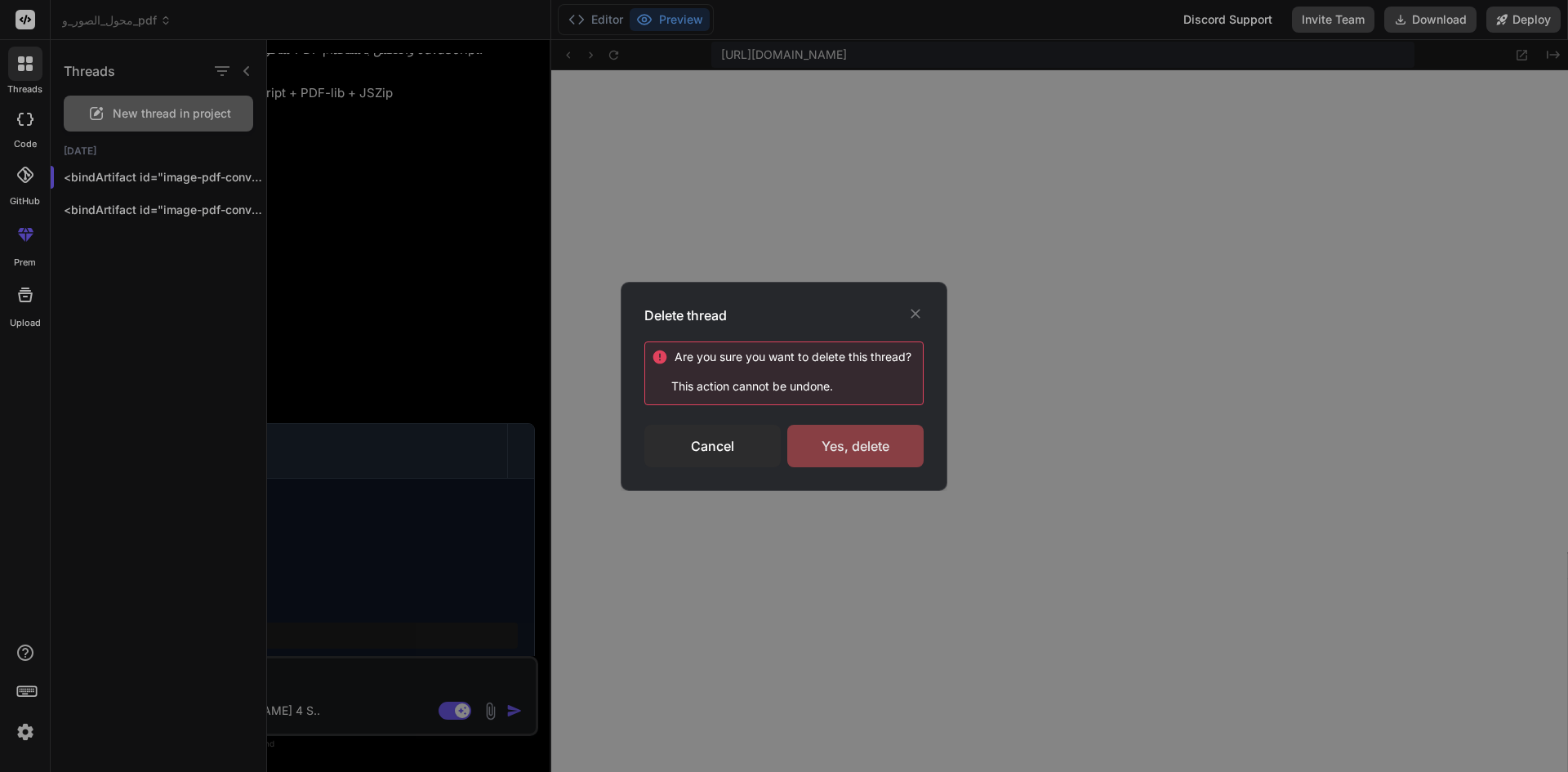
click at [877, 442] on div "Yes, delete" at bounding box center [856, 446] width 137 height 43
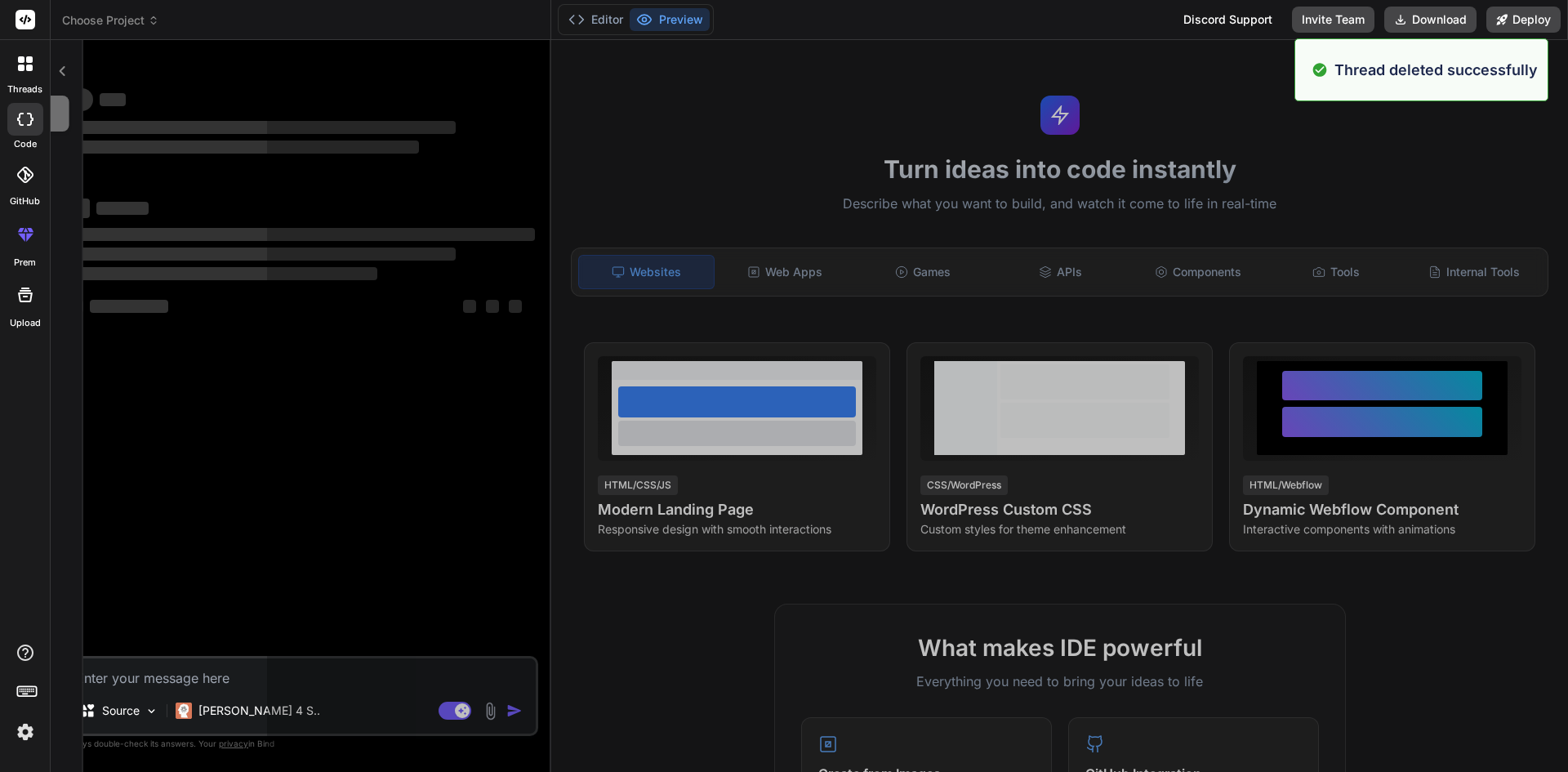
scroll to position [1474, 0]
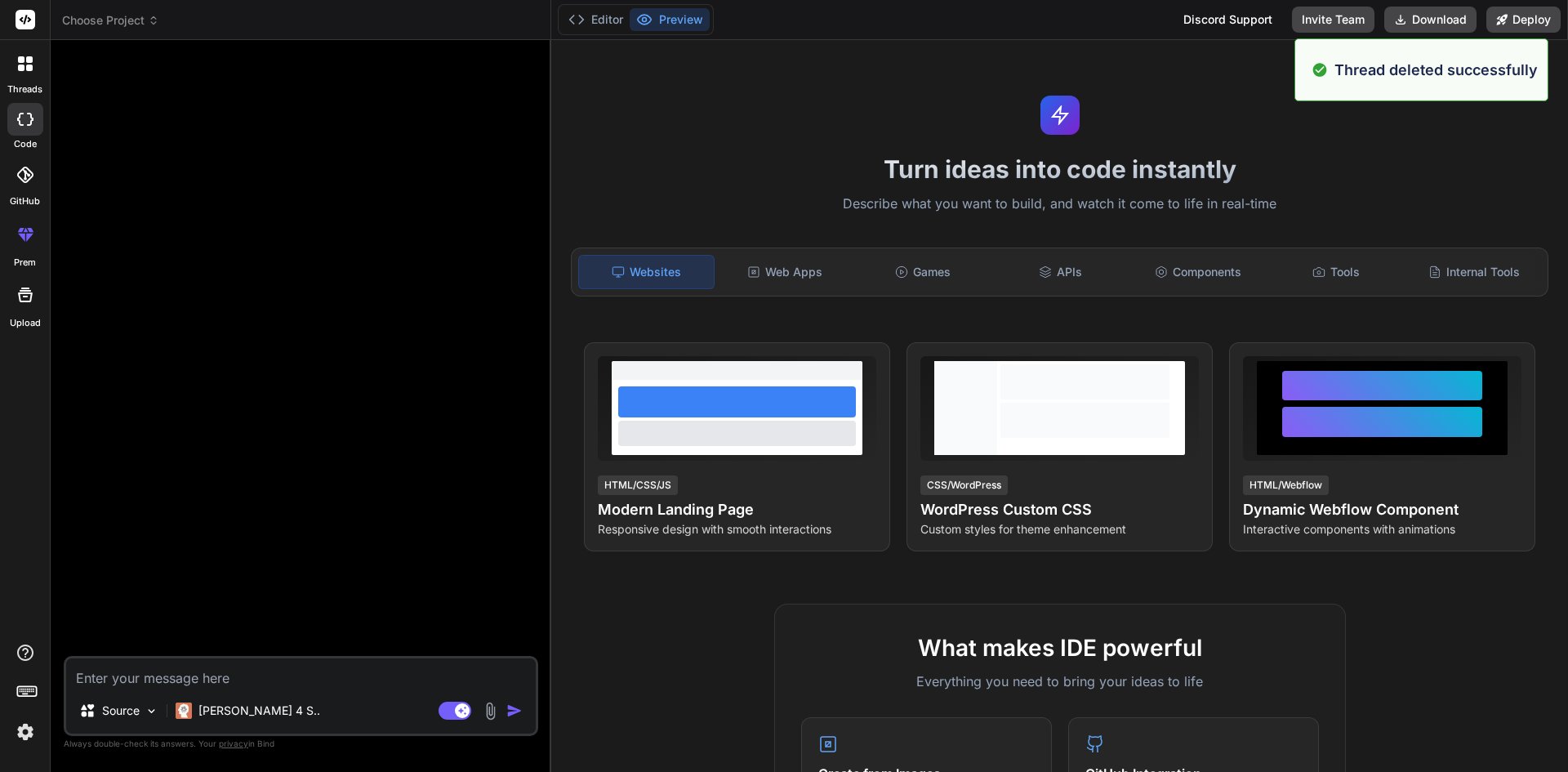
click at [23, 67] on icon at bounding box center [21, 67] width 7 height 7
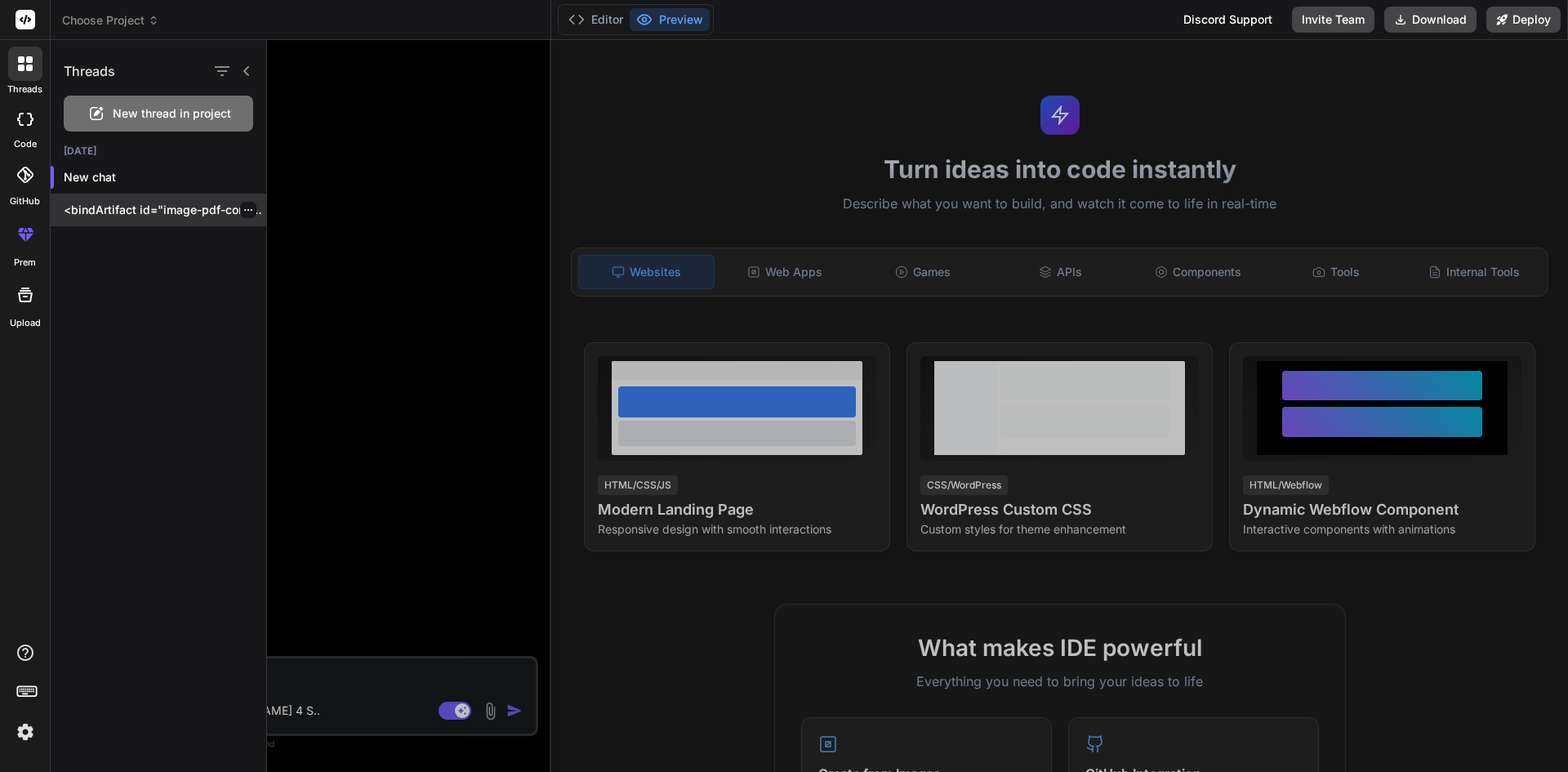
click at [243, 208] on icon "button" at bounding box center [248, 210] width 10 height 10
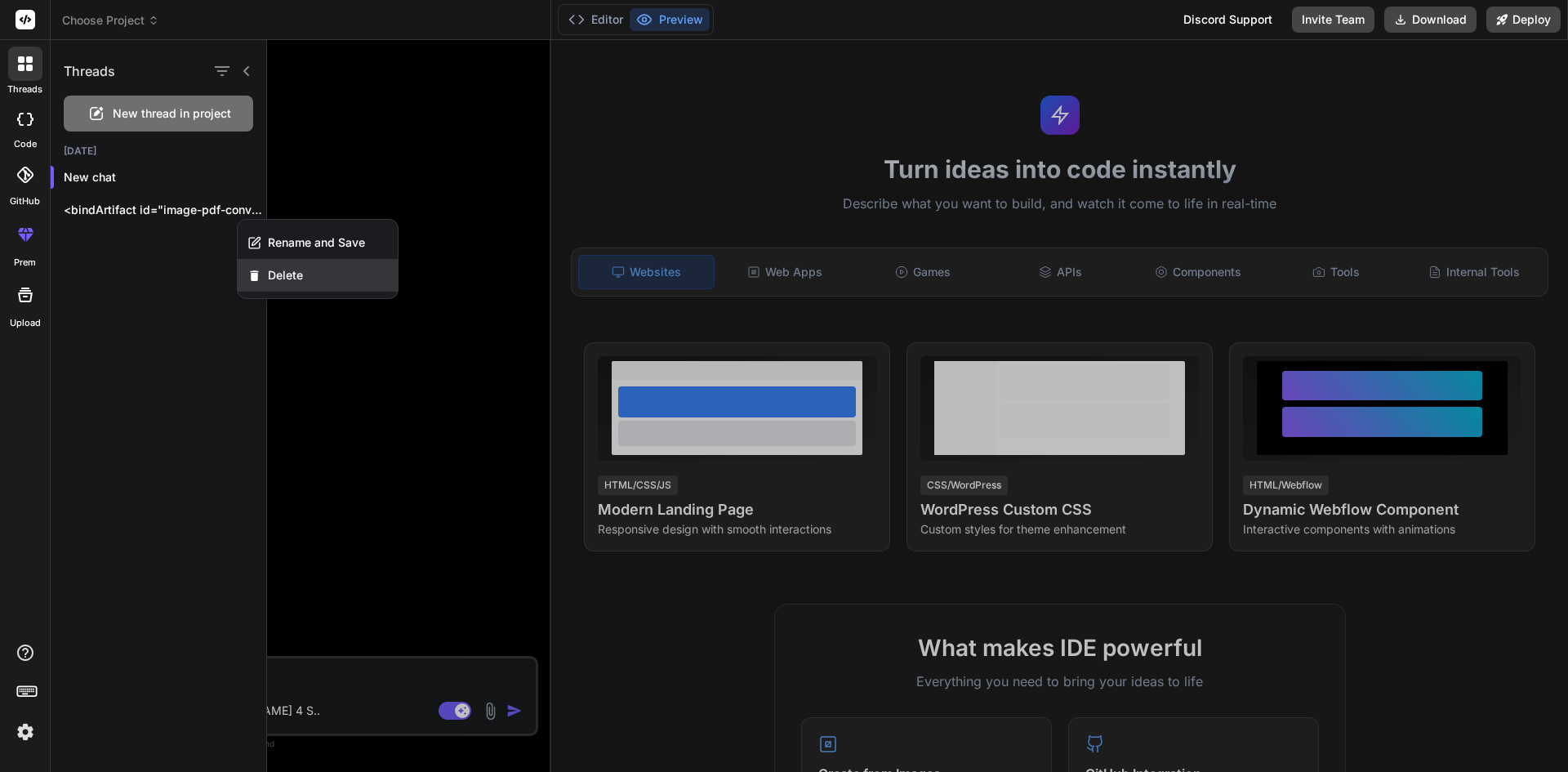
click at [283, 278] on span "Delete" at bounding box center [285, 275] width 35 height 17
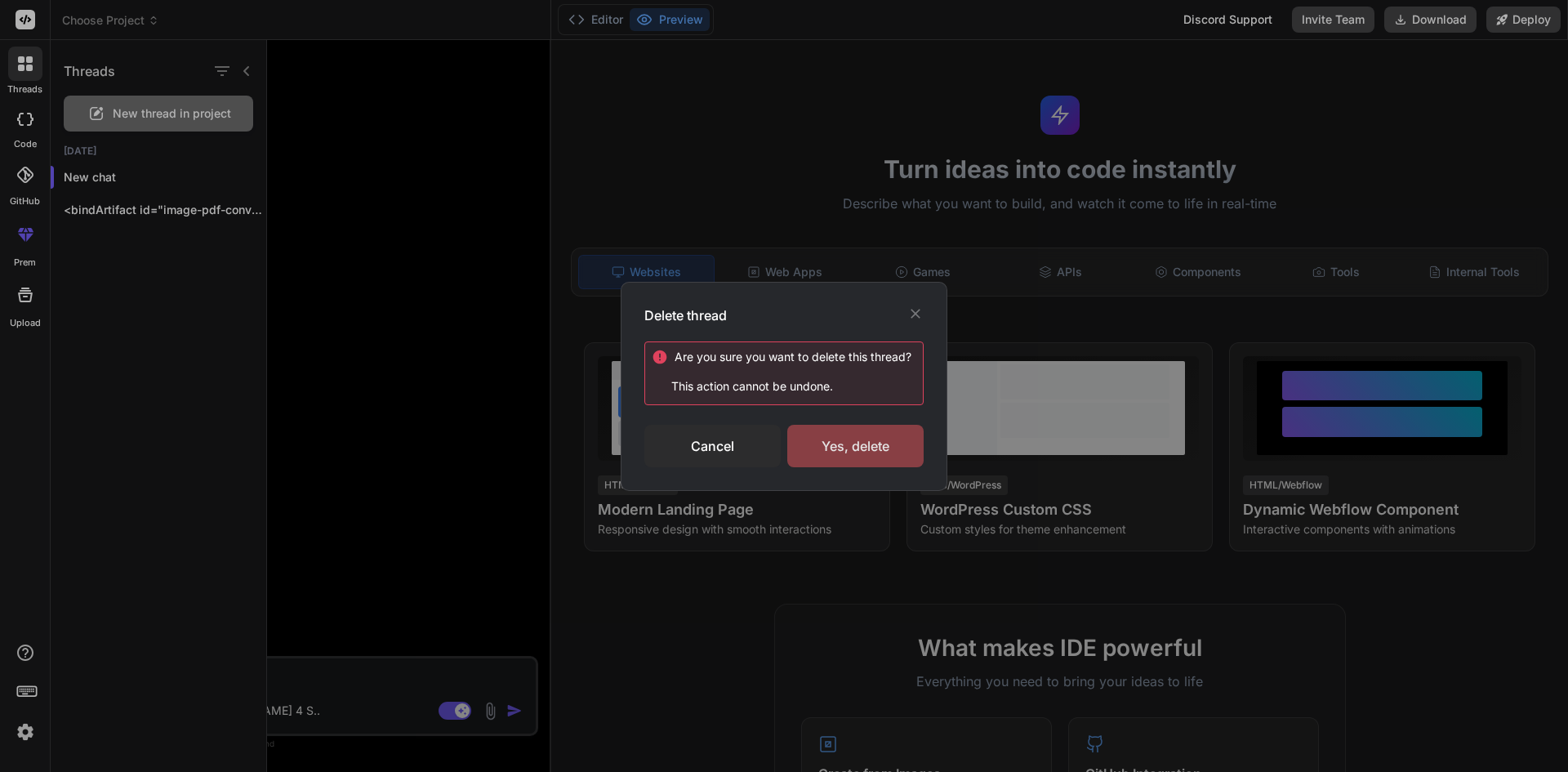
click at [835, 444] on div "Yes, delete" at bounding box center [856, 446] width 137 height 43
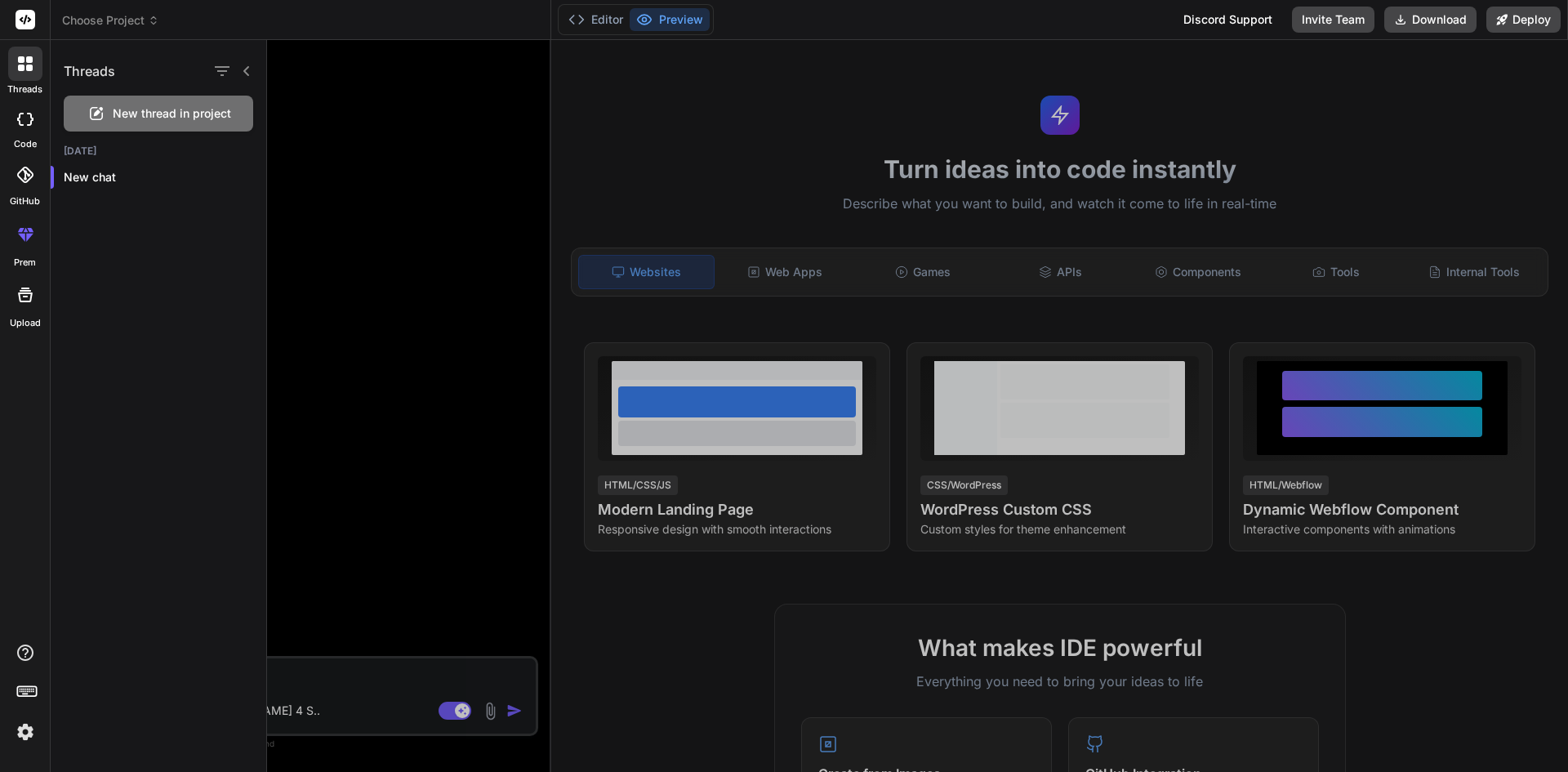
click at [787, 272] on div at bounding box center [918, 406] width 1301 height 732
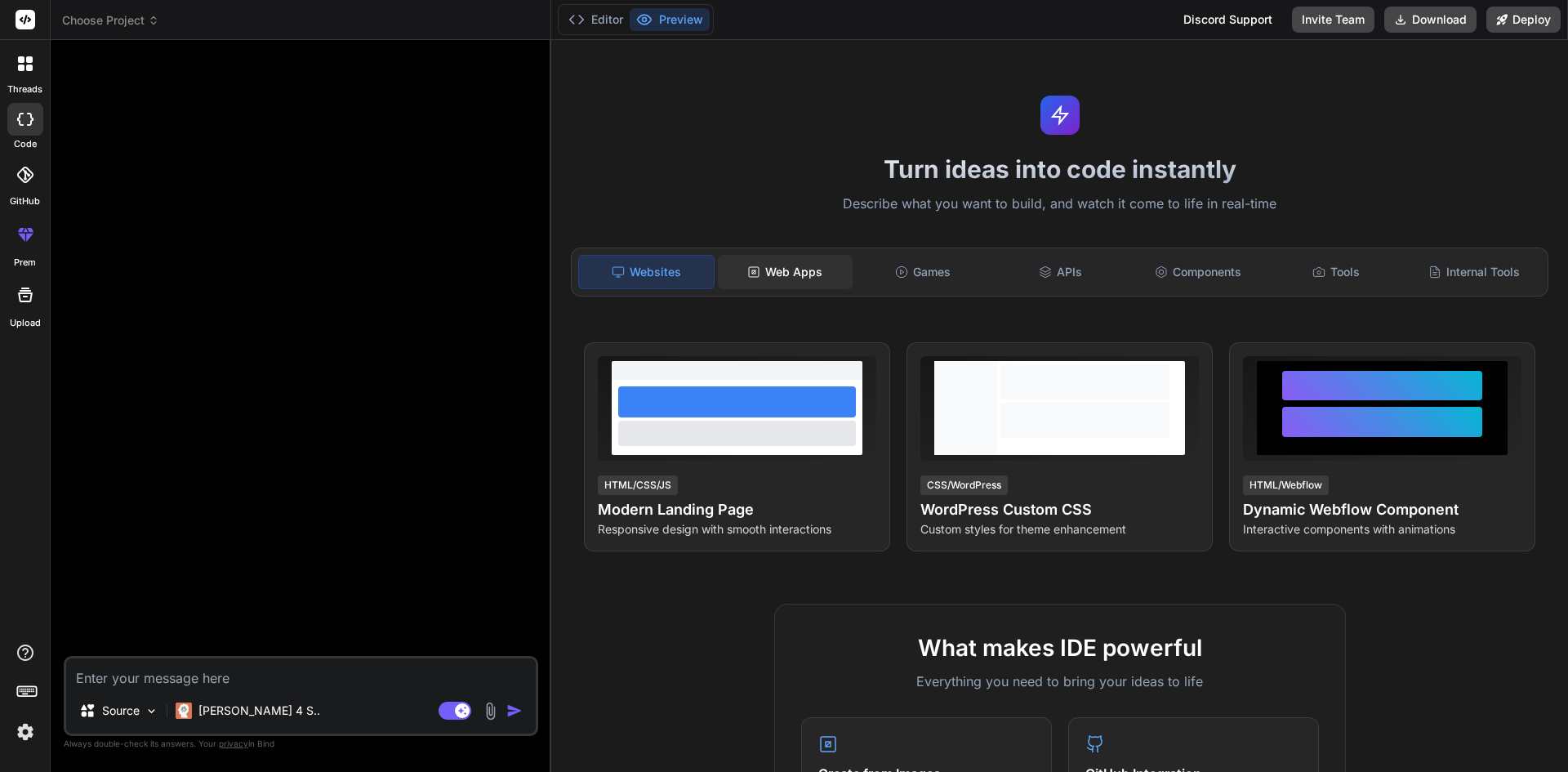
click at [783, 267] on div "Web Apps" at bounding box center [785, 271] width 135 height 34
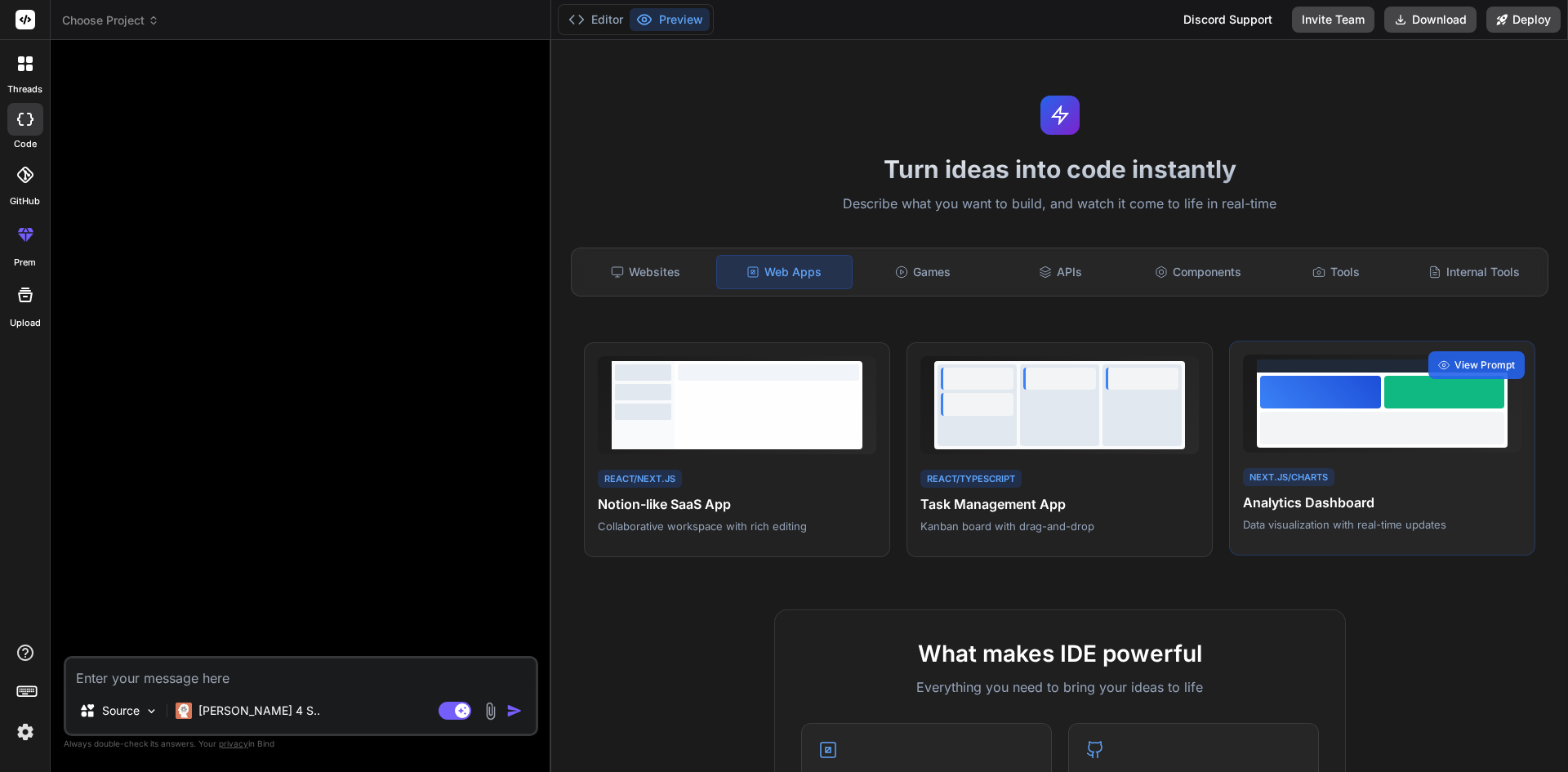
click at [1398, 473] on div "Next.js/Charts Analytics Dashboard Data visualization with real-time updates" at bounding box center [1382, 499] width 278 height 67
click at [1455, 357] on span "View Prompt" at bounding box center [1485, 364] width 61 height 15
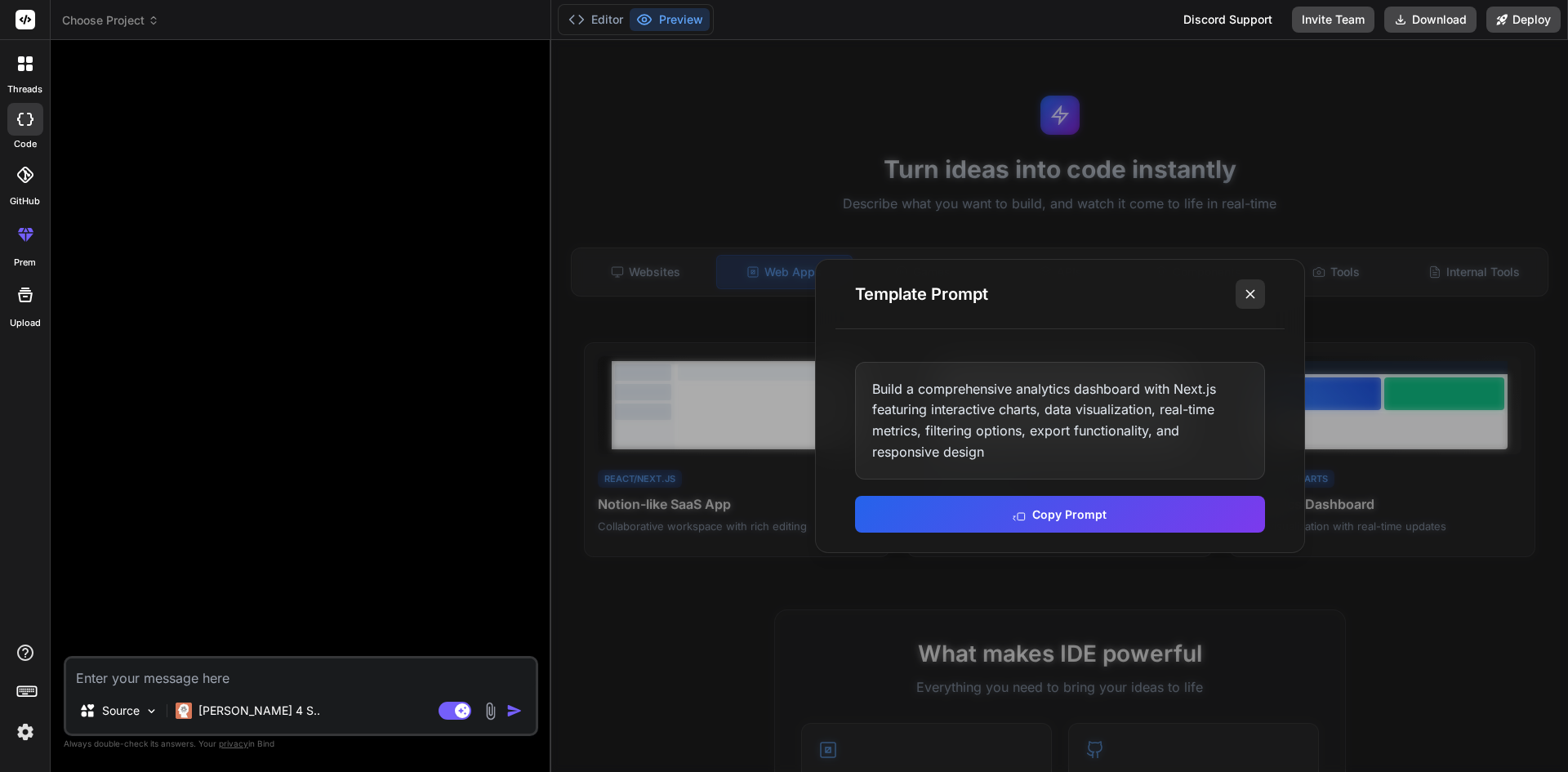
click at [1253, 291] on line at bounding box center [1251, 294] width 8 height 8
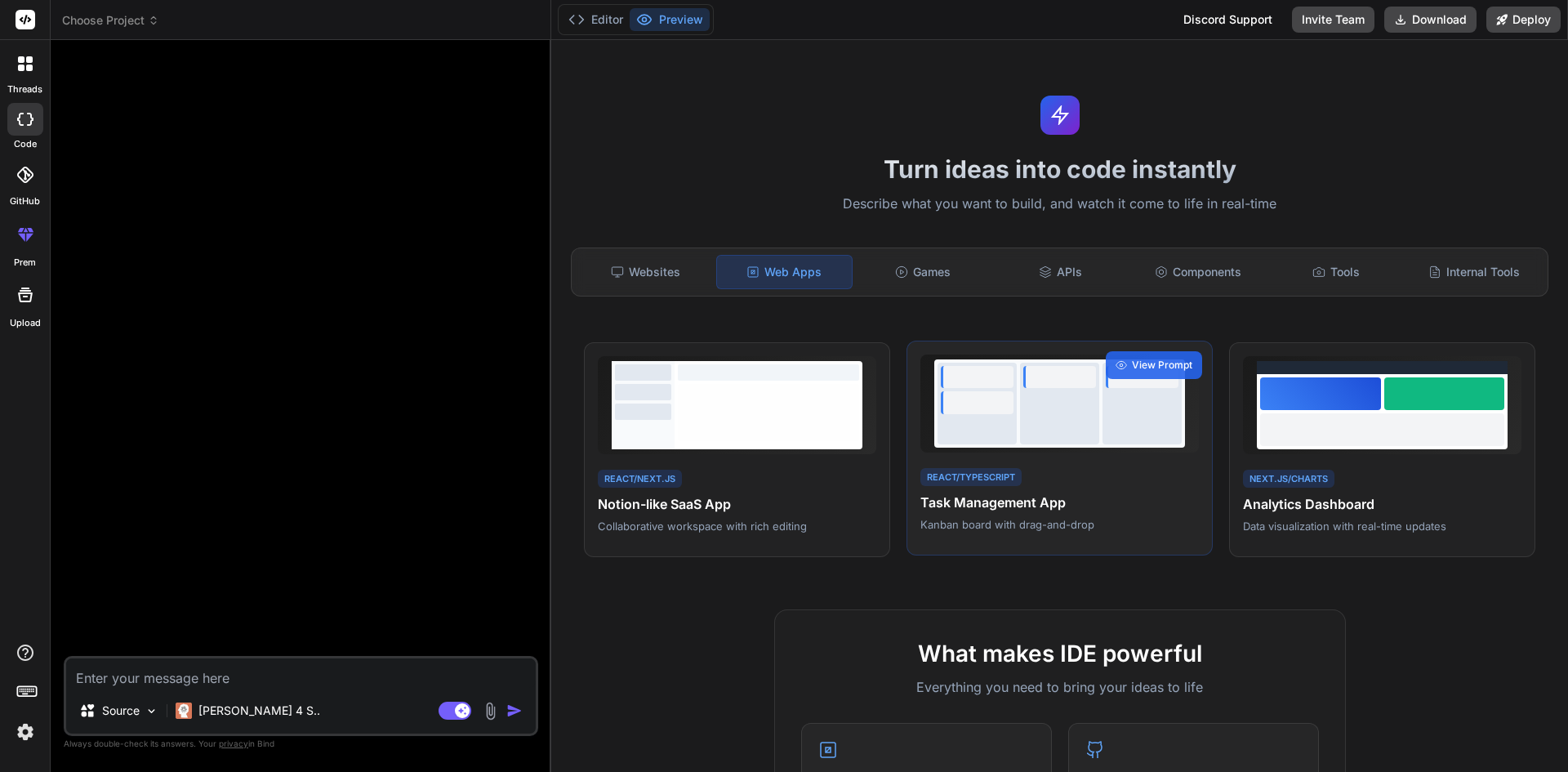
click at [1118, 458] on div "React/TypeScript Task Management App Kanban board with drag-and-drop View Prompt" at bounding box center [1060, 448] width 307 height 216
click at [998, 505] on h4 "Task Management App" at bounding box center [1059, 503] width 278 height 20
drag, startPoint x: 1092, startPoint y: 522, endPoint x: 908, endPoint y: 495, distance: 186.0
click at [908, 495] on div "React/TypeScript Task Management App Kanban board with drag-and-drop View Prompt" at bounding box center [1060, 448] width 307 height 216
click at [1091, 481] on div "React/TypeScript Task Management App Kanban board with drag-and-drop" at bounding box center [1059, 499] width 278 height 67
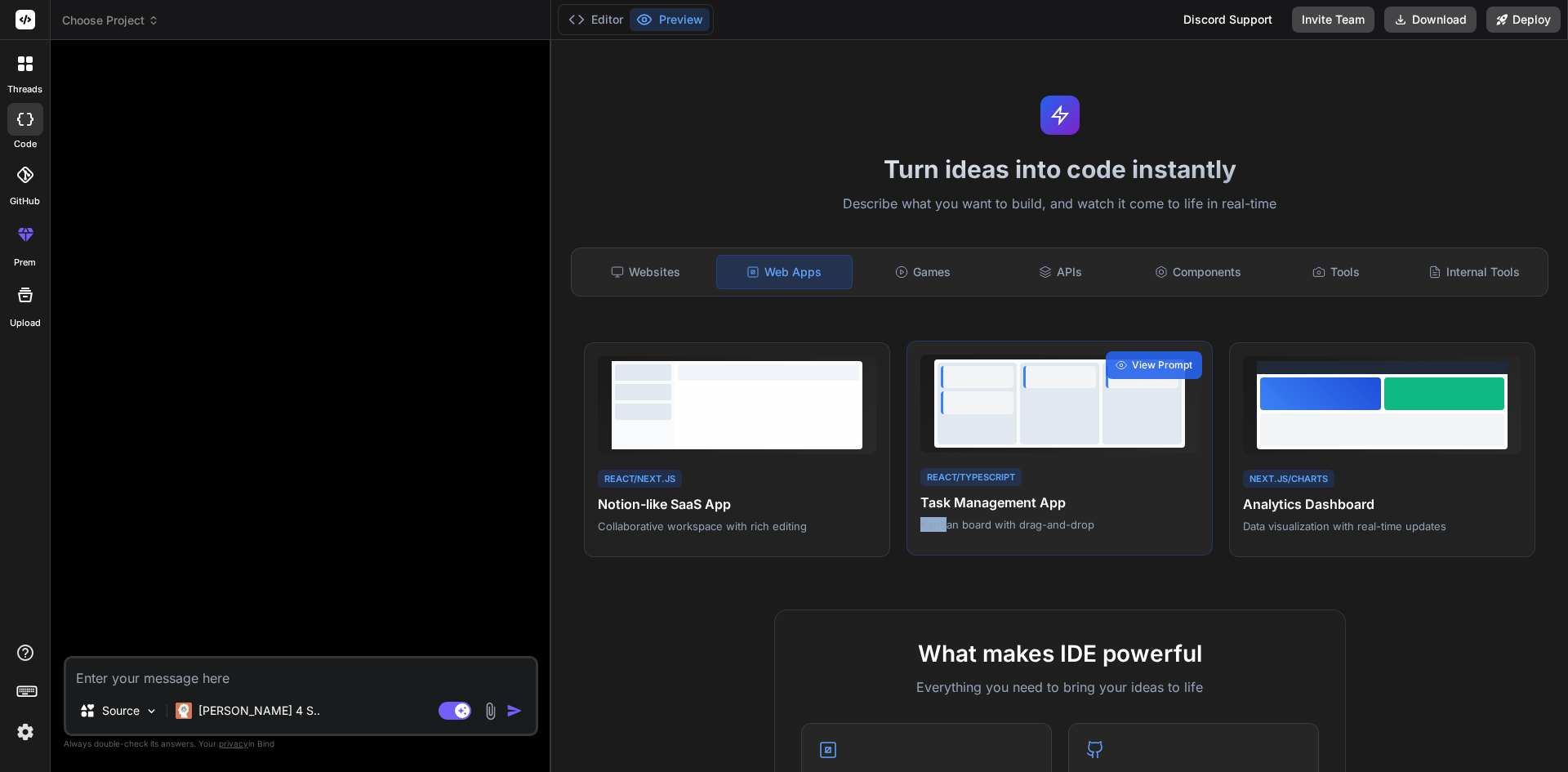
drag, startPoint x: 1093, startPoint y: 494, endPoint x: 941, endPoint y: 529, distance: 156.0
click at [941, 529] on div "React/TypeScript Task Management App Kanban board with drag-and-drop" at bounding box center [1059, 499] width 278 height 67
drag, startPoint x: 1106, startPoint y: 520, endPoint x: 915, endPoint y: 508, distance: 191.4
click at [915, 508] on div "React/TypeScript Task Management App Kanban board with drag-and-drop View Prompt" at bounding box center [1060, 448] width 307 height 216
copy div "Task Management App Kanban board with drag-and-drop"
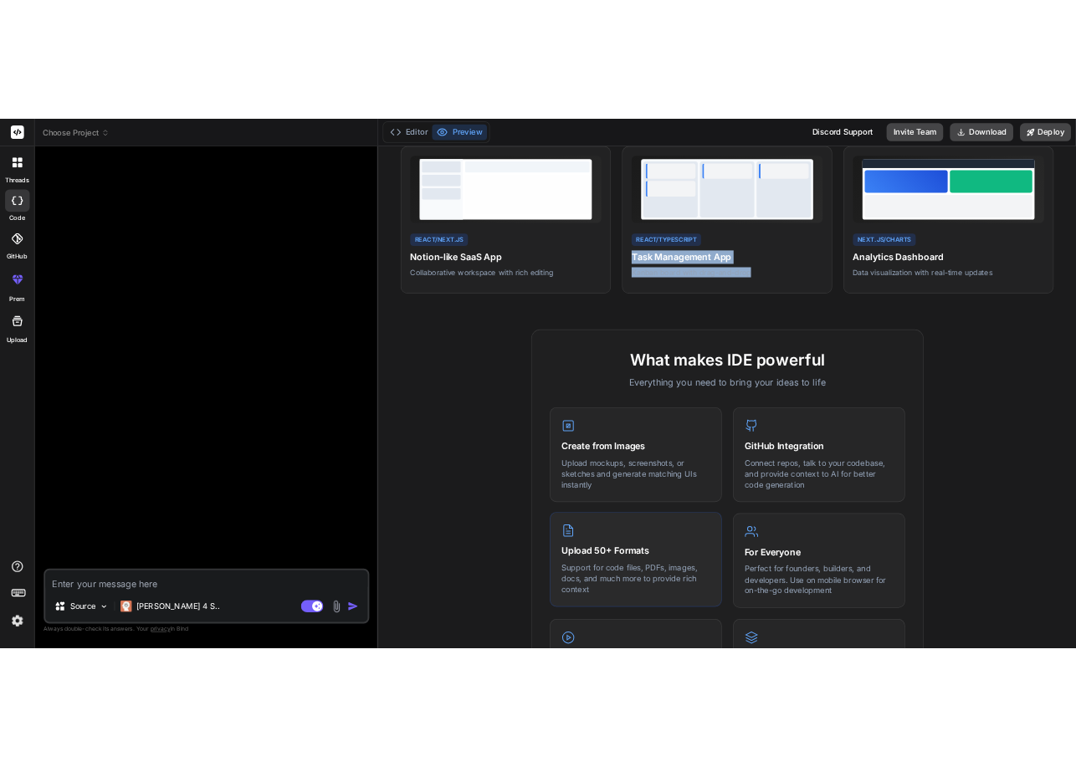
scroll to position [0, 0]
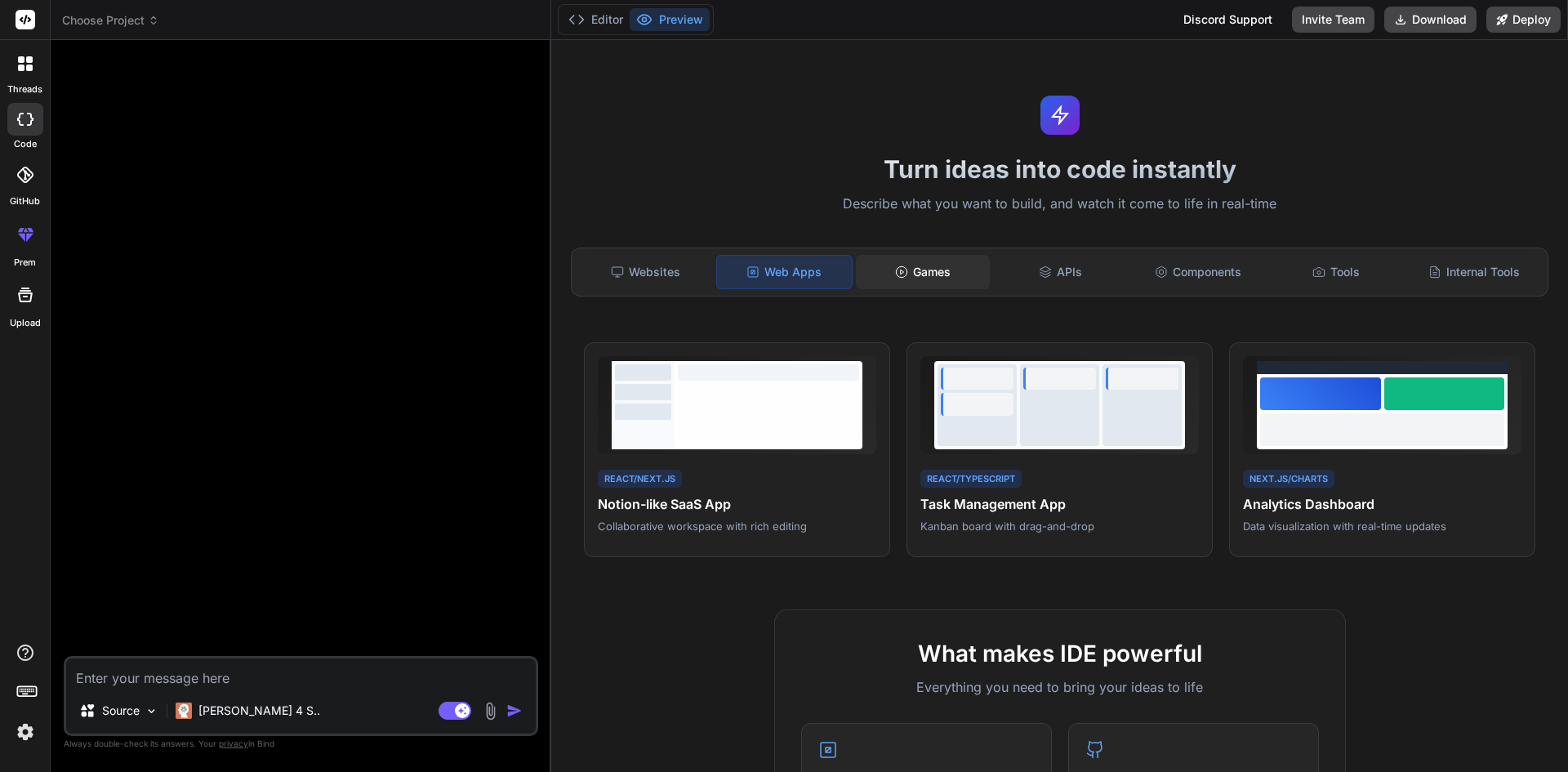
click at [930, 265] on div "Games" at bounding box center [924, 271] width 135 height 34
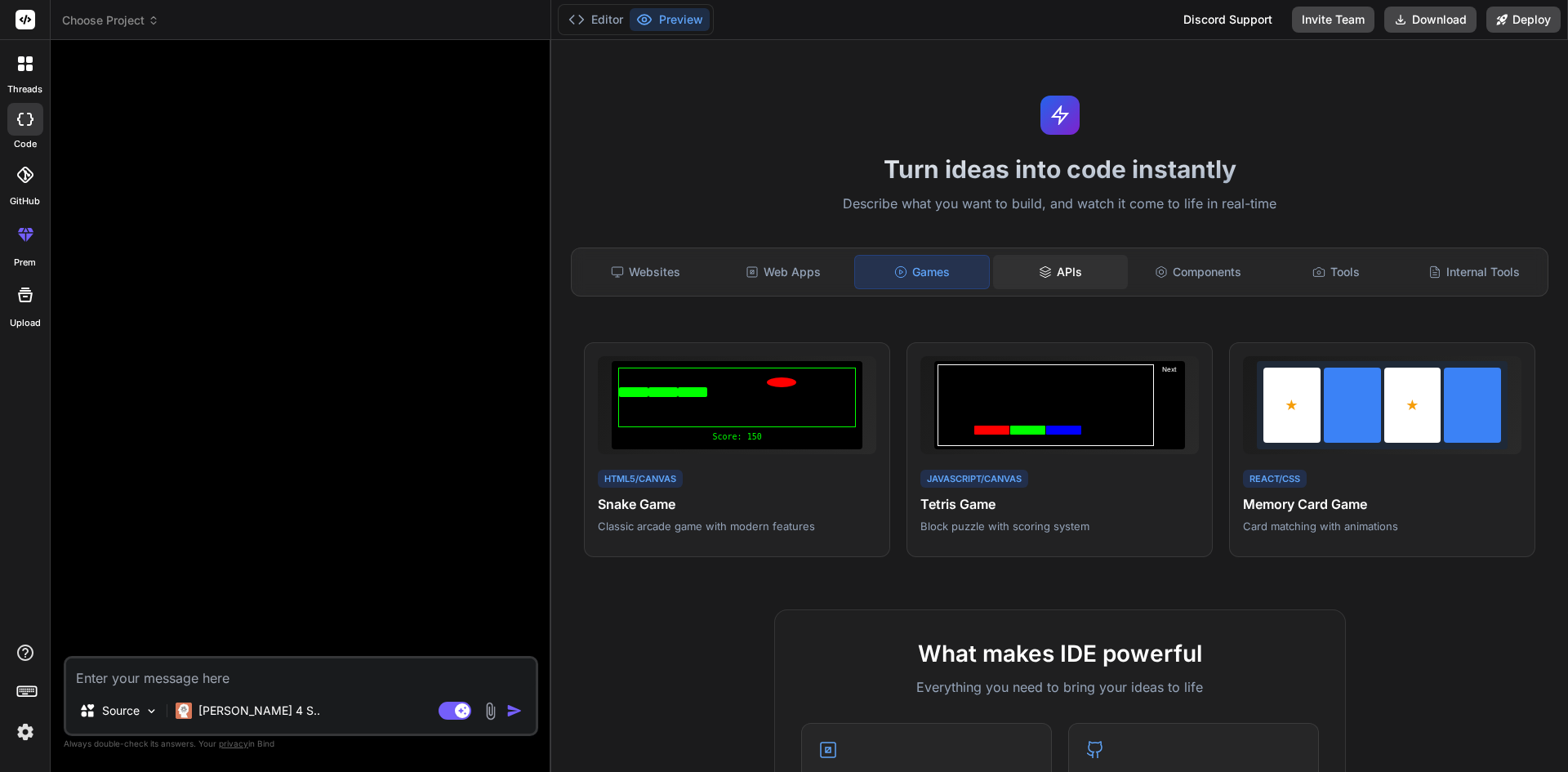
click at [1072, 256] on div "APIs" at bounding box center [1060, 271] width 135 height 34
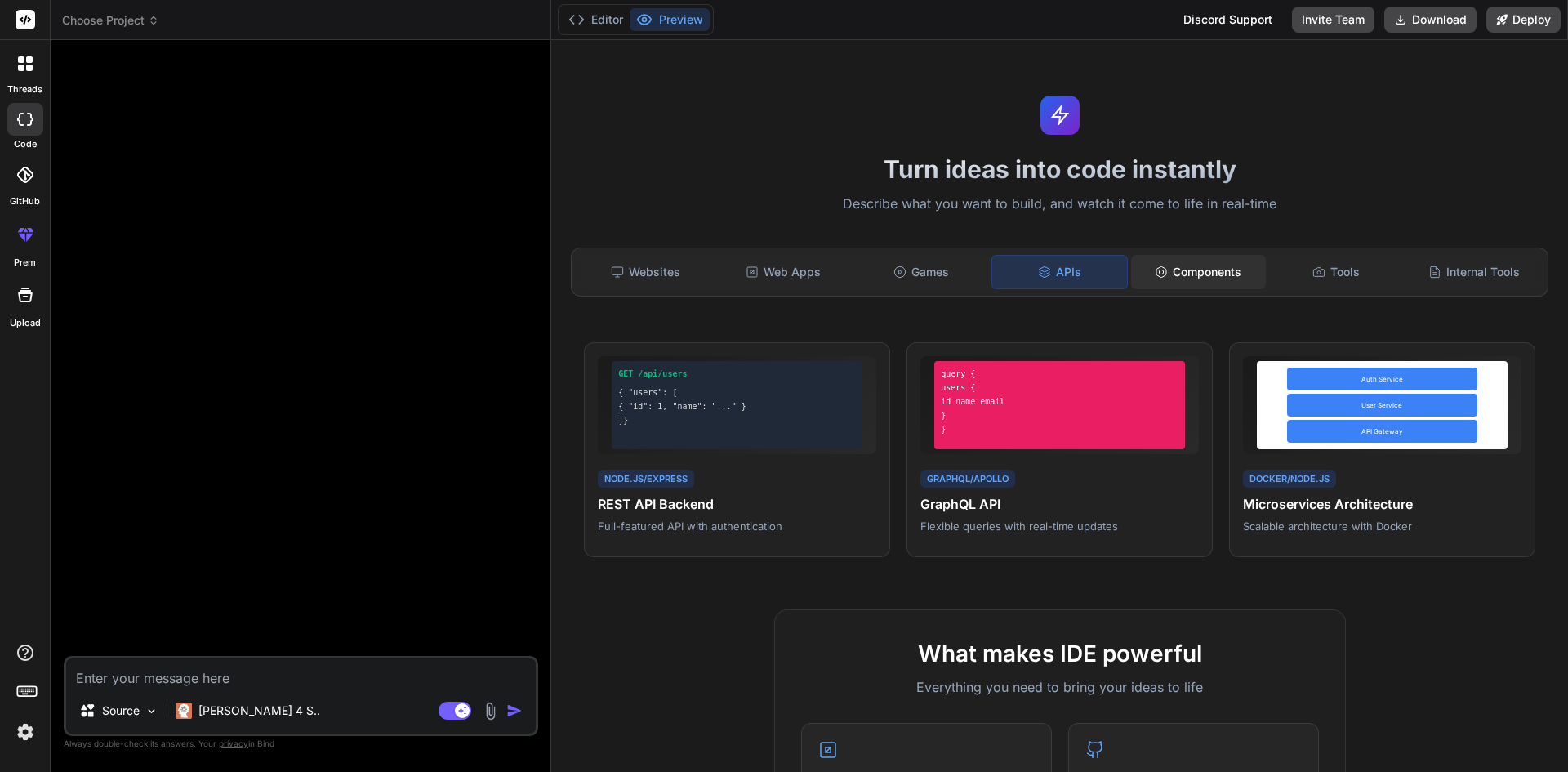
click at [1177, 272] on div "Components" at bounding box center [1199, 271] width 135 height 34
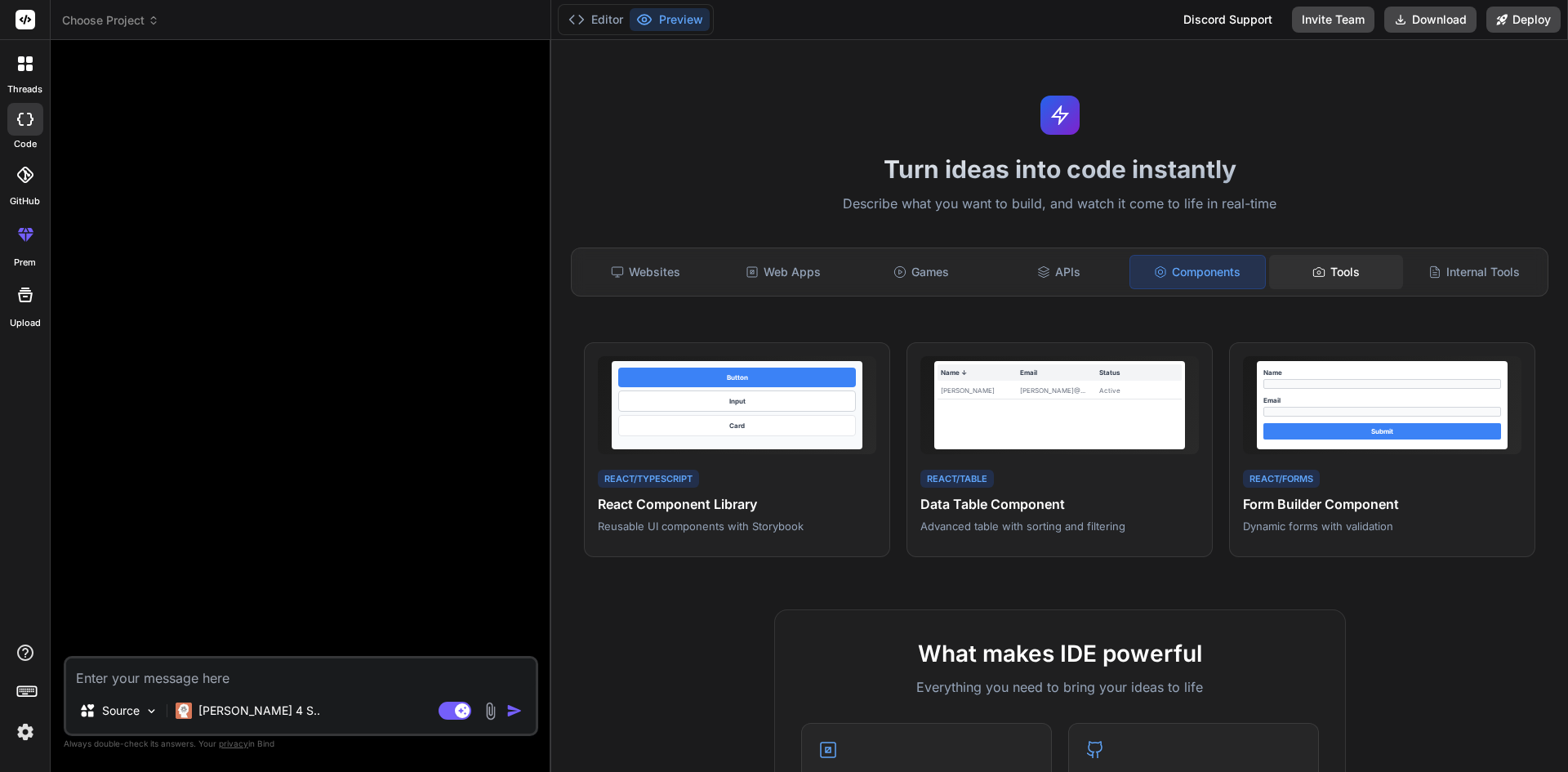
click at [1300, 262] on div "Tools" at bounding box center [1337, 271] width 135 height 34
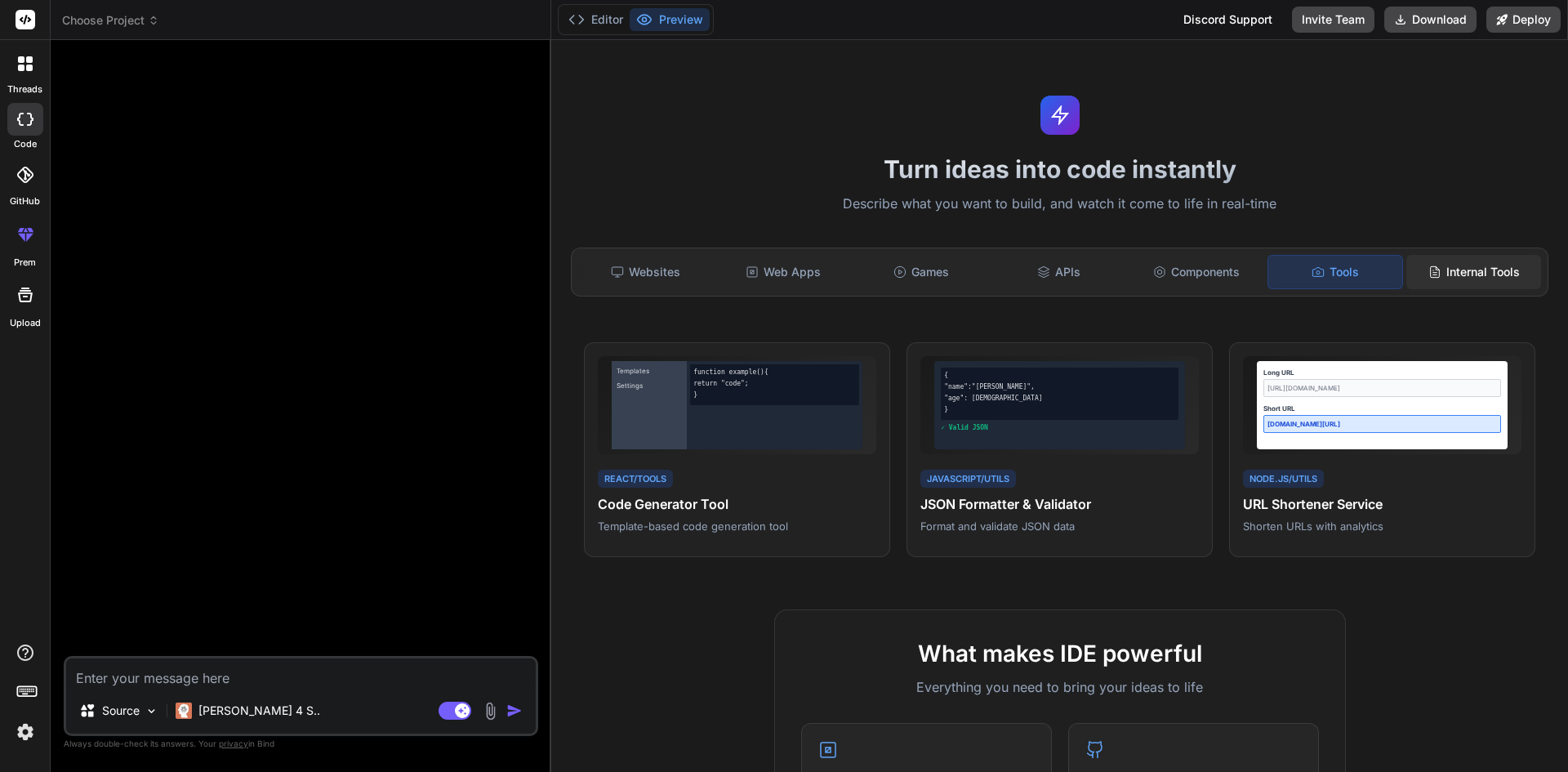
click at [1449, 266] on div "Internal Tools" at bounding box center [1474, 271] width 135 height 34
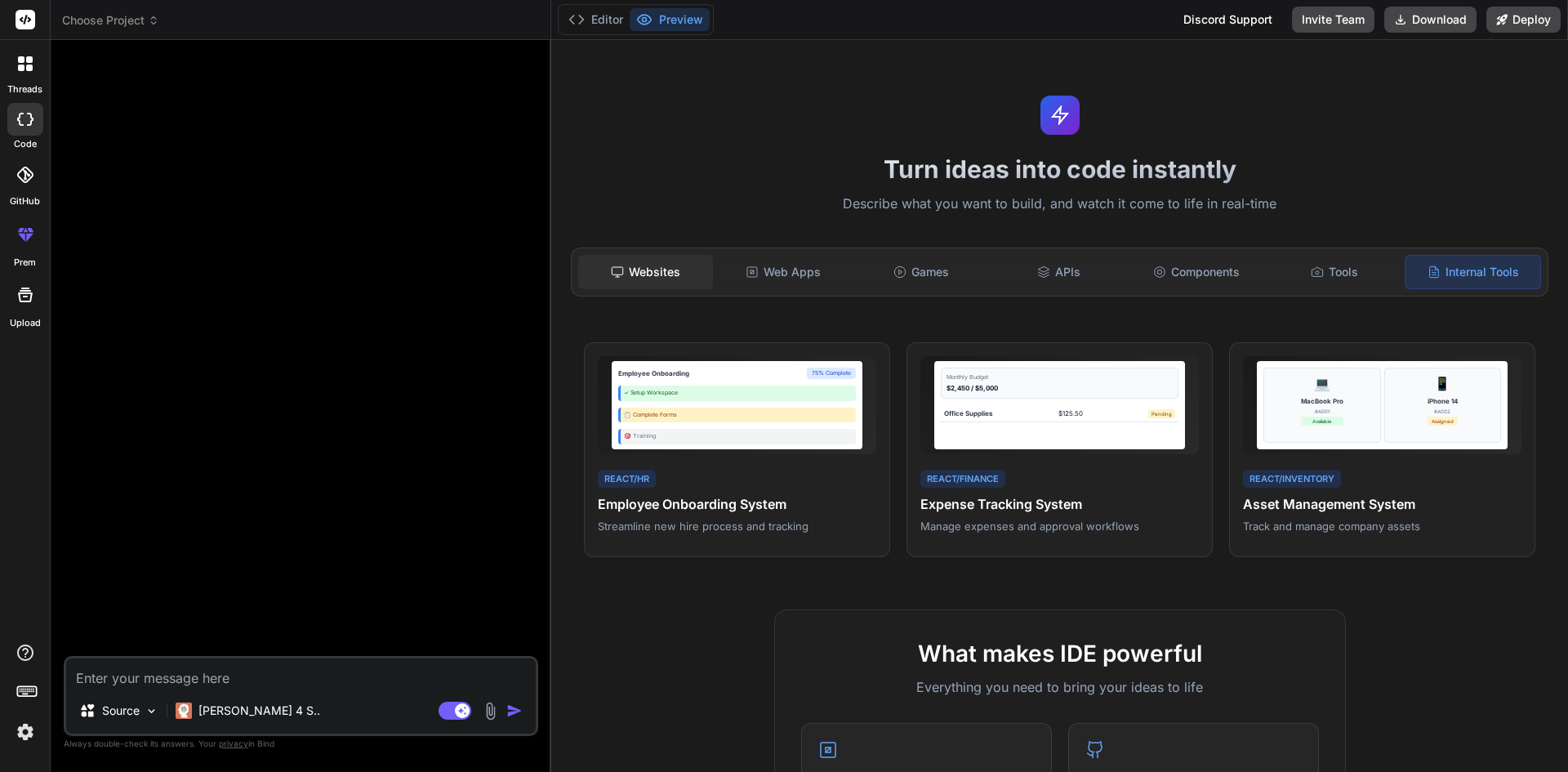
click at [659, 278] on div "Websites" at bounding box center [645, 271] width 135 height 34
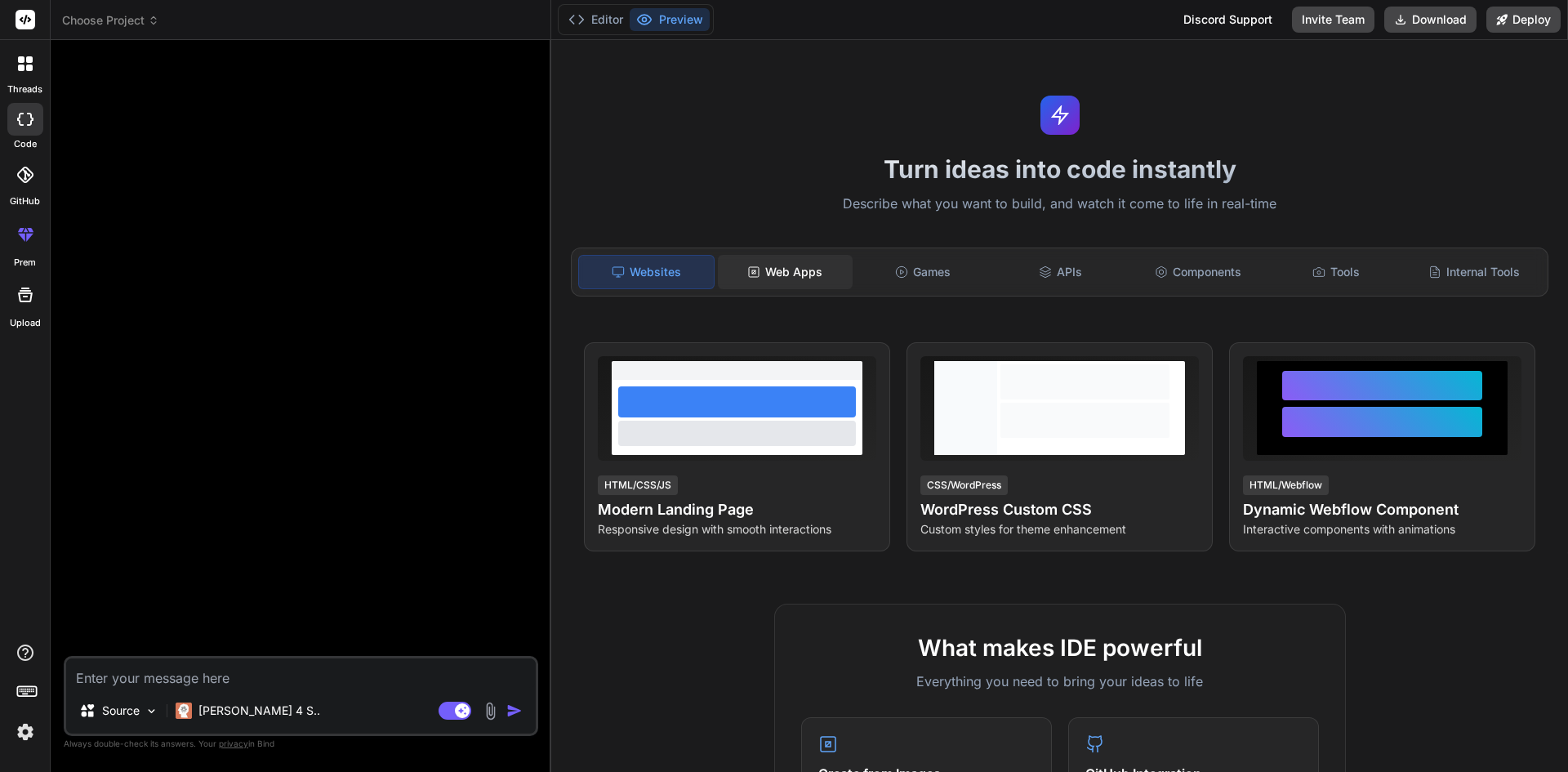
click at [766, 276] on div "Web Apps" at bounding box center [785, 271] width 135 height 34
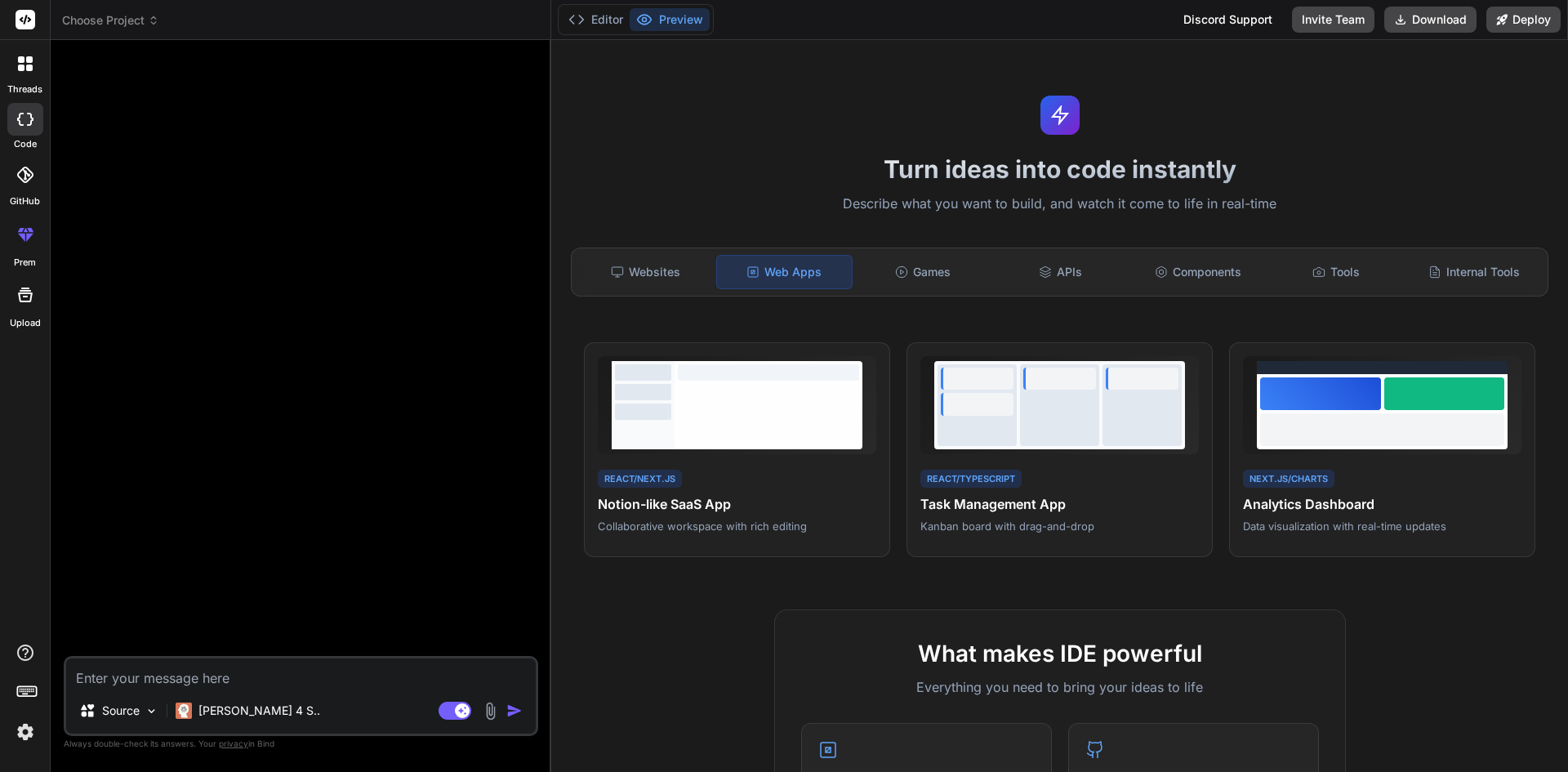
click at [29, 297] on icon at bounding box center [25, 295] width 20 height 20
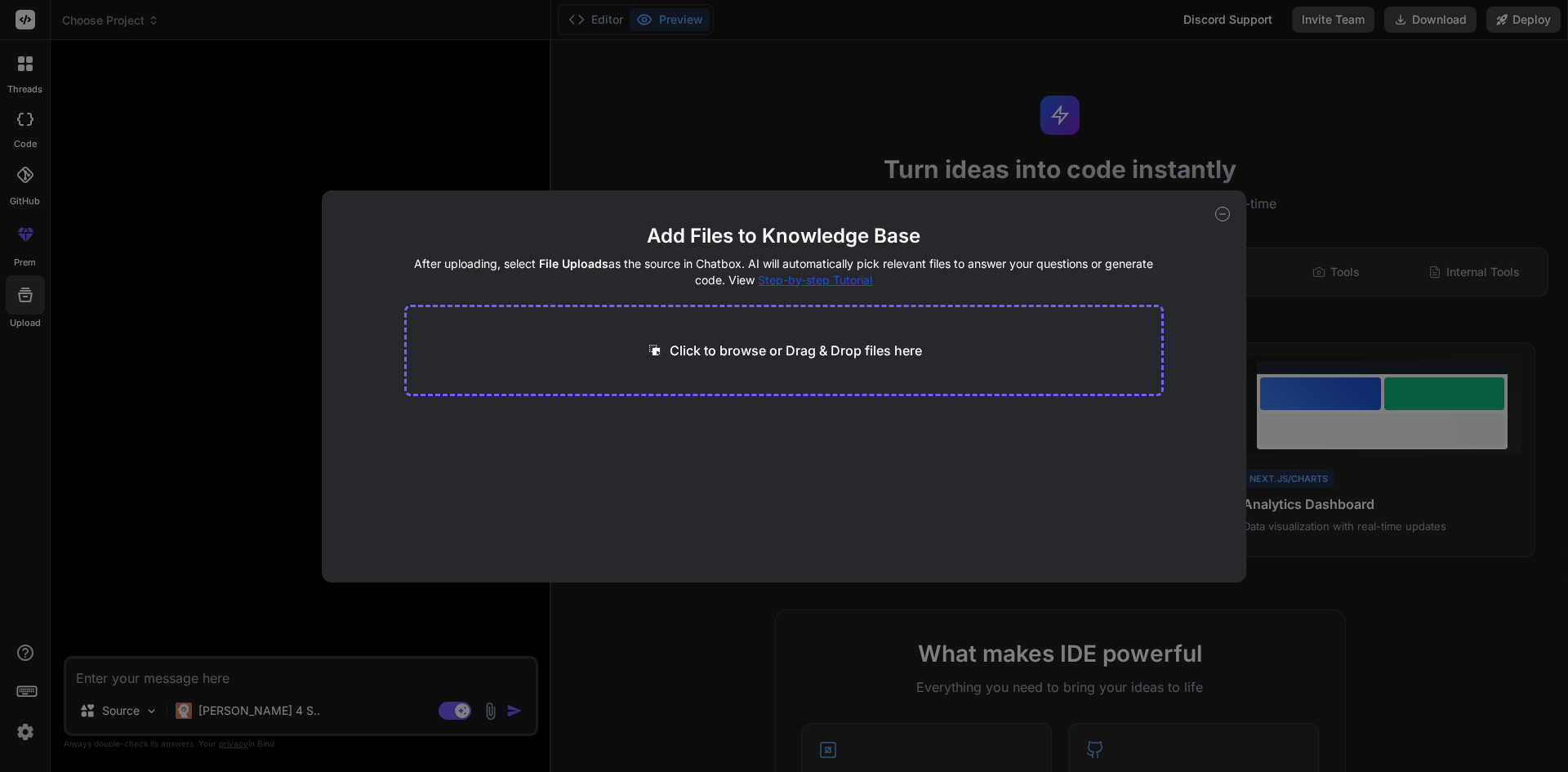
click at [775, 352] on p "Click to browse or Drag & Drop files here" at bounding box center [796, 350] width 253 height 20
click at [1222, 210] on icon at bounding box center [1222, 214] width 15 height 15
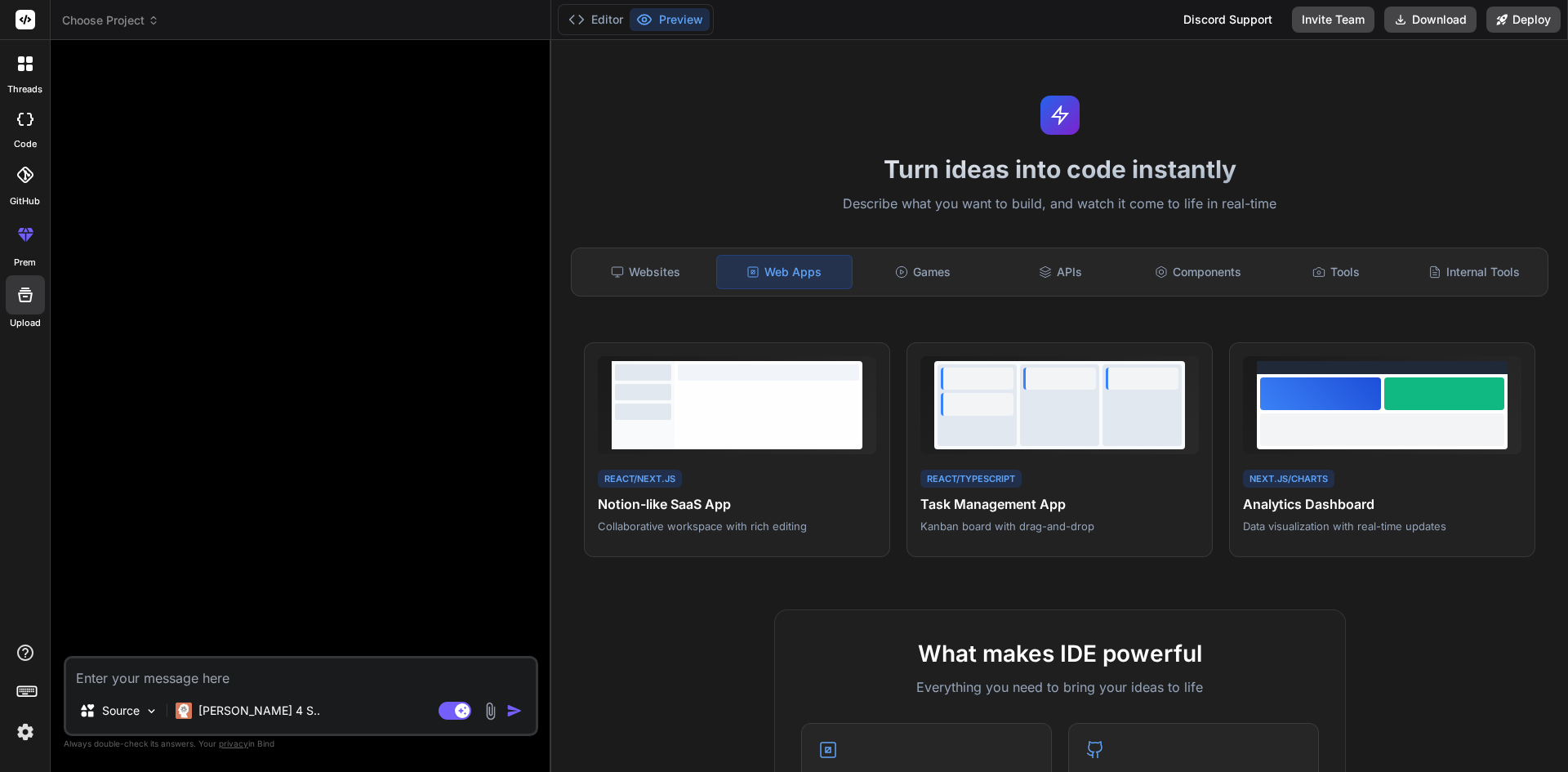
click at [27, 110] on div at bounding box center [25, 118] width 36 height 32
click at [22, 123] on icon at bounding box center [25, 118] width 17 height 13
click at [20, 74] on div at bounding box center [24, 63] width 34 height 34
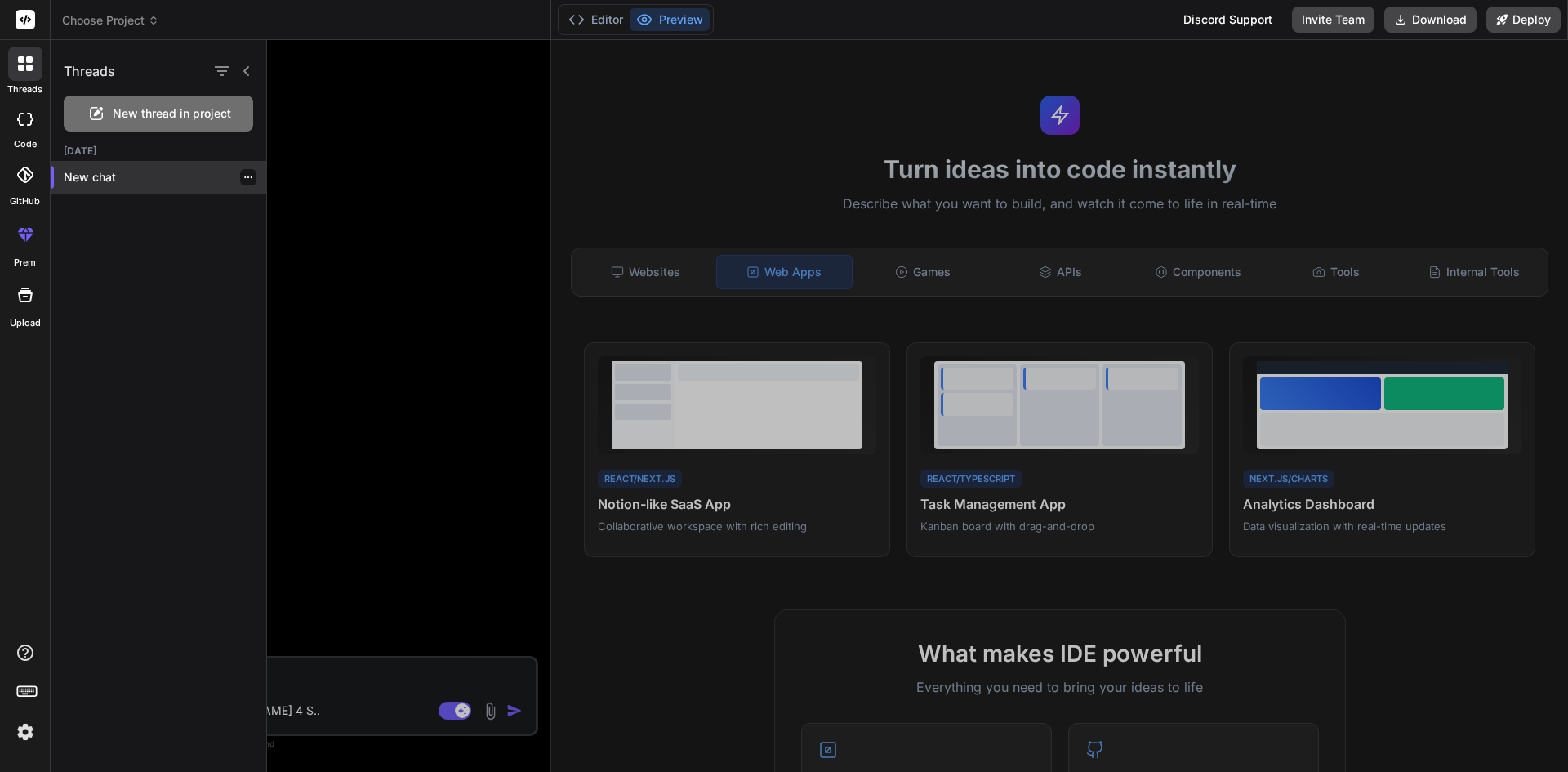
click at [121, 171] on p "New chat" at bounding box center [164, 177] width 202 height 17
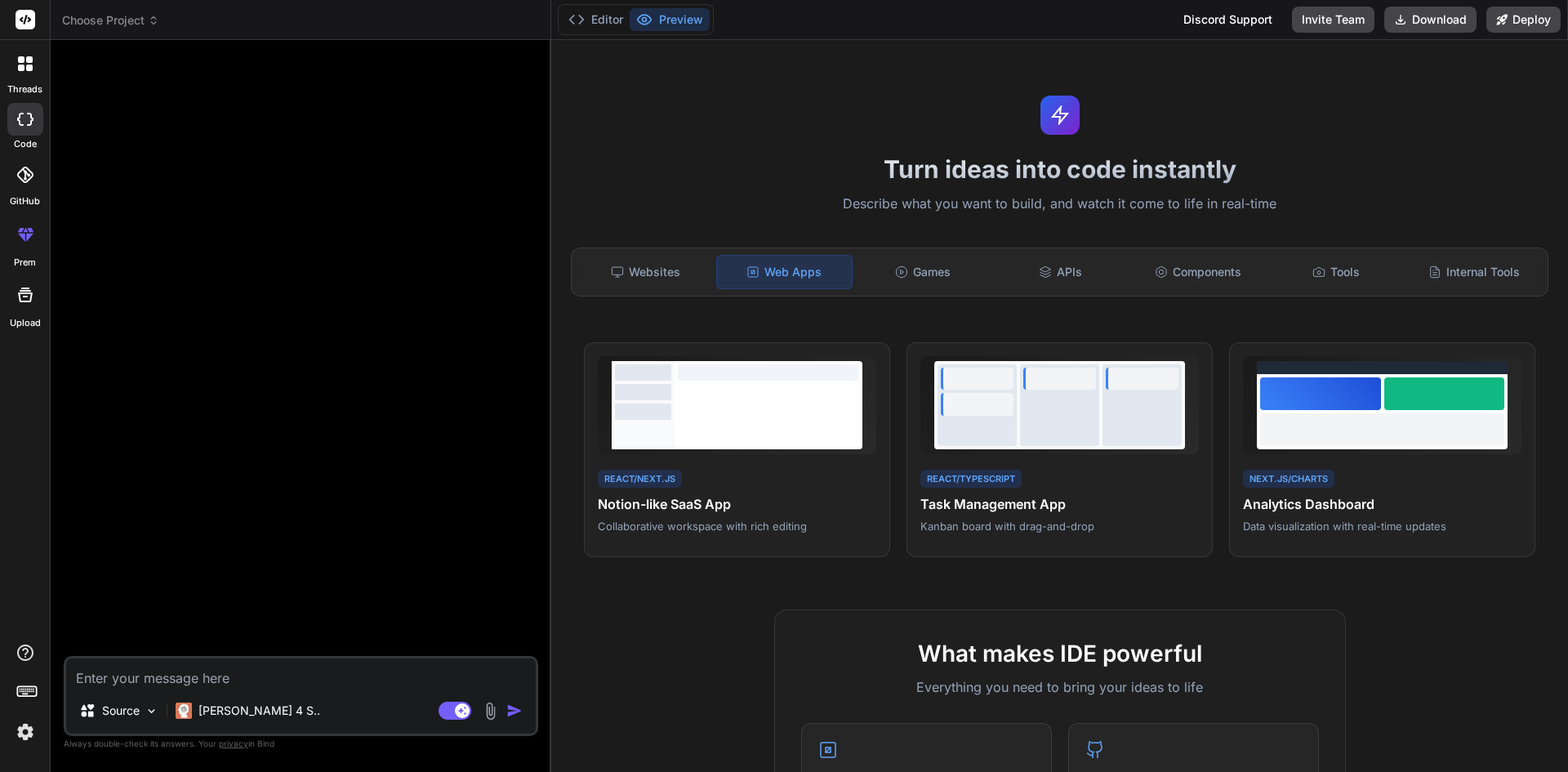
click at [25, 303] on icon at bounding box center [25, 295] width 20 height 20
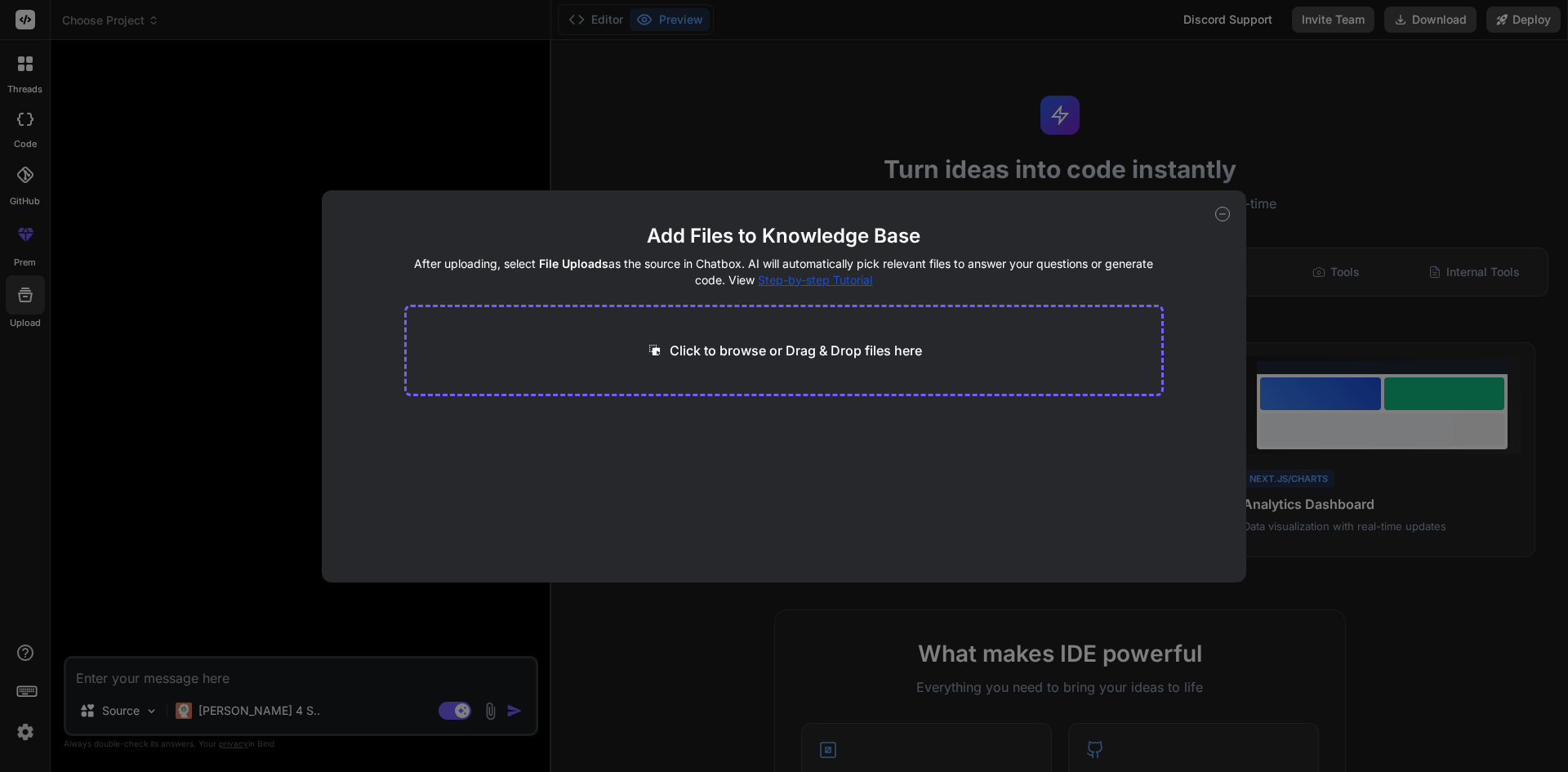
click at [1226, 212] on icon at bounding box center [1222, 214] width 15 height 15
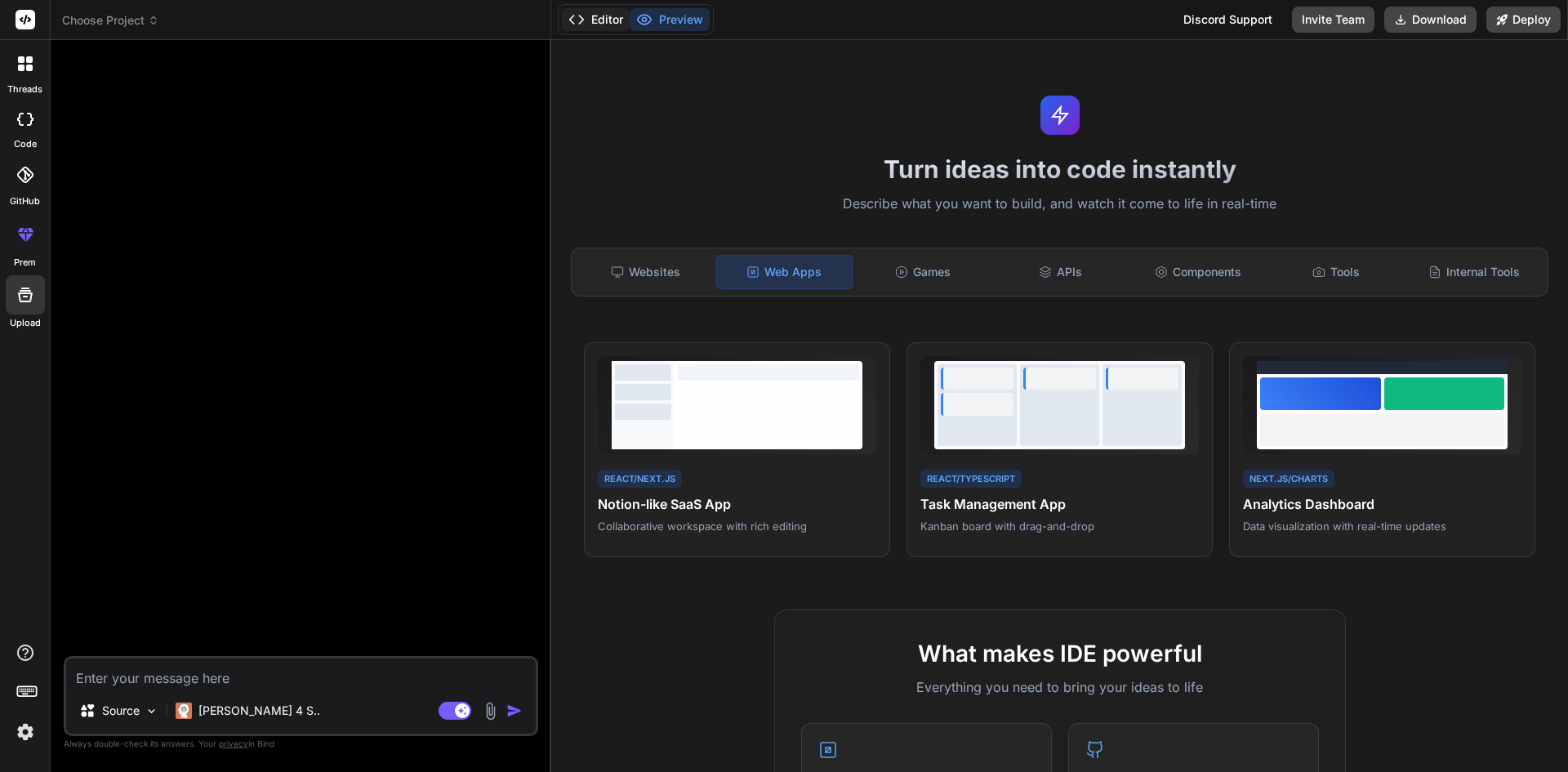
click at [599, 23] on button "Editor" at bounding box center [596, 19] width 67 height 22
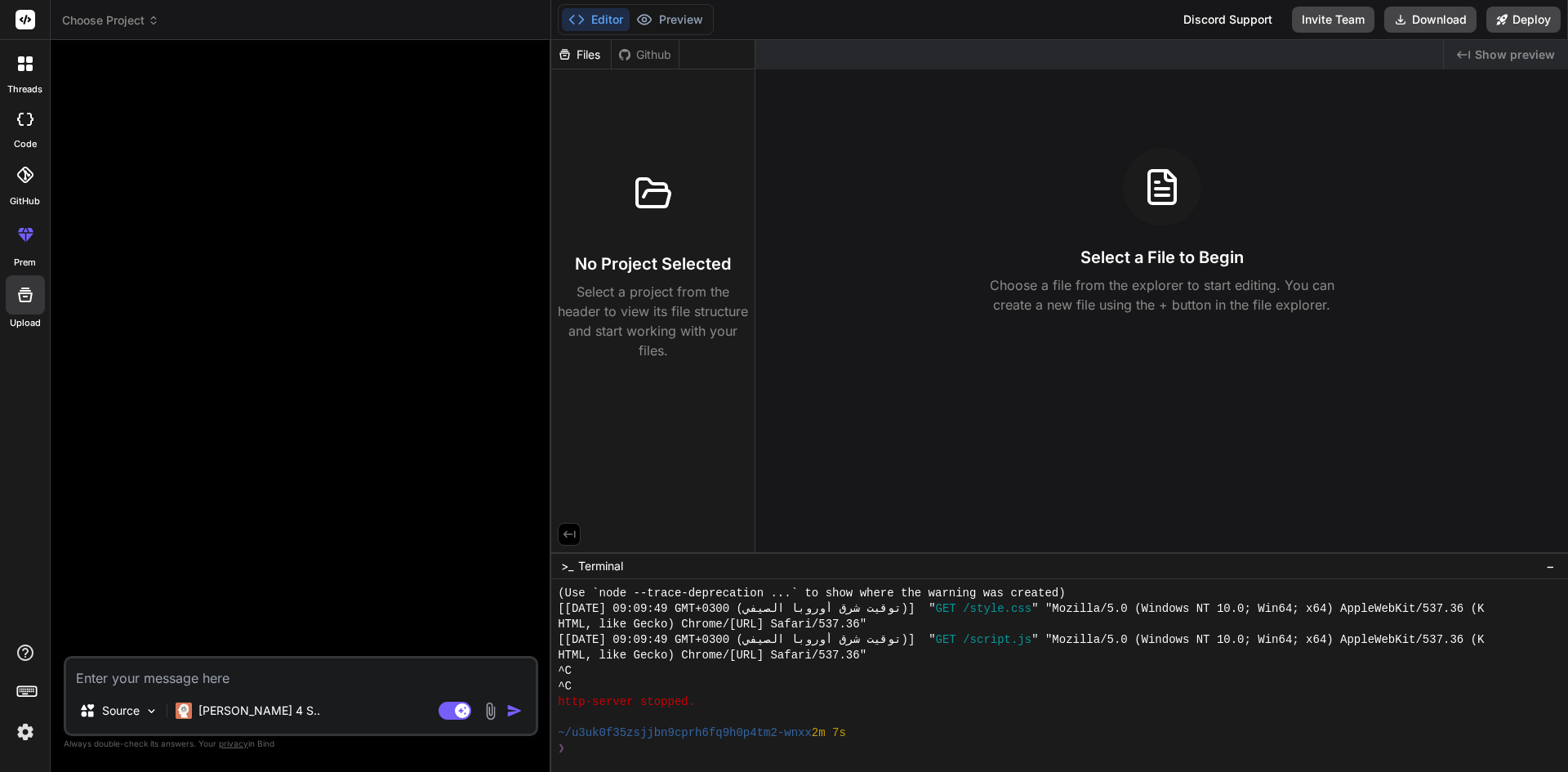
click at [661, 231] on div at bounding box center [653, 193] width 78 height 78
click at [636, 246] on div "No Project Selected Select a project from the header to view its file structure…" at bounding box center [652, 257] width 190 height 206
click at [573, 53] on div "Files" at bounding box center [581, 55] width 60 height 17
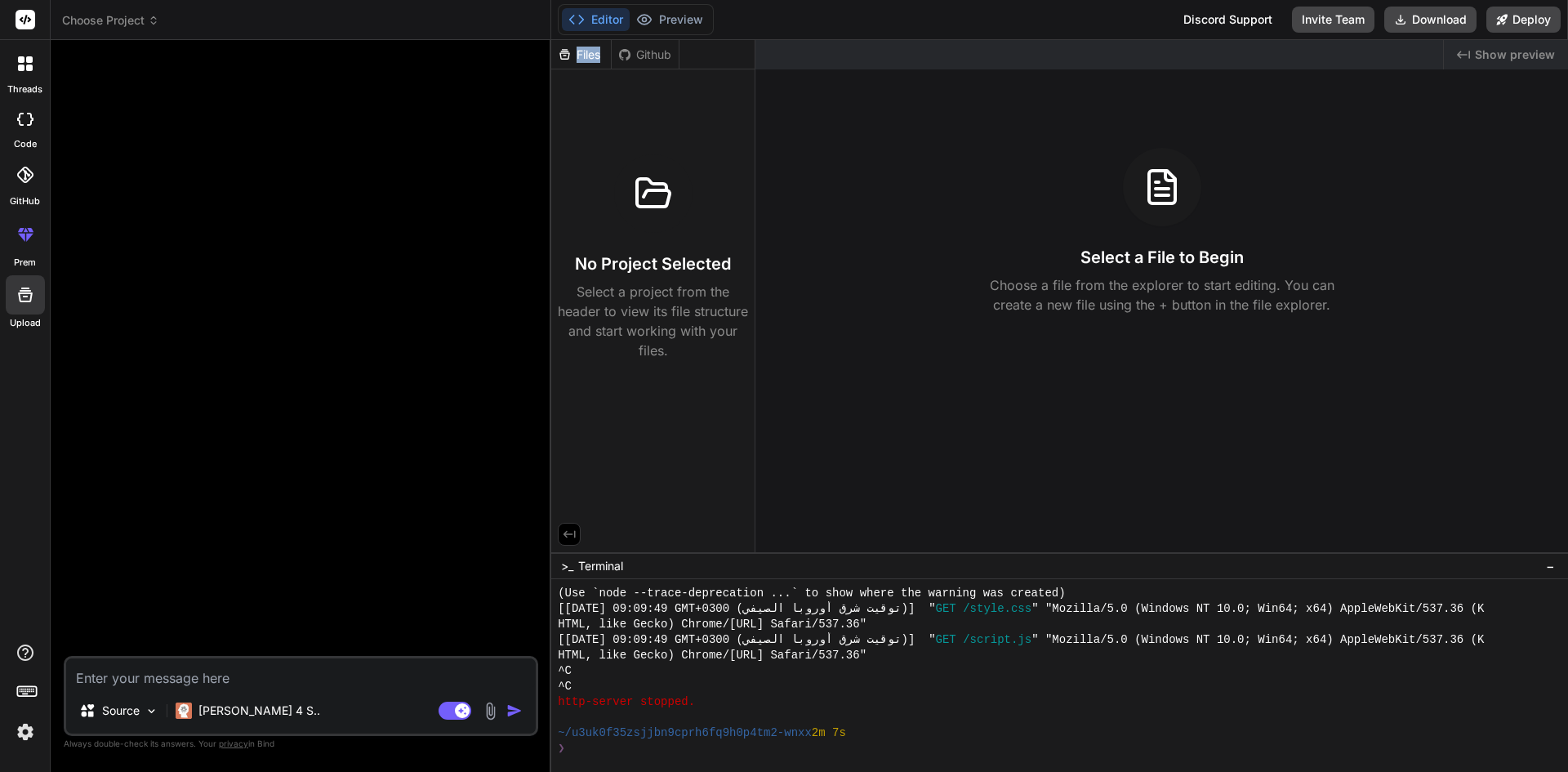
click at [573, 53] on div "Files" at bounding box center [581, 55] width 60 height 17
click at [655, 239] on div "No Project Selected Select a project from the header to view its file structure…" at bounding box center [652, 257] width 190 height 206
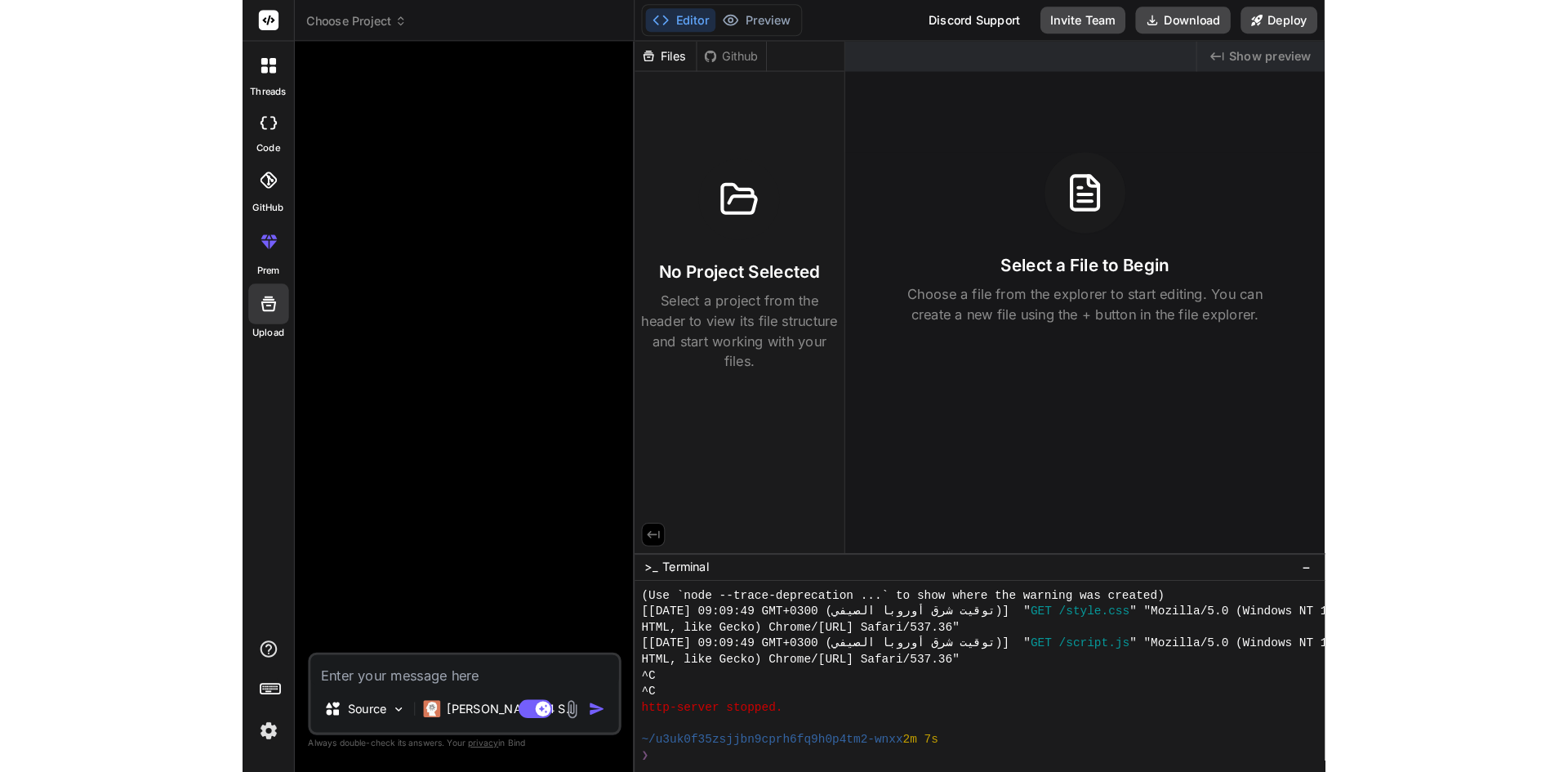
scroll to position [1613, 0]
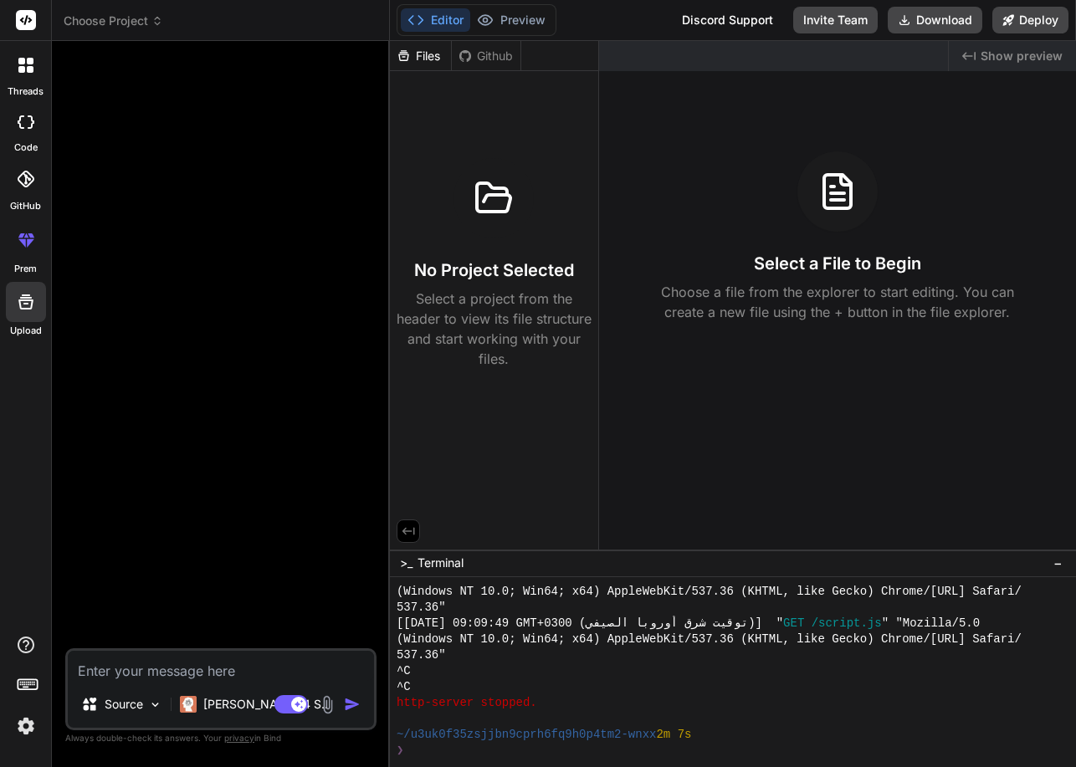
click at [18, 303] on icon at bounding box center [26, 302] width 20 height 20
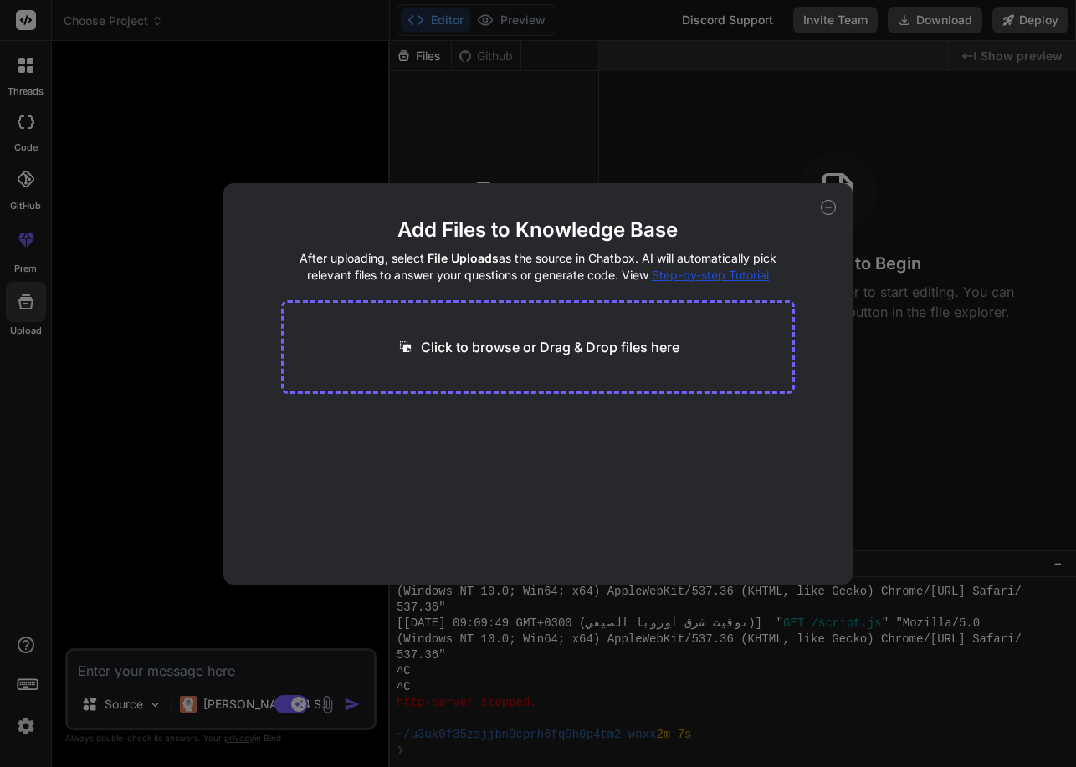
click at [830, 205] on icon at bounding box center [828, 207] width 15 height 15
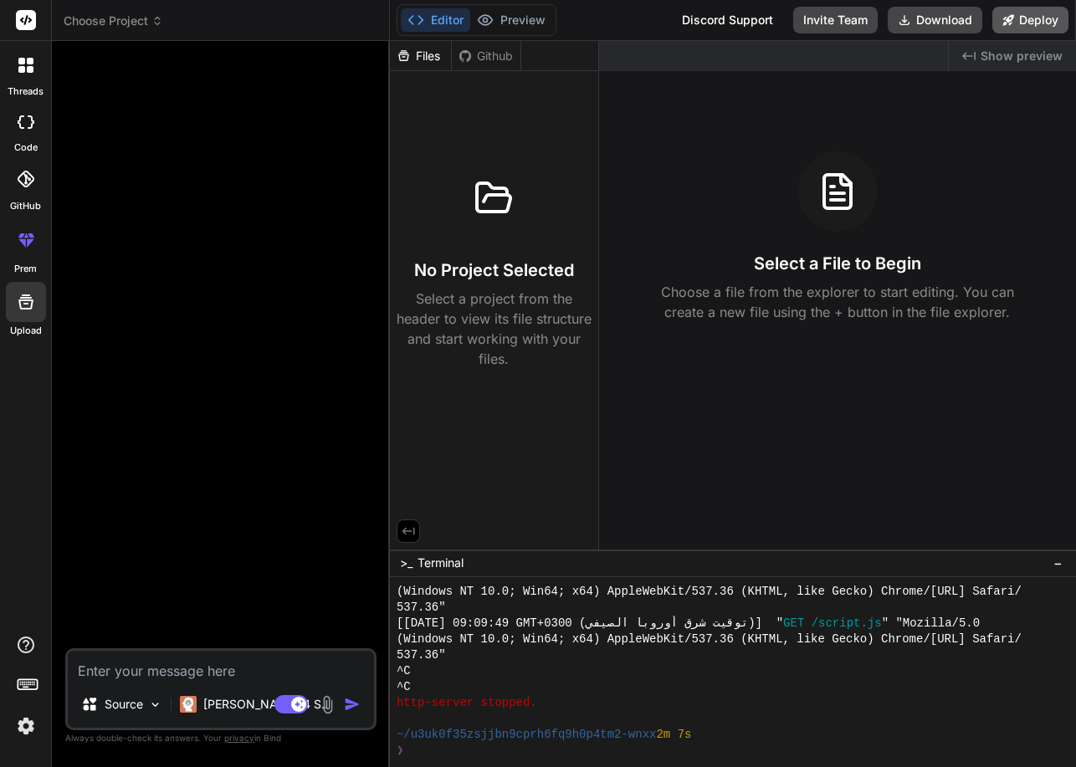
click at [1018, 22] on button "Deploy" at bounding box center [1030, 20] width 76 height 27
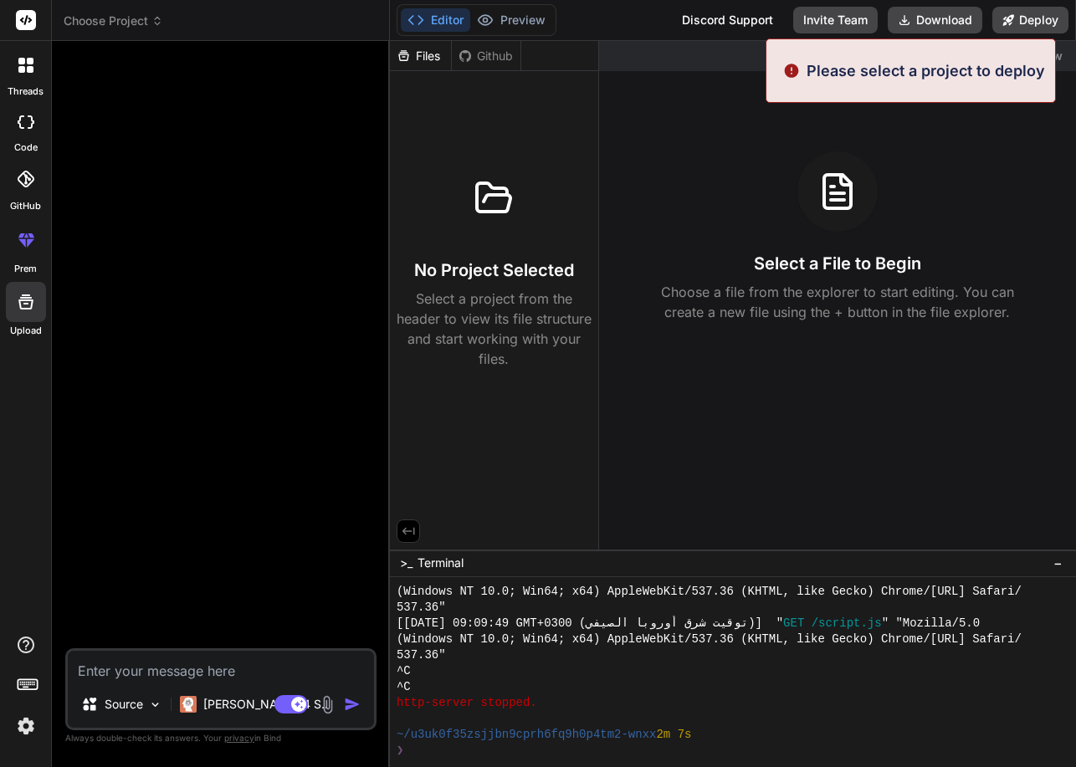
click at [873, 148] on div "Created with Pixso. Show preview Select a File to Begin Choose a file from the …" at bounding box center [837, 295] width 477 height 509
click at [696, 18] on div "Discord Support" at bounding box center [727, 20] width 111 height 27
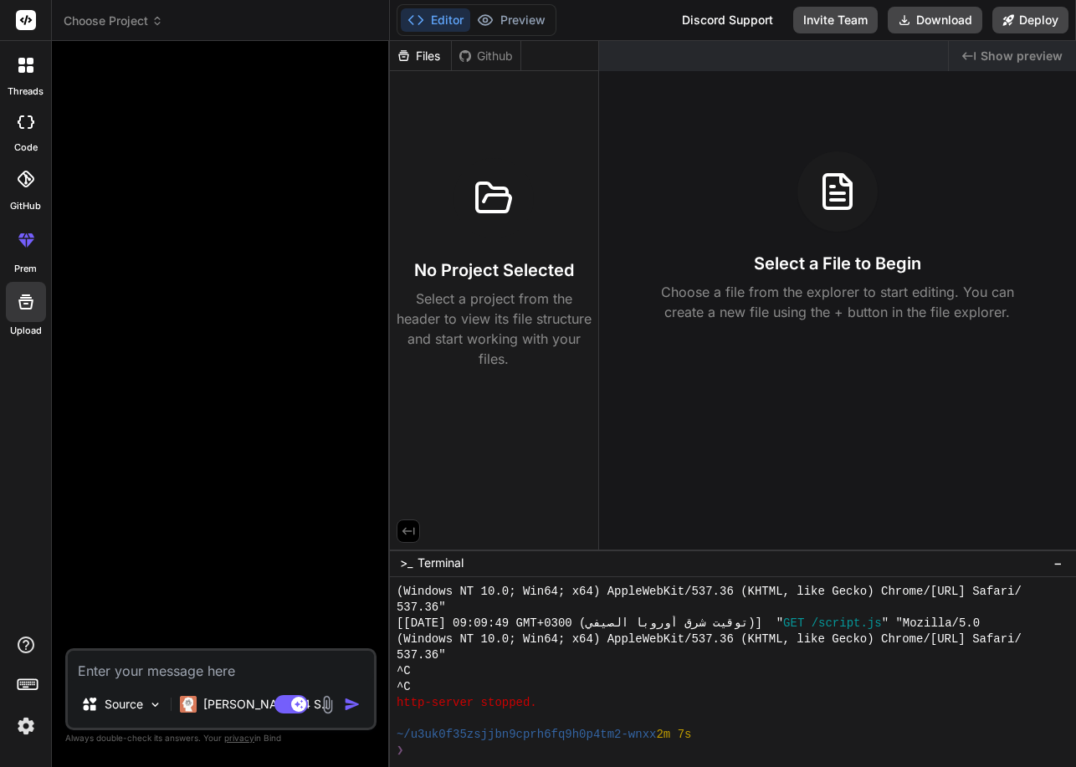
type textarea "x"
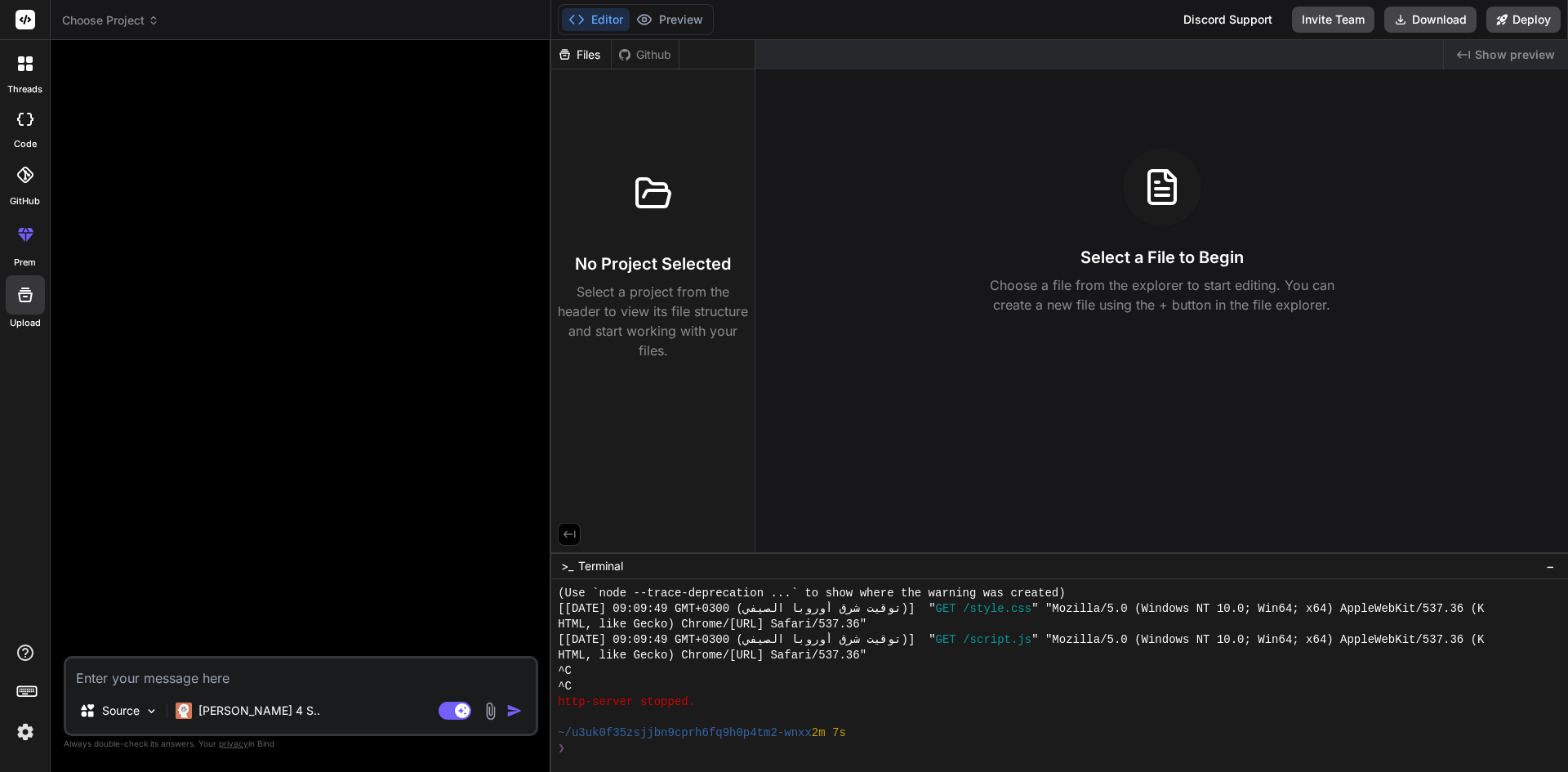
scroll to position [1474, 0]
